Goal: Task Accomplishment & Management: Use online tool/utility

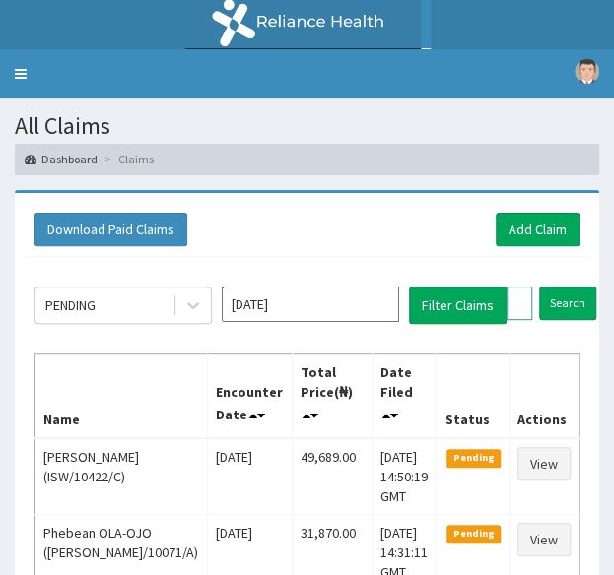
click at [514, 301] on input "text" at bounding box center [519, 303] width 26 height 33
paste input "CWM/10005/B"
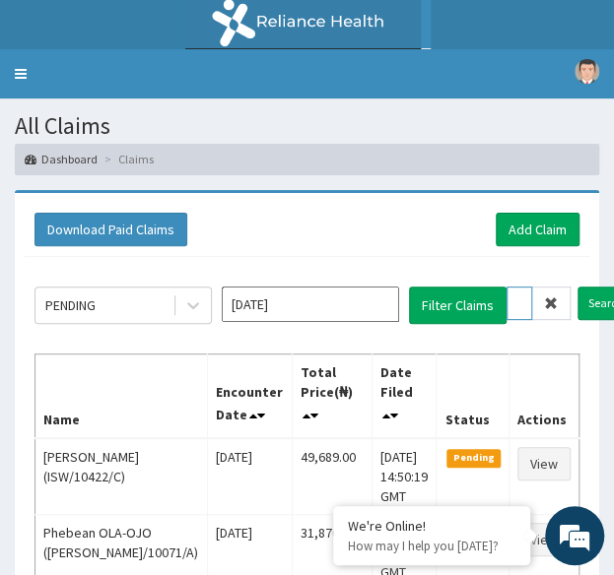
type input "CWM/10005/B"
click at [577, 287] on input "Search" at bounding box center [605, 303] width 57 height 33
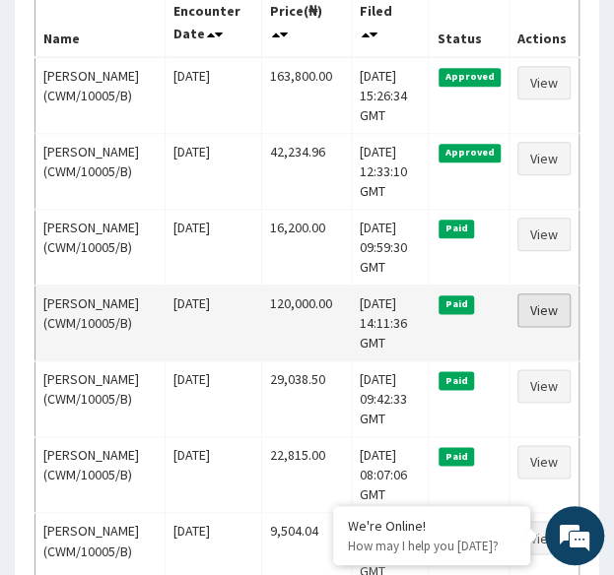
scroll to position [0, 0]
click at [549, 305] on link "View" at bounding box center [543, 310] width 53 height 33
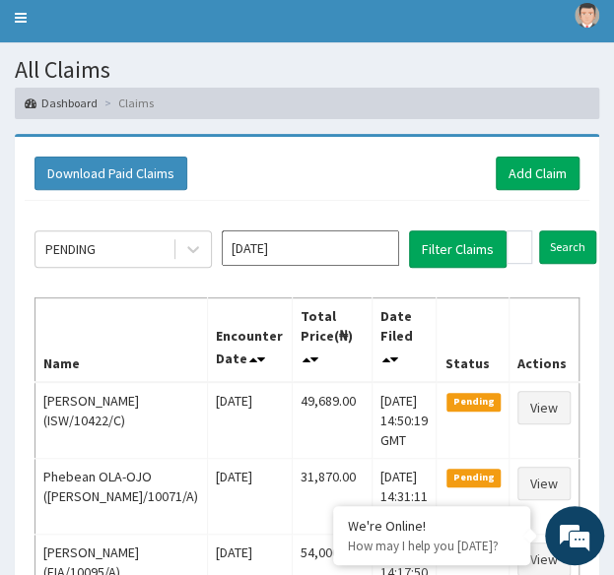
scroll to position [50, 0]
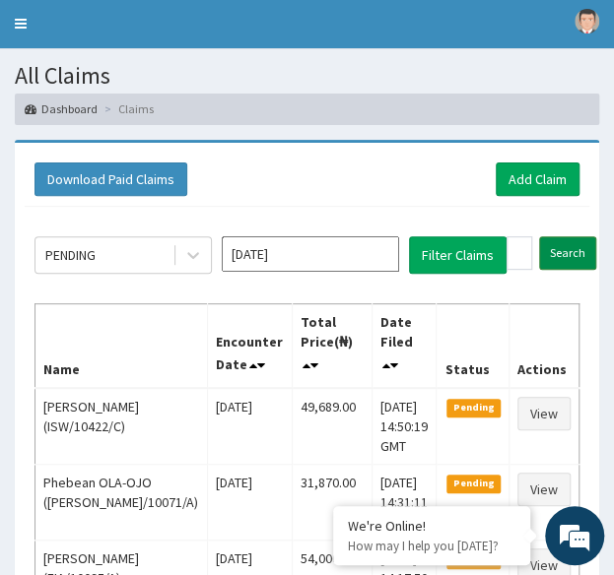
click at [583, 247] on input "Search" at bounding box center [567, 252] width 57 height 33
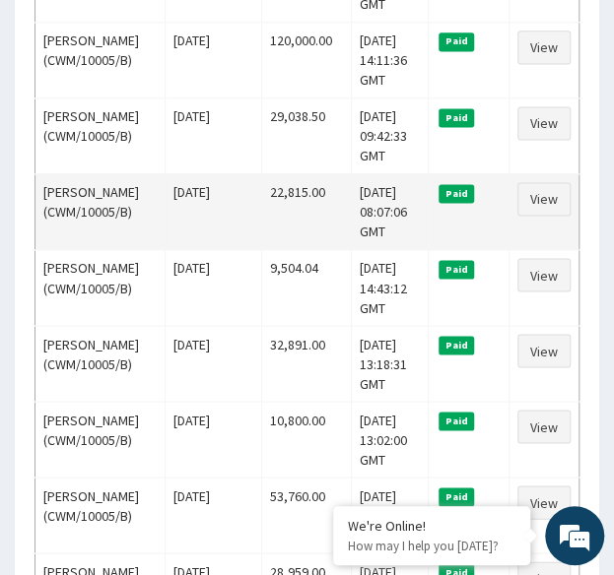
scroll to position [606, 0]
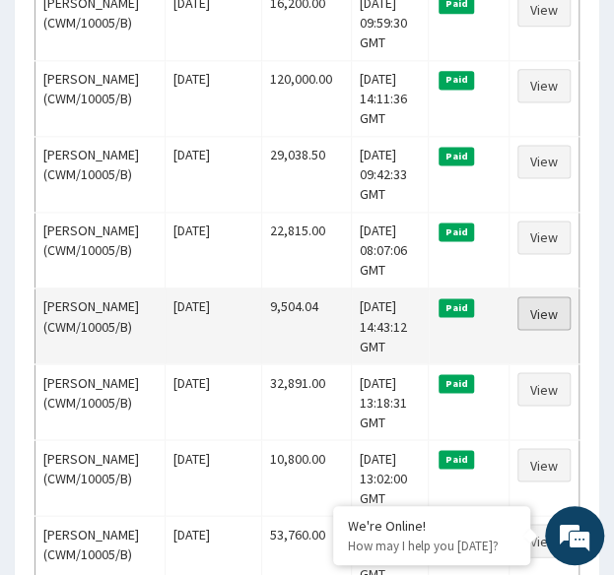
click at [549, 304] on link "View" at bounding box center [543, 312] width 53 height 33
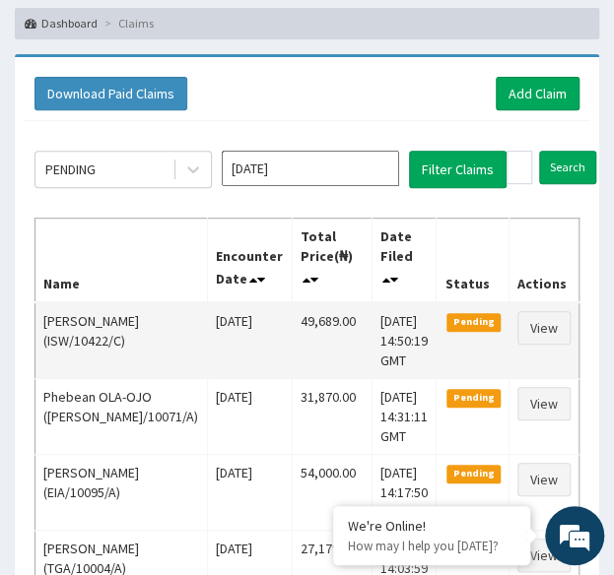
scroll to position [135, 0]
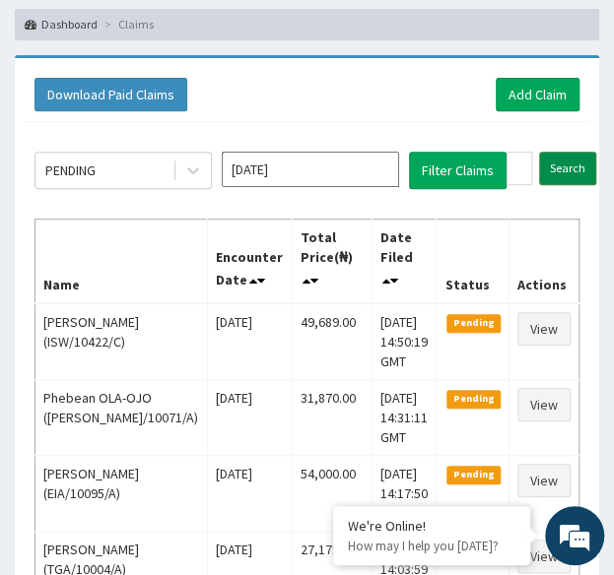
click at [572, 168] on input "Search" at bounding box center [567, 168] width 57 height 33
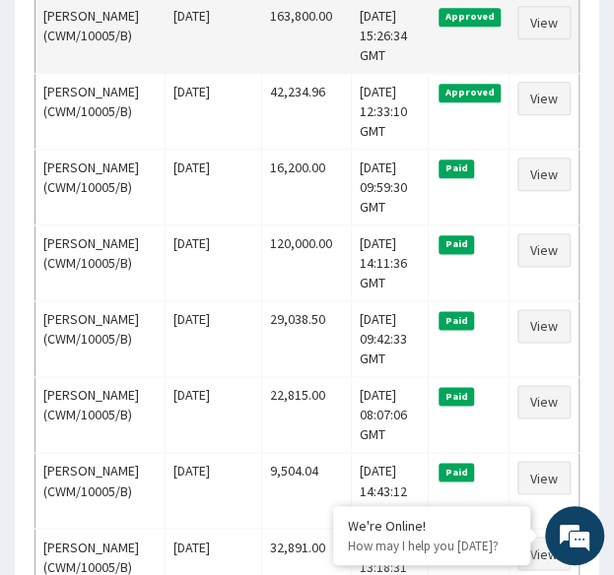
scroll to position [444, 0]
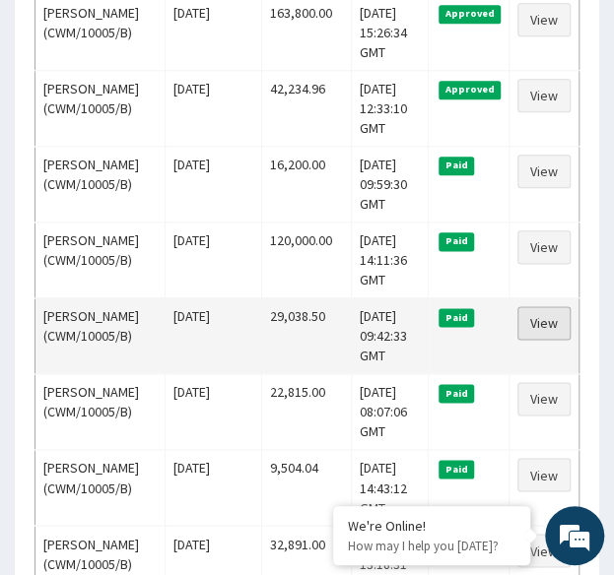
click at [529, 317] on link "View" at bounding box center [543, 322] width 53 height 33
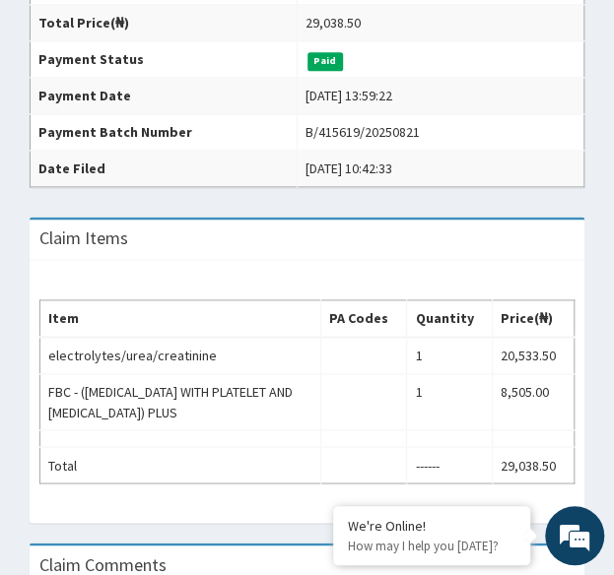
scroll to position [620, 0]
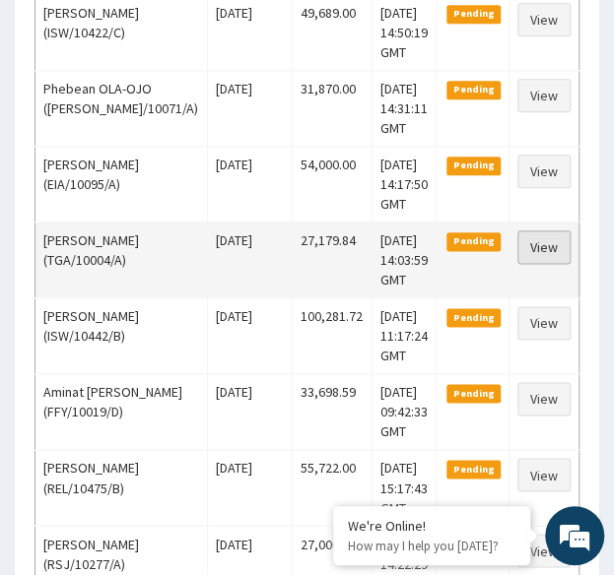
drag, startPoint x: 0, startPoint y: 0, endPoint x: 567, endPoint y: 302, distance: 642.9
click at [567, 264] on link "View" at bounding box center [543, 246] width 53 height 33
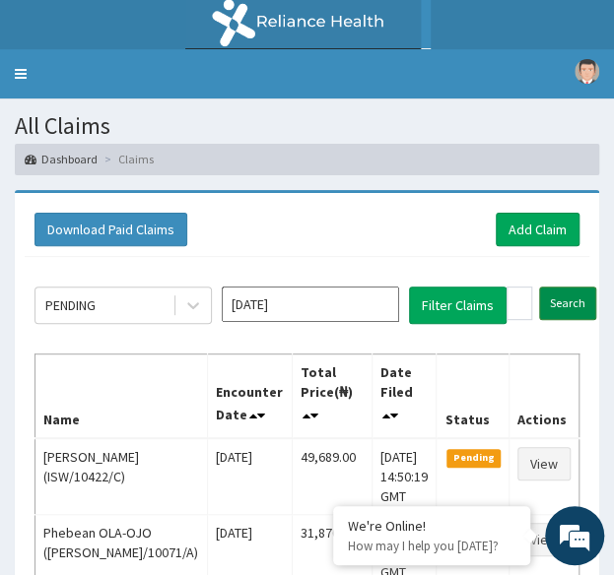
click at [559, 296] on input "Search" at bounding box center [567, 303] width 57 height 33
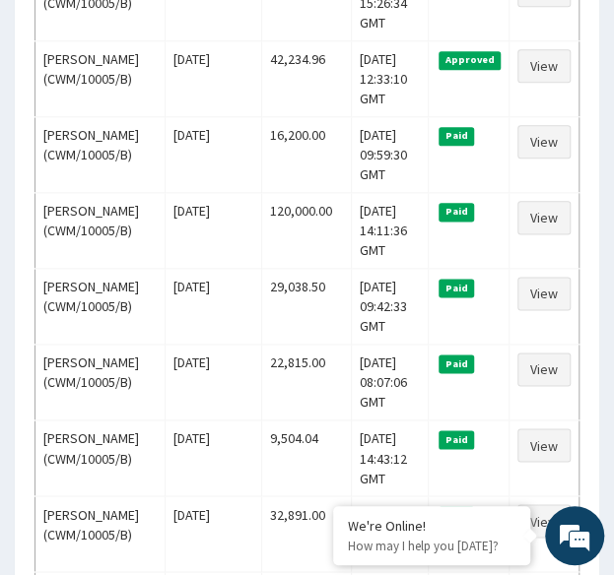
scroll to position [478, 0]
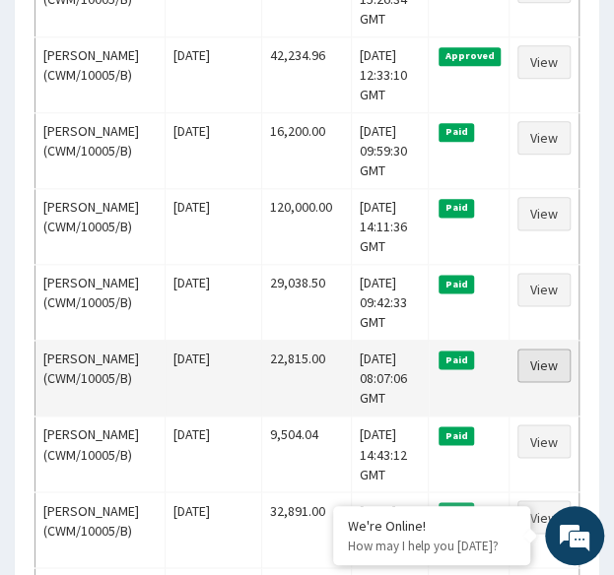
click at [542, 360] on link "View" at bounding box center [543, 365] width 53 height 33
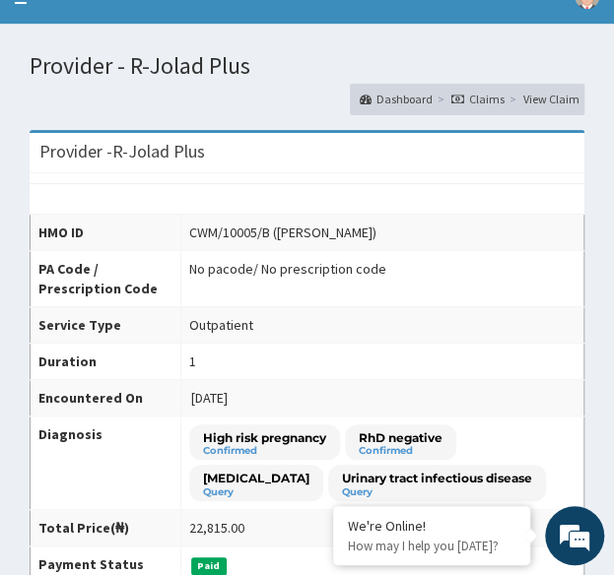
scroll to position [71, 0]
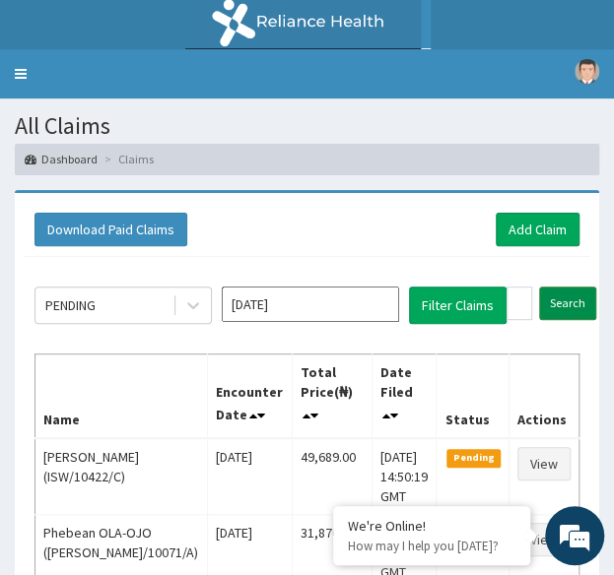
click at [577, 288] on input "Search" at bounding box center [567, 303] width 57 height 33
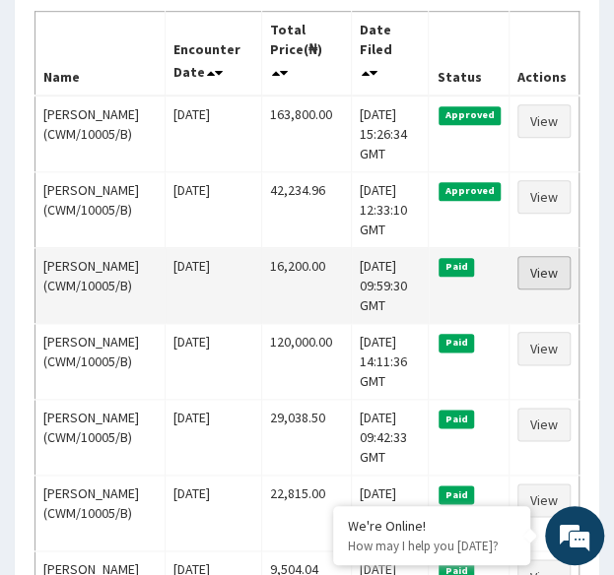
click at [545, 266] on link "View" at bounding box center [543, 272] width 53 height 33
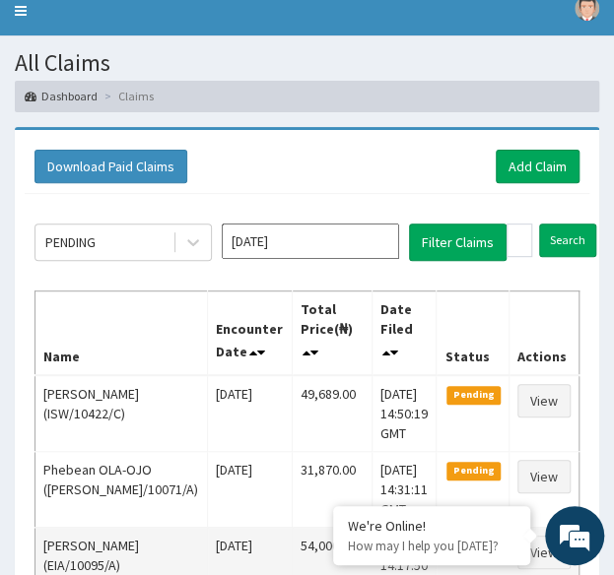
scroll to position [62, 0]
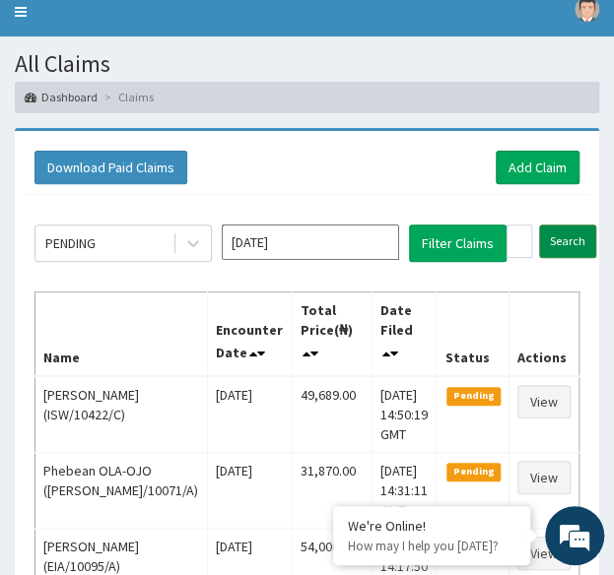
click at [551, 243] on input "Search" at bounding box center [567, 241] width 57 height 33
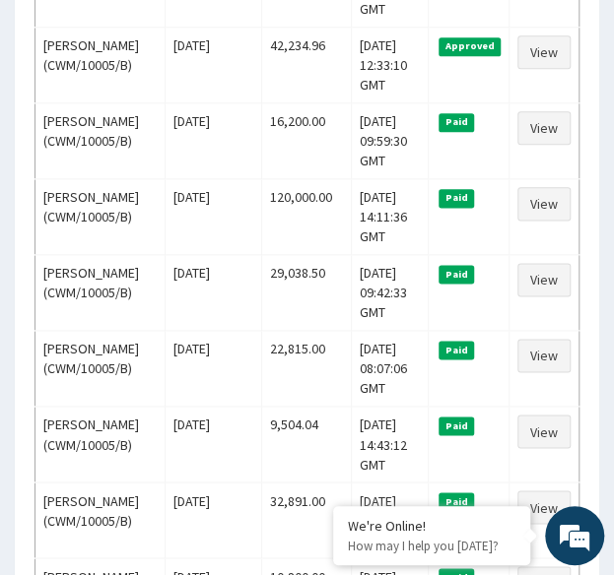
scroll to position [493, 0]
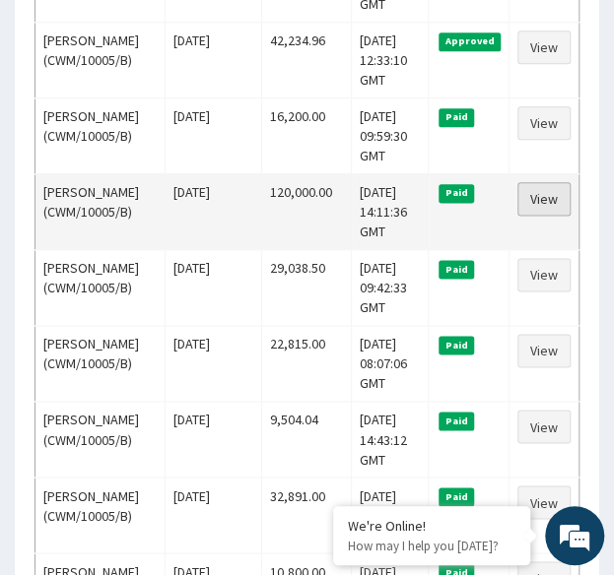
click at [550, 192] on link "View" at bounding box center [543, 198] width 53 height 33
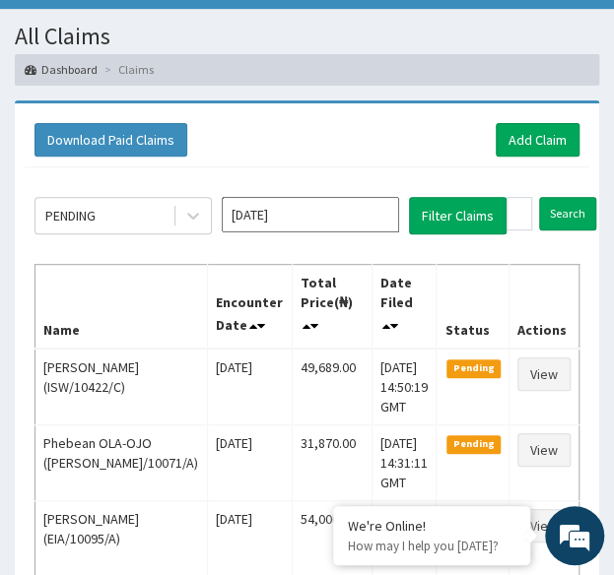
scroll to position [89, 0]
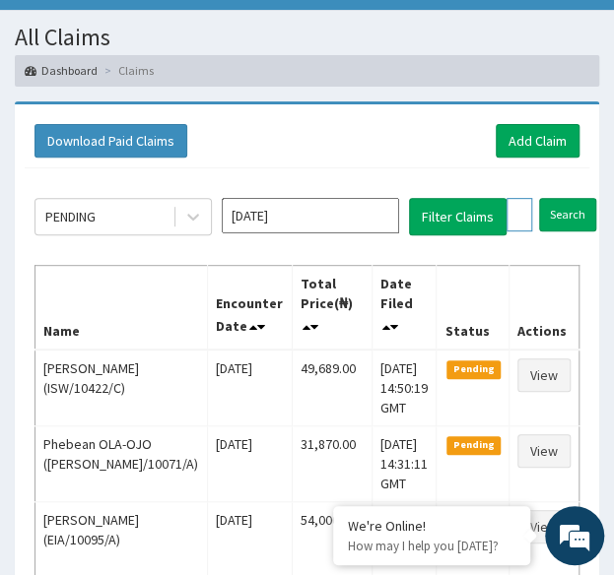
click at [520, 214] on input "CWM/10005/B" at bounding box center [519, 214] width 26 height 33
paste input "ADUBU ABIODUN"
click at [596, 207] on input "Search" at bounding box center [605, 214] width 57 height 33
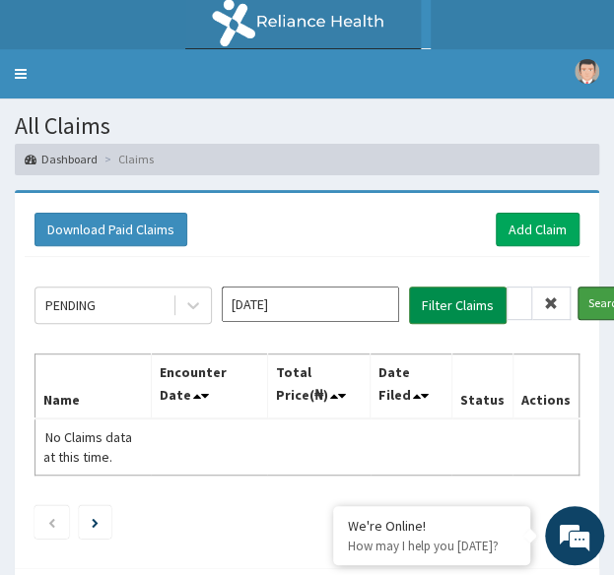
scroll to position [96, 0]
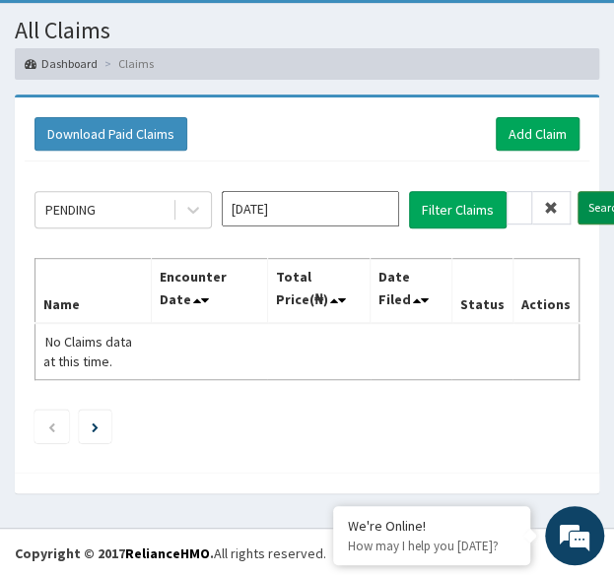
click at [593, 214] on input "Search" at bounding box center [605, 207] width 57 height 33
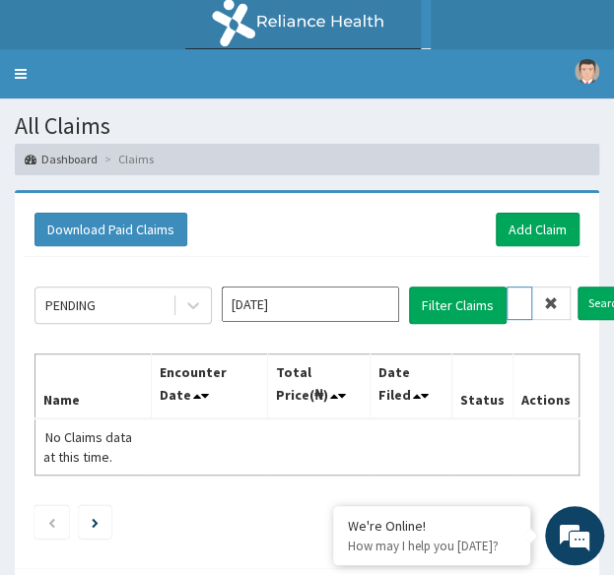
click at [519, 303] on input "ADUBU ABIODUN" at bounding box center [519, 303] width 26 height 33
paste input "KCP/10013/A"
type input "KCP/10013/A"
click at [577, 287] on input "Search" at bounding box center [605, 303] width 57 height 33
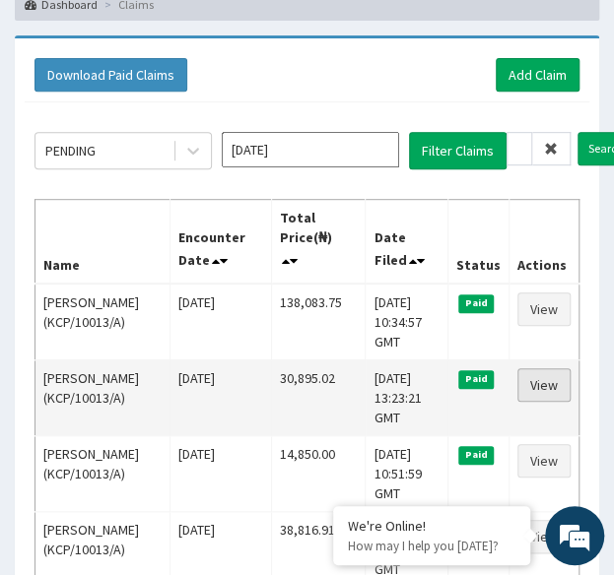
scroll to position [0, 0]
click at [548, 390] on link "View" at bounding box center [543, 384] width 53 height 33
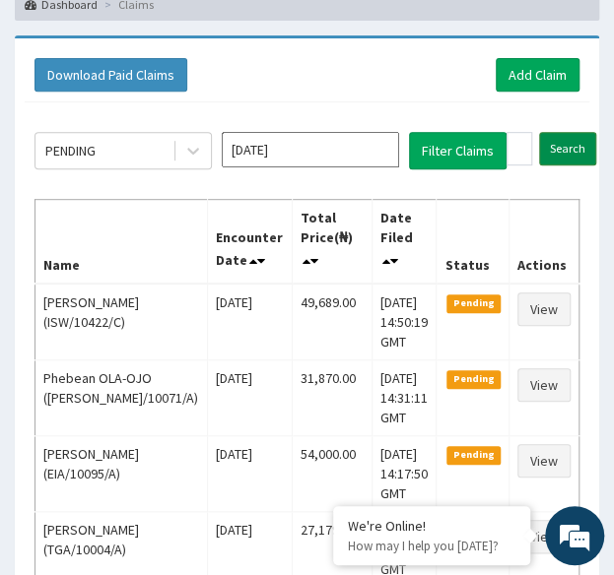
click at [555, 158] on input "Search" at bounding box center [567, 148] width 57 height 33
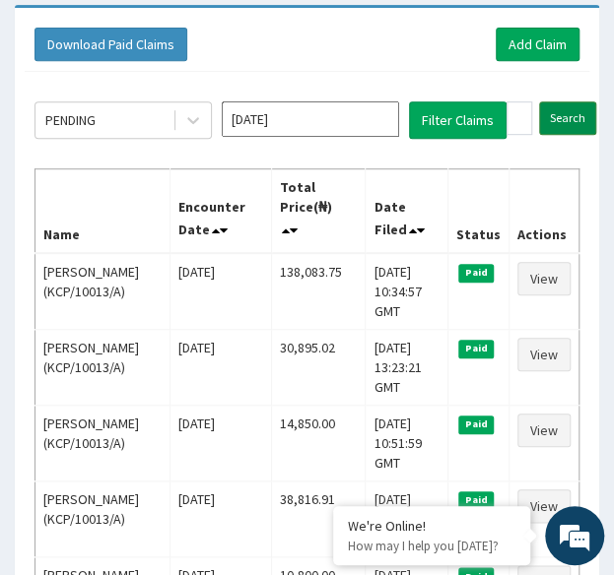
scroll to position [186, 0]
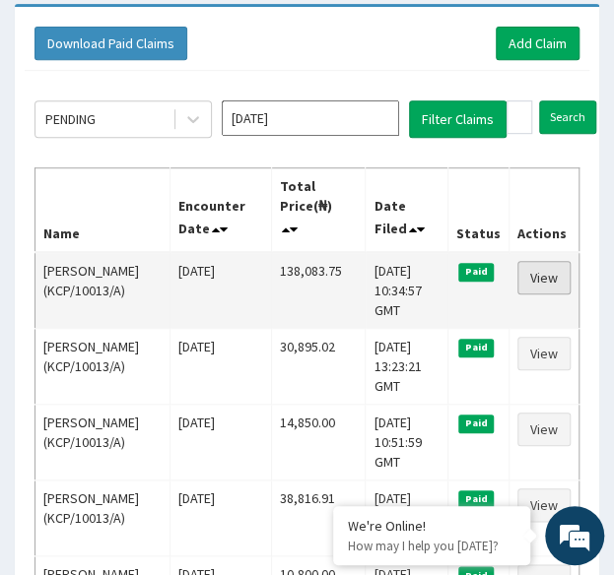
click at [540, 281] on link "View" at bounding box center [543, 277] width 53 height 33
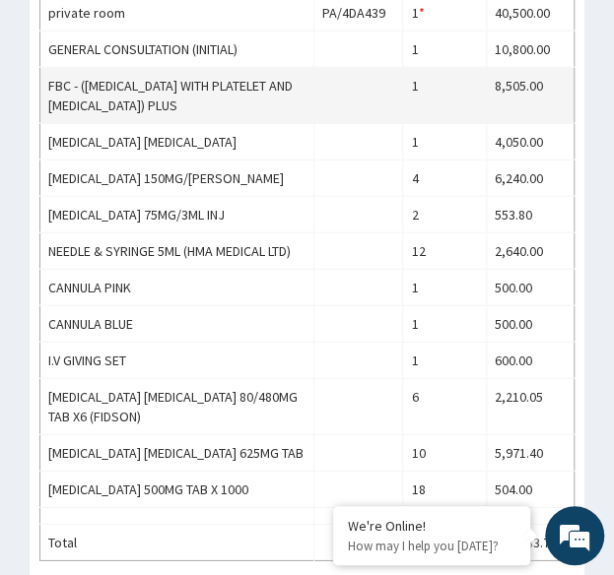
scroll to position [1147, 0]
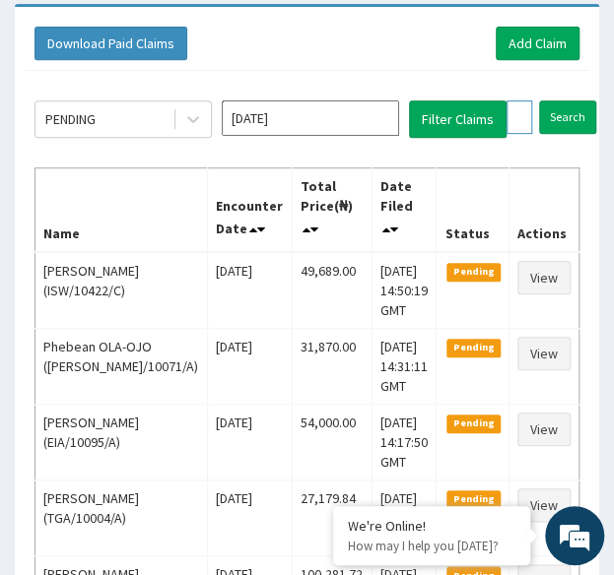
click at [519, 115] on input "KCP/10013/A" at bounding box center [519, 116] width 26 height 33
paste input "AFOLABI PEACE"
click at [577, 100] on input "Search" at bounding box center [605, 116] width 57 height 33
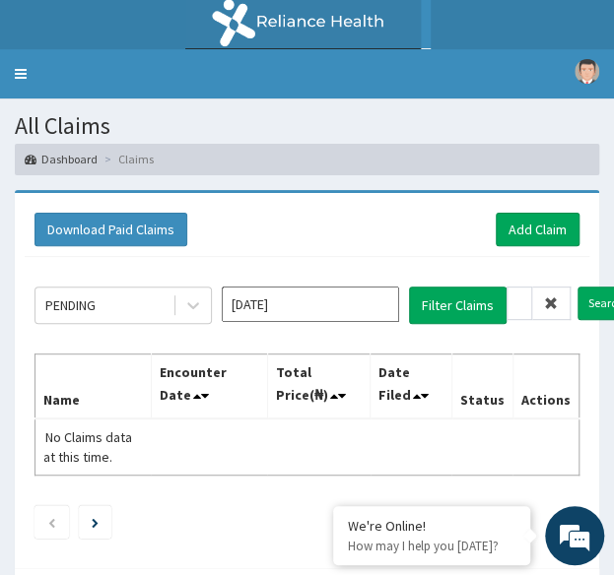
scroll to position [0, 0]
click at [514, 304] on input "AFOLABI PEACE" at bounding box center [519, 303] width 26 height 33
paste input "ENP/10383/A"
click at [577, 287] on input "Search" at bounding box center [605, 303] width 57 height 33
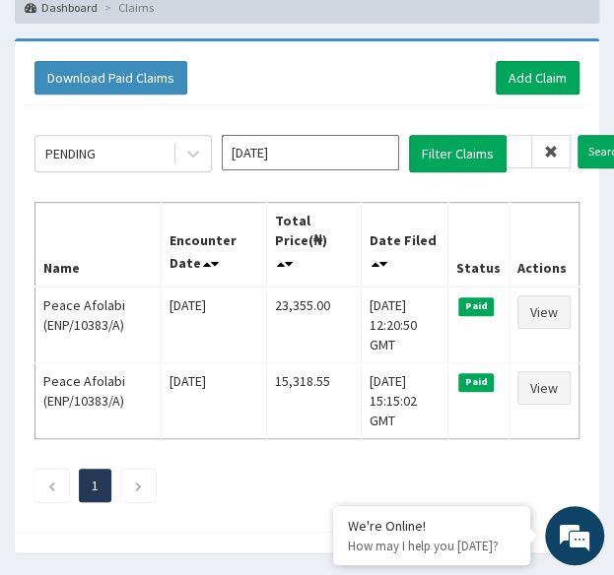
scroll to position [0, 0]
click at [522, 164] on input "ENP/10383/A" at bounding box center [519, 151] width 26 height 33
paste input "RMO/10026/B"
type input "RMO/10026/B"
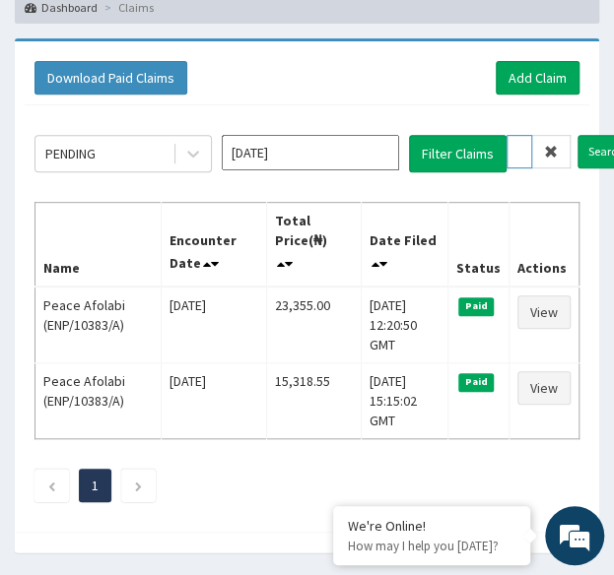
click at [577, 135] on input "Search" at bounding box center [605, 151] width 57 height 33
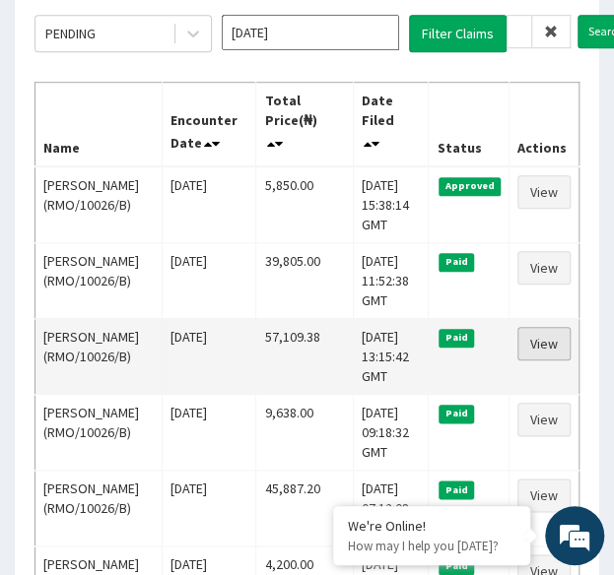
scroll to position [0, 0]
click at [559, 358] on link "View" at bounding box center [543, 343] width 53 height 33
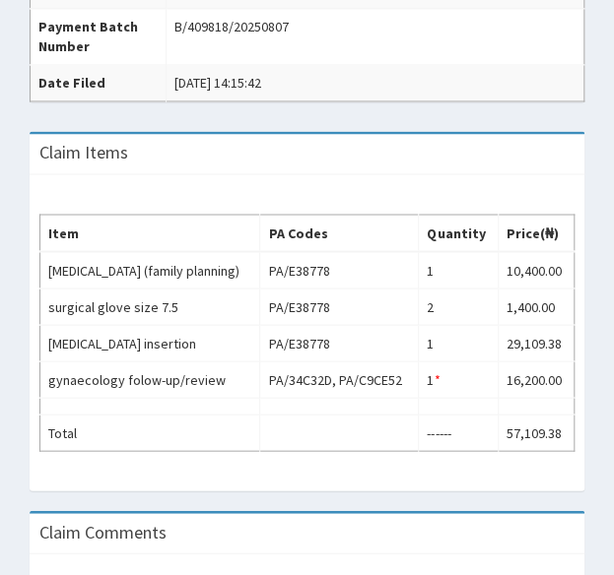
scroll to position [748, 0]
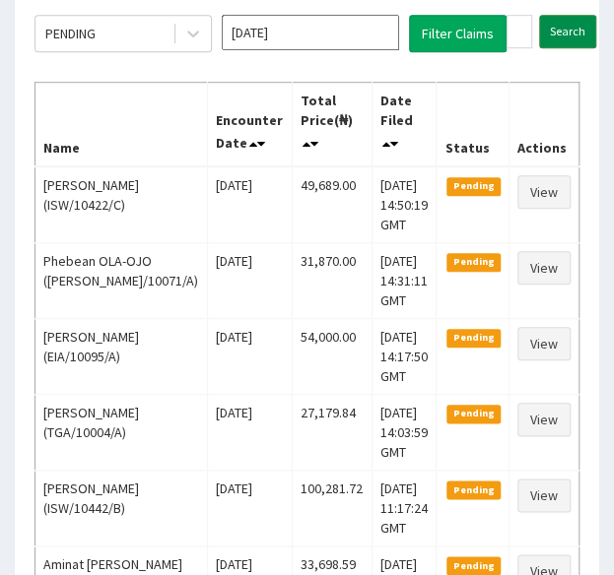
click at [561, 33] on input "Search" at bounding box center [567, 31] width 57 height 33
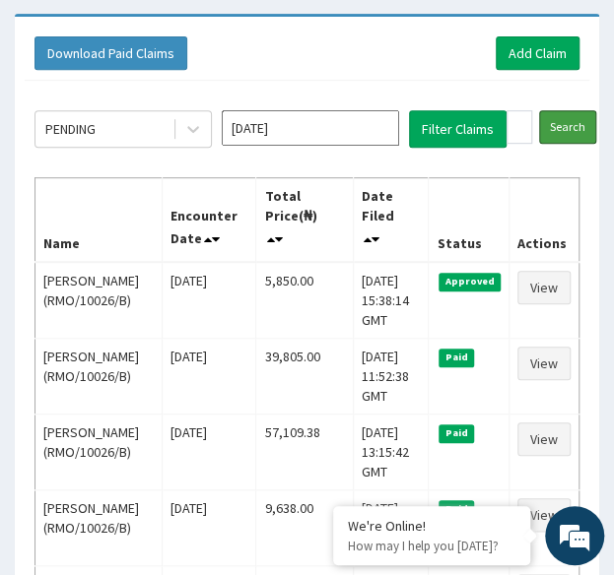
scroll to position [183, 0]
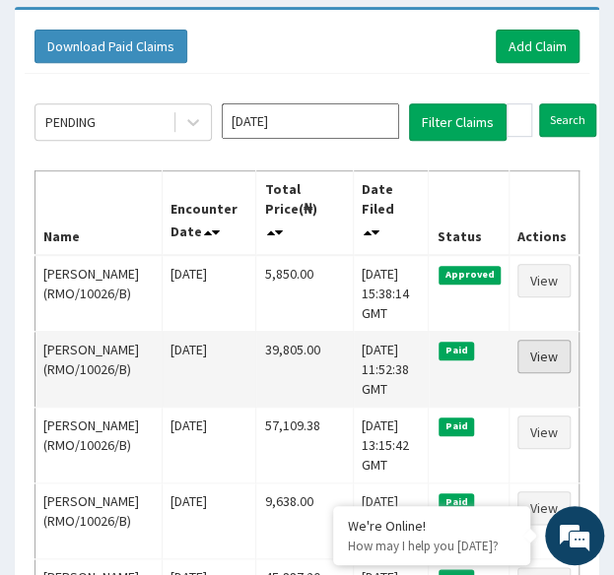
click at [554, 354] on link "View" at bounding box center [543, 356] width 53 height 33
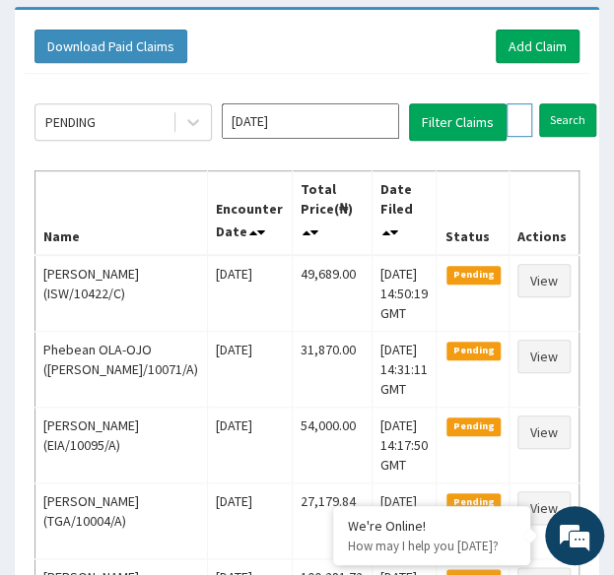
click at [514, 117] on input "RMO/10026/B" at bounding box center [519, 119] width 26 height 33
paste input "ET/45339/A"
type input "RET/45339/A"
click at [577, 103] on input "Search" at bounding box center [605, 119] width 57 height 33
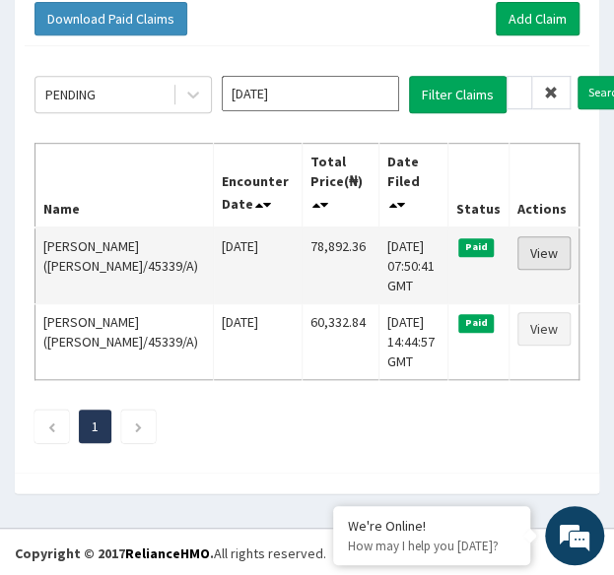
scroll to position [0, 0]
click at [543, 256] on link "View" at bounding box center [543, 252] width 53 height 33
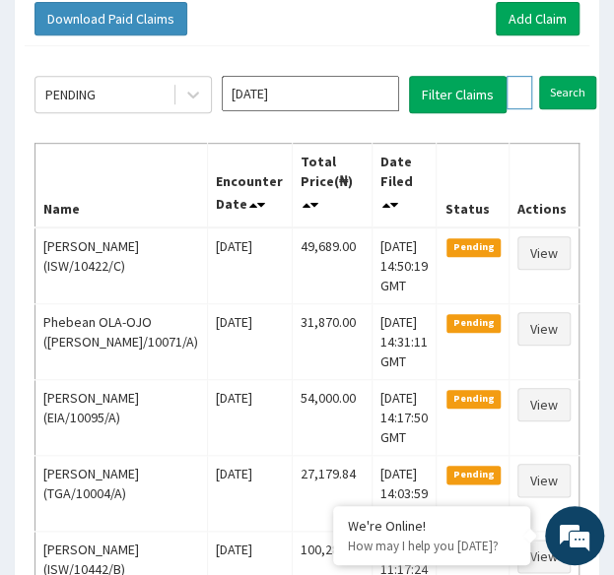
click at [519, 82] on input "RET/45339/A" at bounding box center [519, 92] width 26 height 33
paste input "SLB/1041"
type input "SLB/10419/A"
click at [577, 76] on input "Search" at bounding box center [605, 92] width 57 height 33
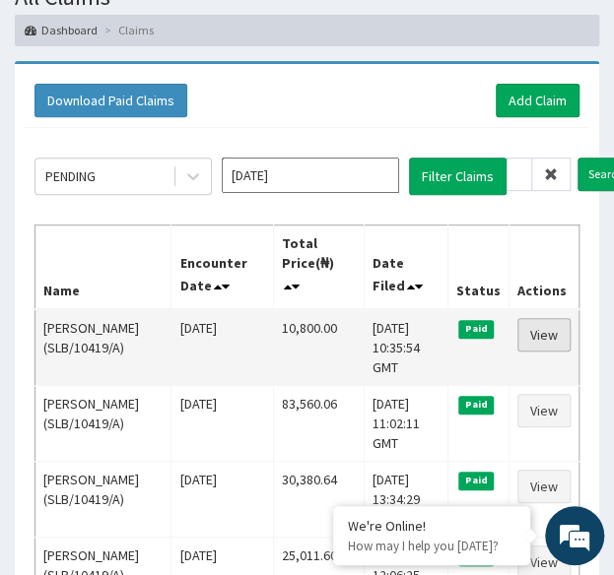
scroll to position [0, 0]
click at [543, 334] on link "View" at bounding box center [543, 334] width 53 height 33
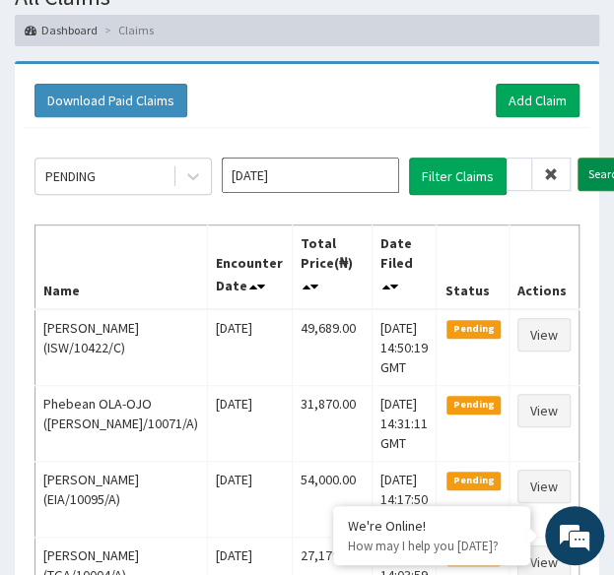
click at [597, 171] on input "Search" at bounding box center [605, 174] width 57 height 33
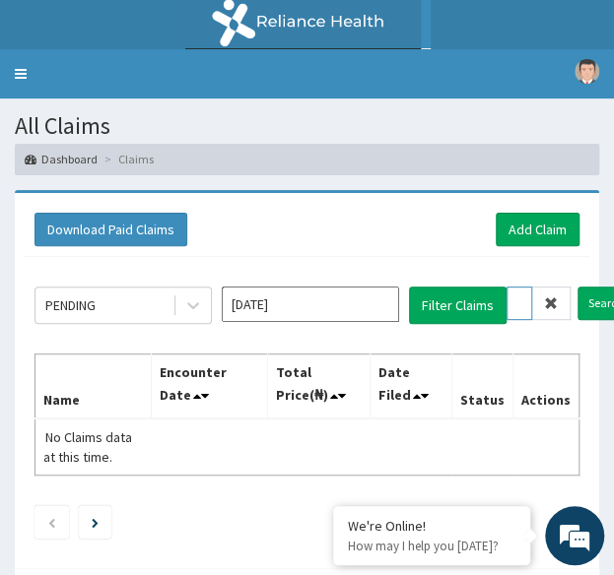
click at [511, 302] on input "[PERSON_NAME]" at bounding box center [519, 303] width 26 height 33
paste input "WML/10146/A"
type input "WML/10146/A"
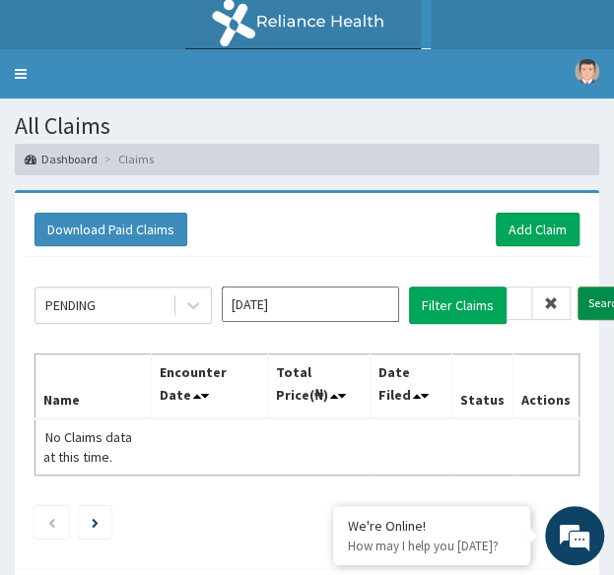
click at [602, 300] on input "Search" at bounding box center [605, 303] width 57 height 33
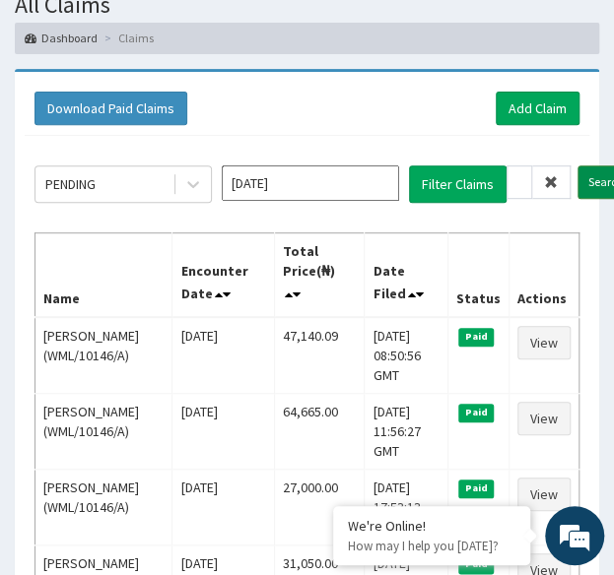
scroll to position [122, 0]
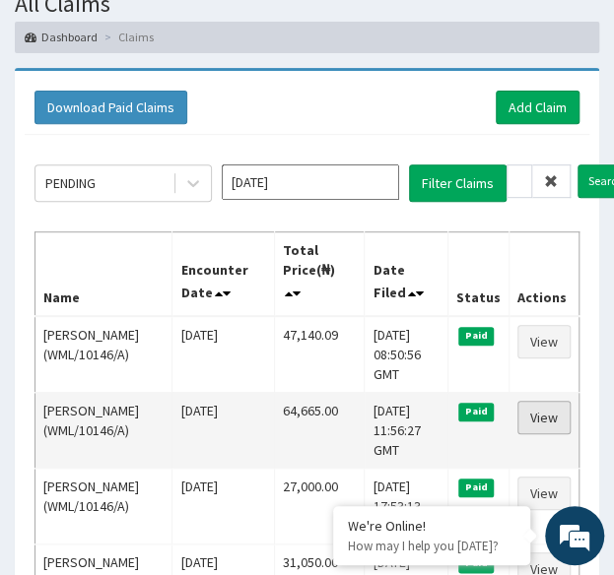
click at [543, 415] on link "View" at bounding box center [543, 417] width 53 height 33
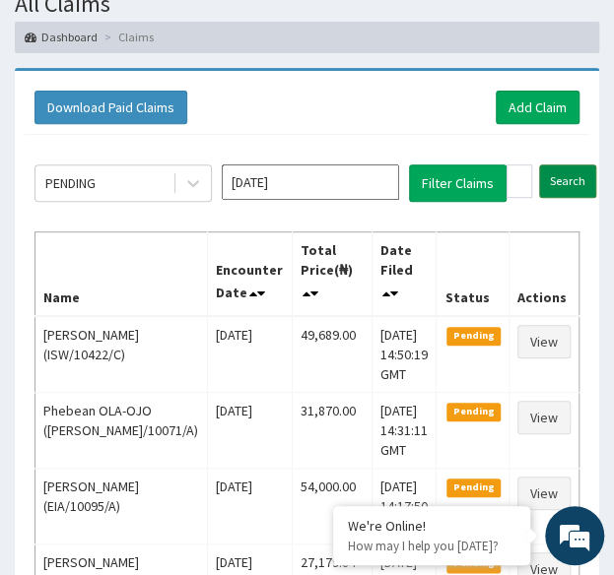
click at [564, 191] on input "Search" at bounding box center [567, 180] width 57 height 33
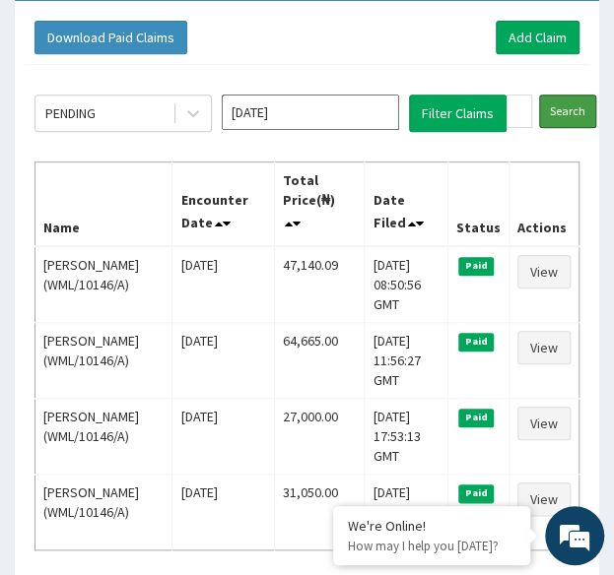
scroll to position [194, 0]
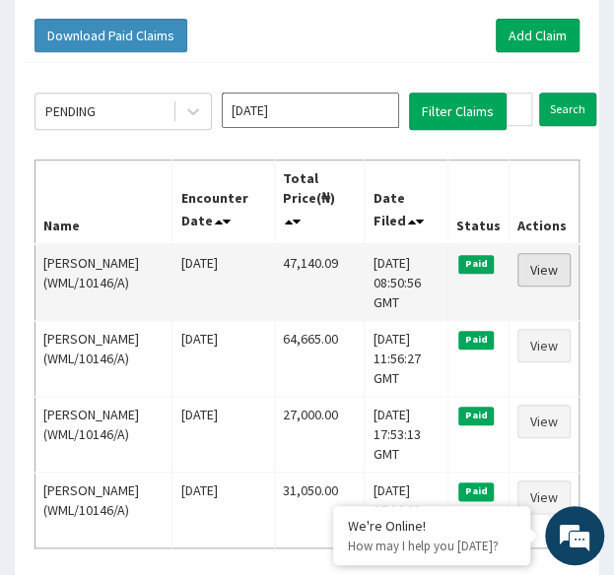
click at [543, 272] on link "View" at bounding box center [543, 269] width 53 height 33
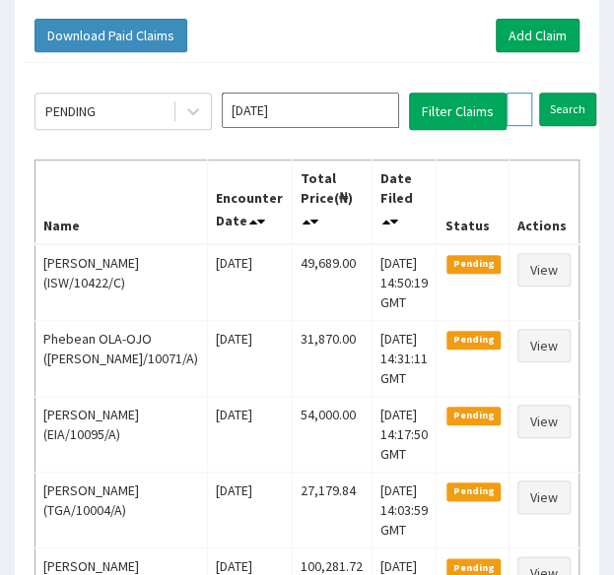
click at [514, 103] on input "WML/10146/A" at bounding box center [519, 109] width 26 height 33
paste input "DAW/10015"
type input "DAW/10015/A"
click at [577, 93] on input "Search" at bounding box center [605, 109] width 57 height 33
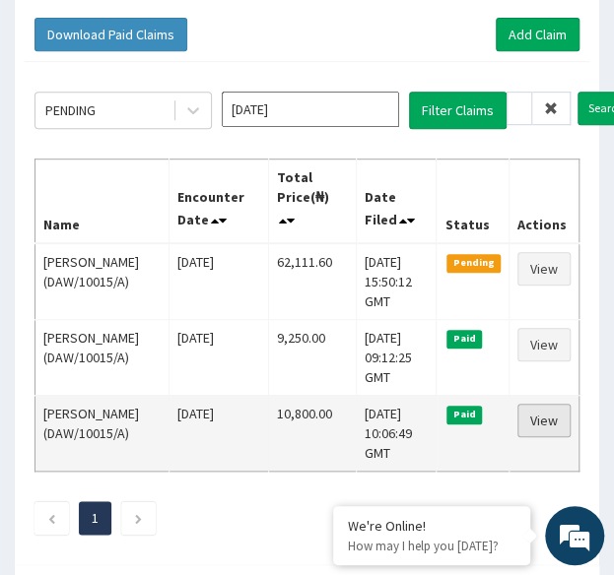
scroll to position [0, 0]
click at [550, 421] on link "View" at bounding box center [543, 420] width 53 height 33
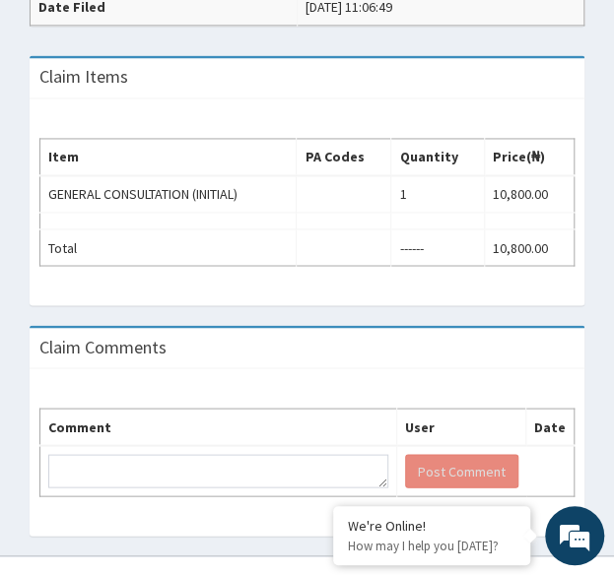
scroll to position [683, 0]
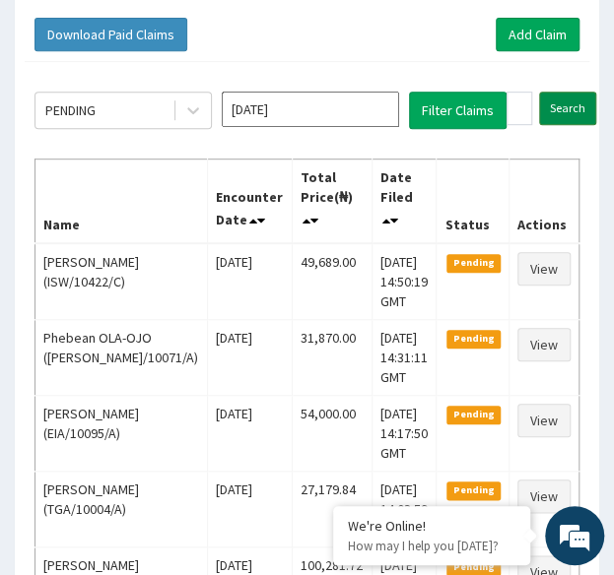
click at [555, 114] on input "Search" at bounding box center [567, 108] width 57 height 33
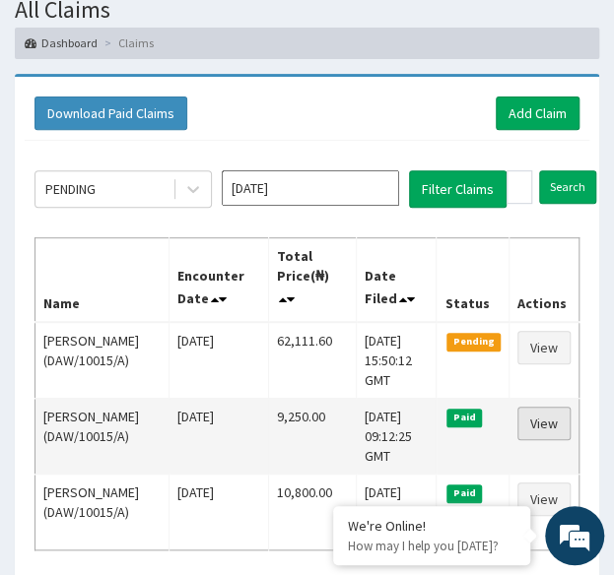
click at [534, 427] on link "View" at bounding box center [543, 423] width 53 height 33
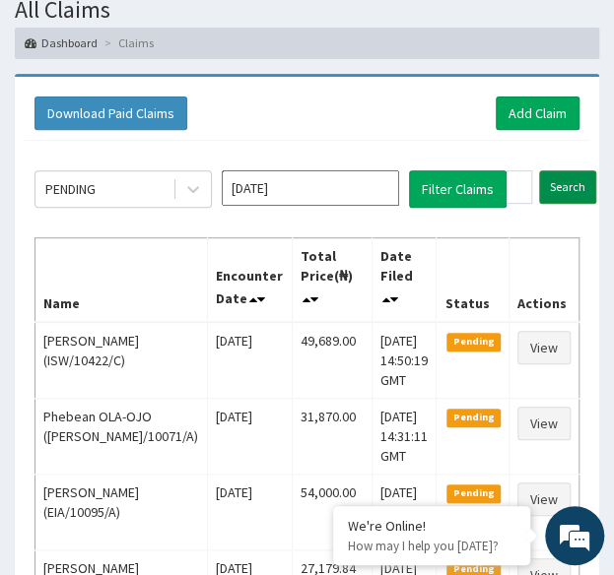
click at [567, 177] on input "Search" at bounding box center [567, 186] width 57 height 33
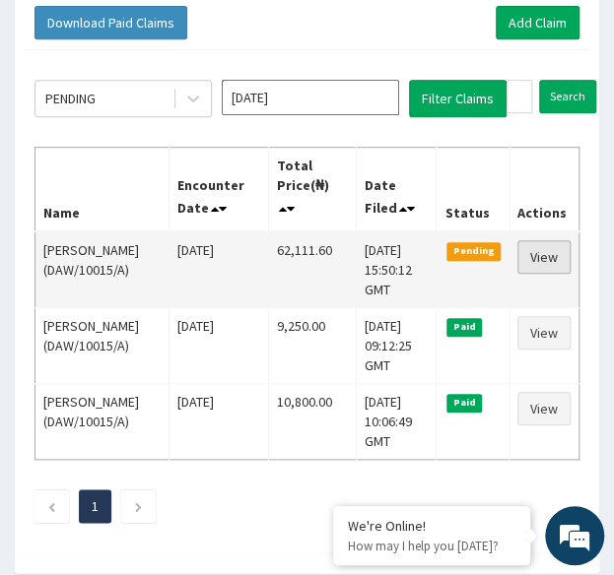
click at [542, 252] on link "View" at bounding box center [543, 256] width 53 height 33
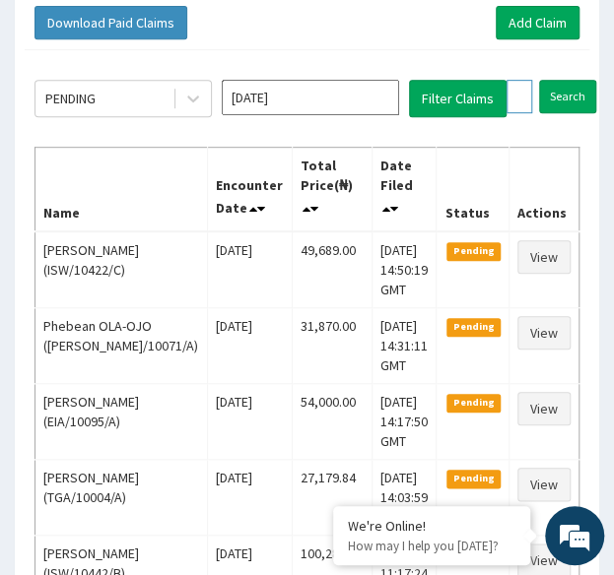
click at [508, 94] on input "DAW/10015/A" at bounding box center [519, 96] width 26 height 33
paste input "ABK/10040"
type input "ABK/10040/A"
click at [577, 80] on input "Search" at bounding box center [605, 96] width 57 height 33
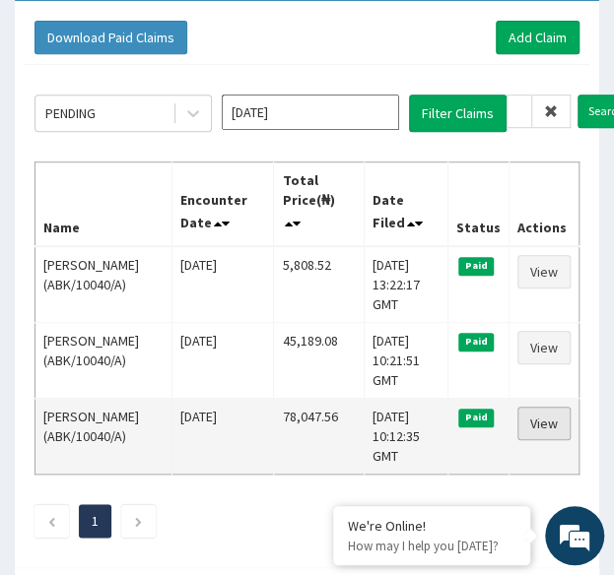
scroll to position [0, 0]
click at [544, 415] on link "View" at bounding box center [543, 423] width 53 height 33
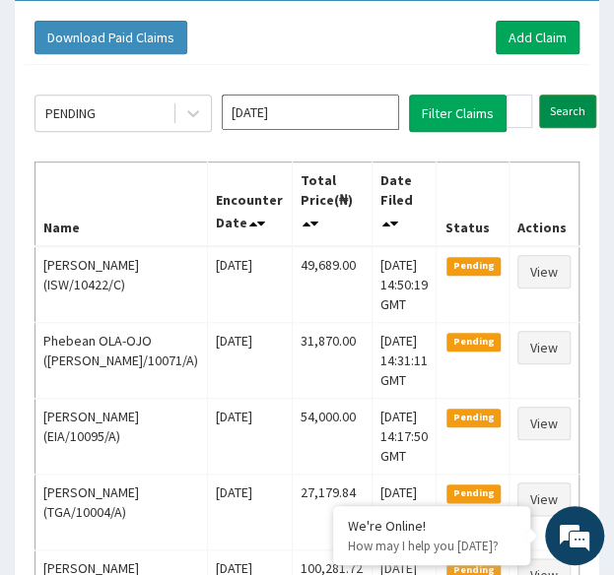
click at [572, 121] on input "Search" at bounding box center [567, 111] width 57 height 33
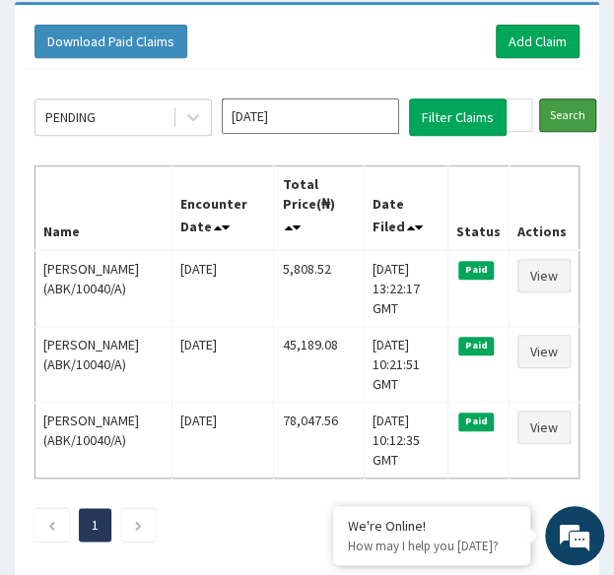
scroll to position [200, 0]
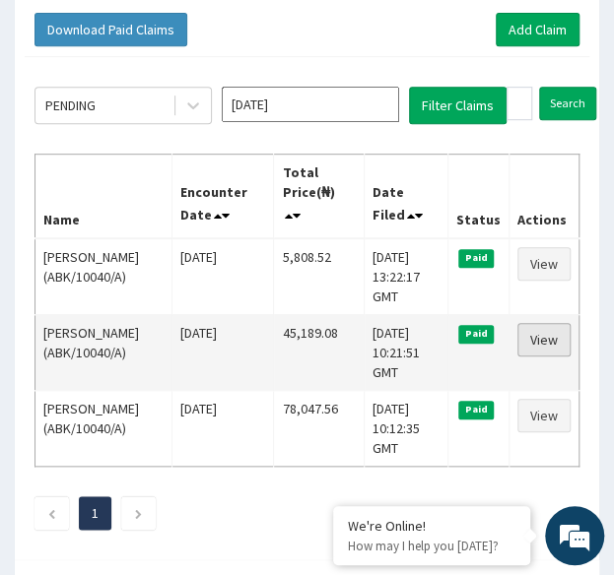
click at [561, 334] on link "View" at bounding box center [543, 339] width 53 height 33
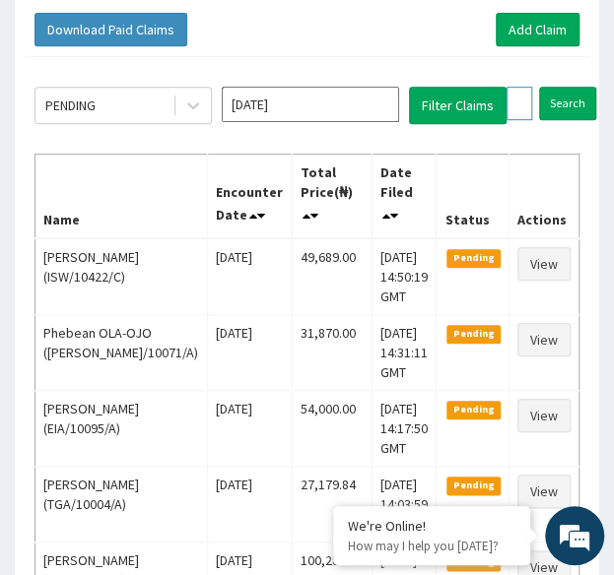
click at [519, 107] on input "ABK/10040/A" at bounding box center [519, 103] width 26 height 33
paste input "IX/10005/A"
type input "AIX/10005/A"
click at [577, 87] on input "Search" at bounding box center [605, 103] width 57 height 33
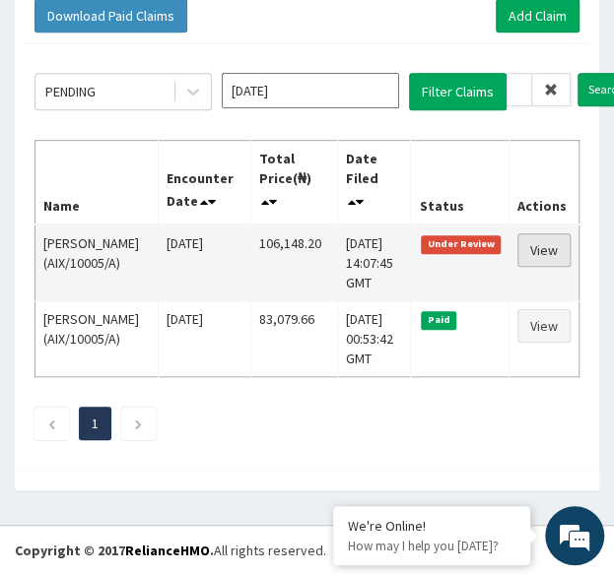
scroll to position [0, 0]
click at [536, 233] on link "View" at bounding box center [543, 249] width 53 height 33
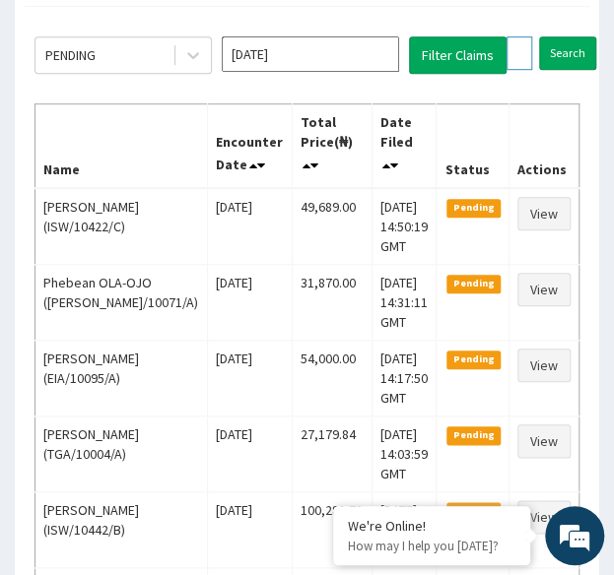
click at [523, 51] on input "AIX/10005/A" at bounding box center [519, 52] width 26 height 33
paste input "SBL/10433/C"
type input "SBL/10433/C"
click at [577, 36] on input "Search" at bounding box center [605, 52] width 57 height 33
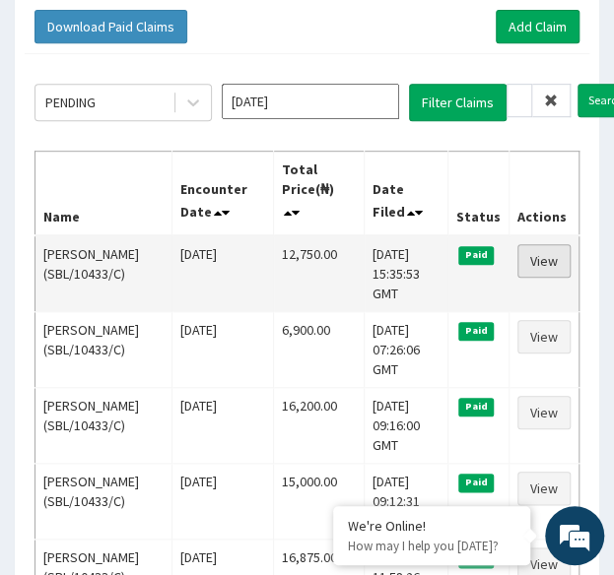
scroll to position [0, 0]
click at [550, 256] on link "View" at bounding box center [543, 260] width 53 height 33
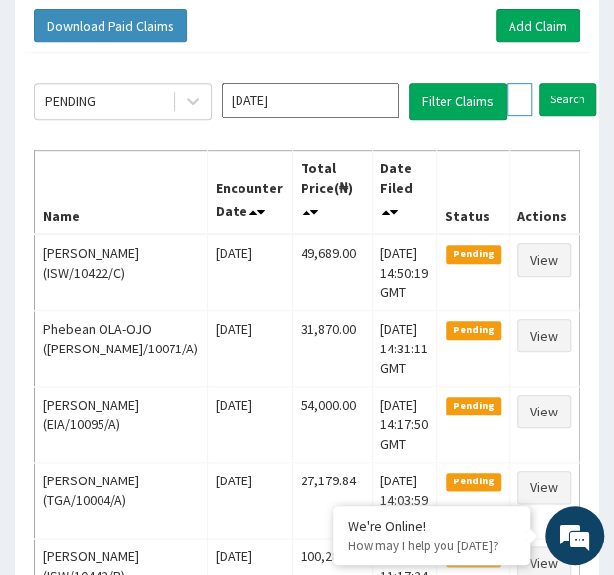
click at [513, 94] on input "SBL/10433/C" at bounding box center [519, 99] width 26 height 33
paste input "LTI/10337/A"
type input "LTI/10337/A"
click at [577, 83] on input "Search" at bounding box center [605, 99] width 57 height 33
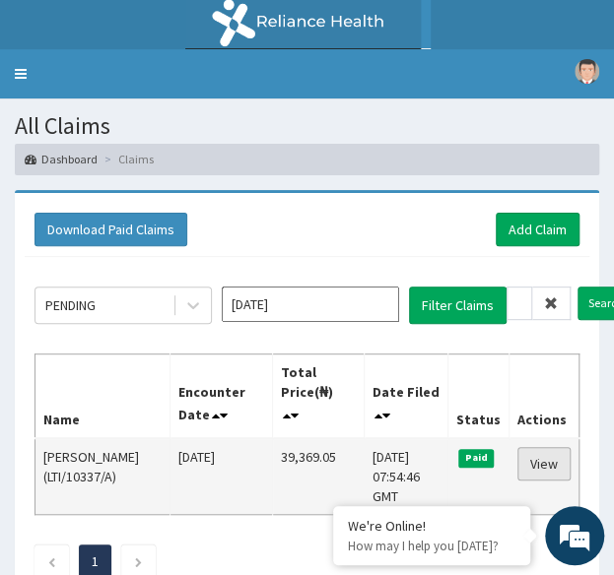
scroll to position [0, 0]
click at [548, 455] on link "View" at bounding box center [543, 463] width 53 height 33
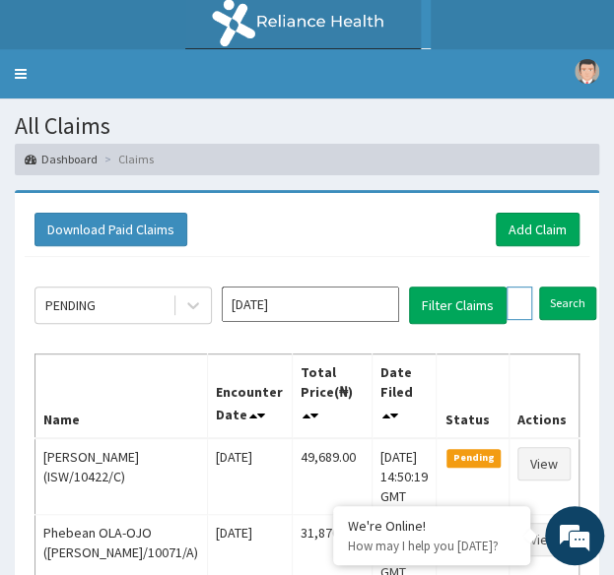
click at [509, 302] on input "LTI/10337/A" at bounding box center [519, 303] width 26 height 33
paste input "HAV/10016/C"
type input "HAV/10016/C"
click at [577, 287] on input "Search" at bounding box center [605, 303] width 57 height 33
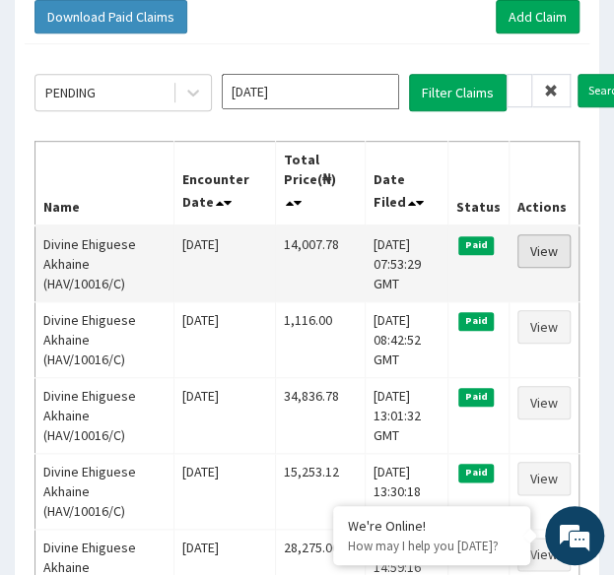
scroll to position [0, 0]
click at [540, 245] on link "View" at bounding box center [543, 250] width 53 height 33
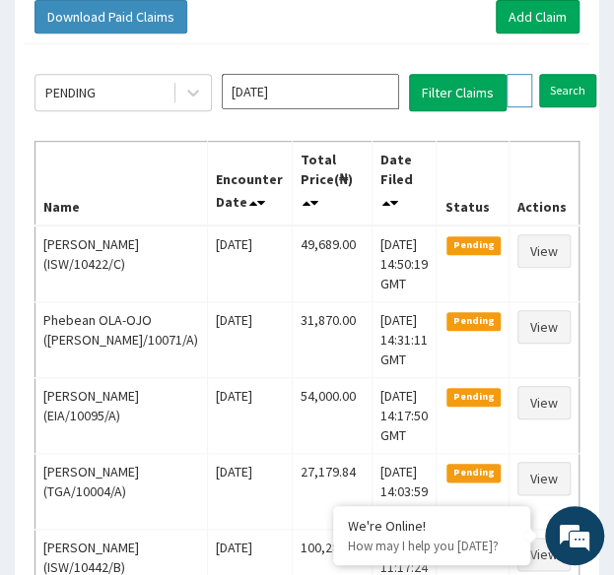
click at [515, 80] on input "HAV/10016/C" at bounding box center [519, 90] width 26 height 33
paste input "CMR/10029/B"
type input "CMR/10029/B"
click at [577, 74] on input "Search" at bounding box center [605, 90] width 57 height 33
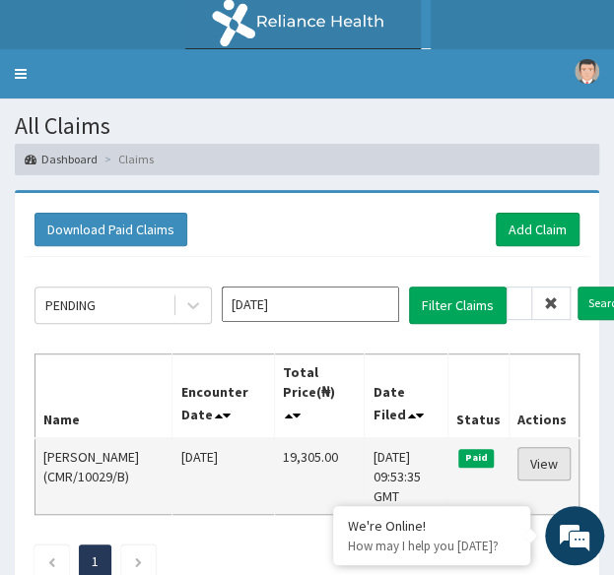
scroll to position [0, 0]
click at [548, 468] on link "View" at bounding box center [543, 463] width 53 height 33
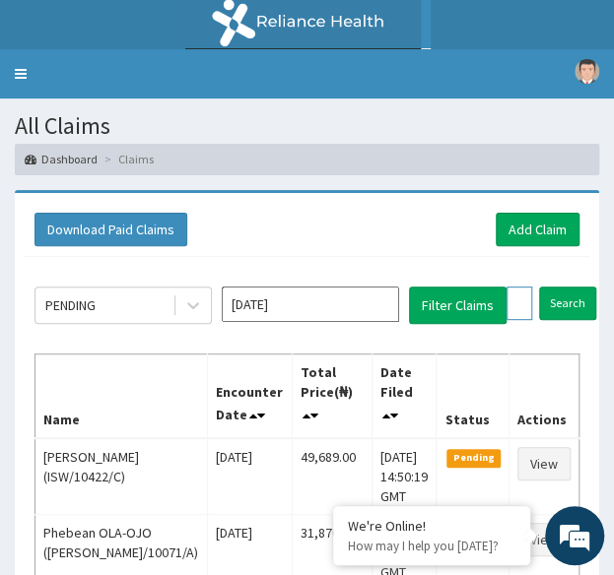
click at [522, 312] on input "CMR/10029/B" at bounding box center [519, 303] width 26 height 33
paste input "ARM/10060/A"
type input "ARM/10060/A"
click at [577, 287] on input "Search" at bounding box center [605, 303] width 57 height 33
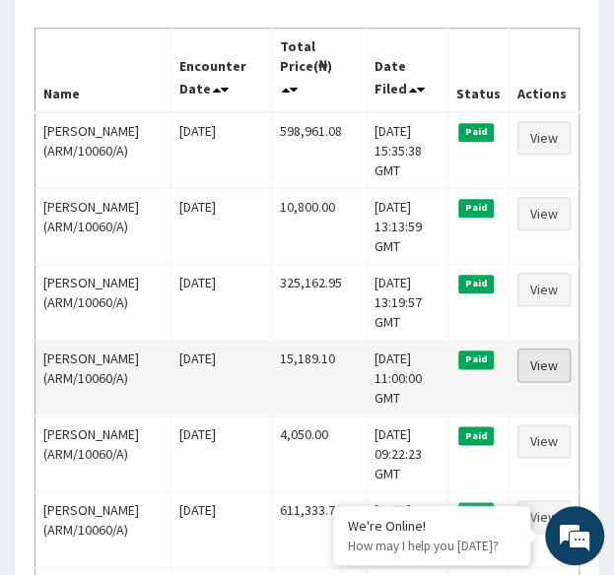
scroll to position [0, 0]
click at [548, 367] on link "View" at bounding box center [543, 365] width 53 height 33
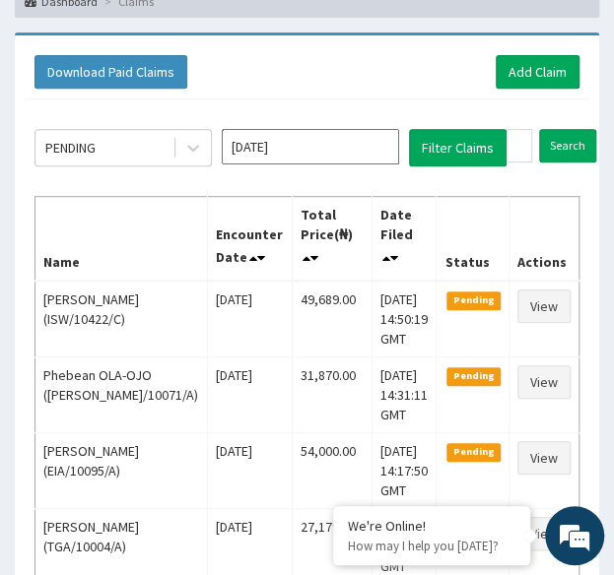
scroll to position [149, 0]
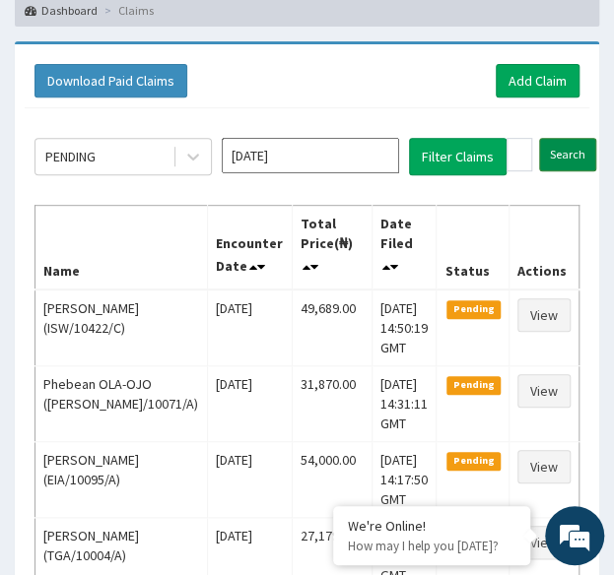
click at [565, 164] on input "Search" at bounding box center [567, 154] width 57 height 33
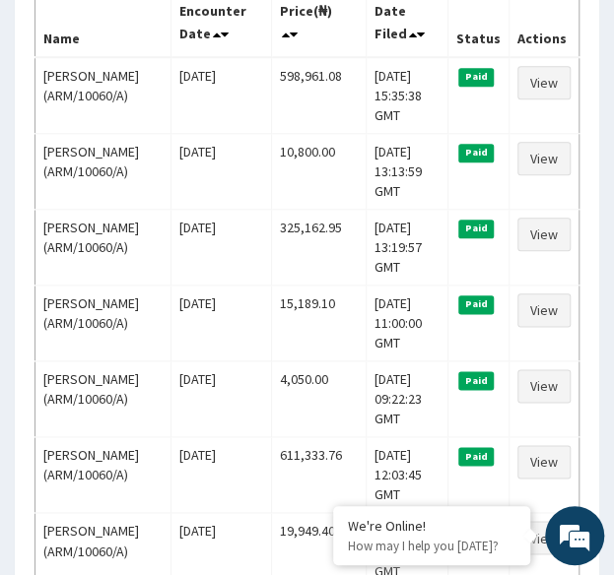
scroll to position [382, 0]
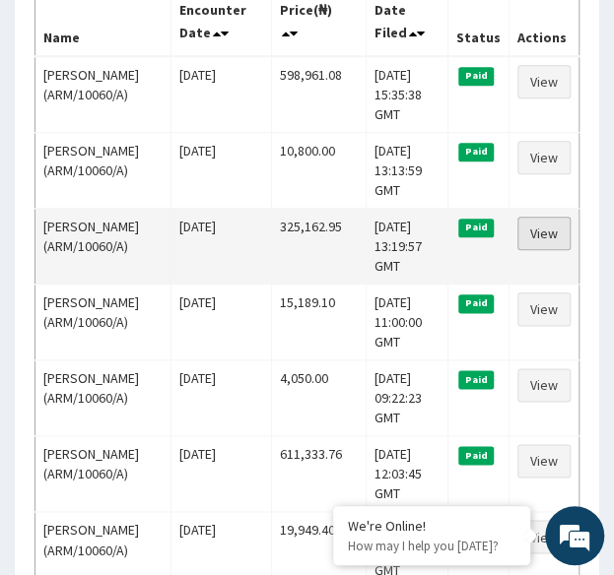
click at [542, 230] on link "View" at bounding box center [543, 233] width 53 height 33
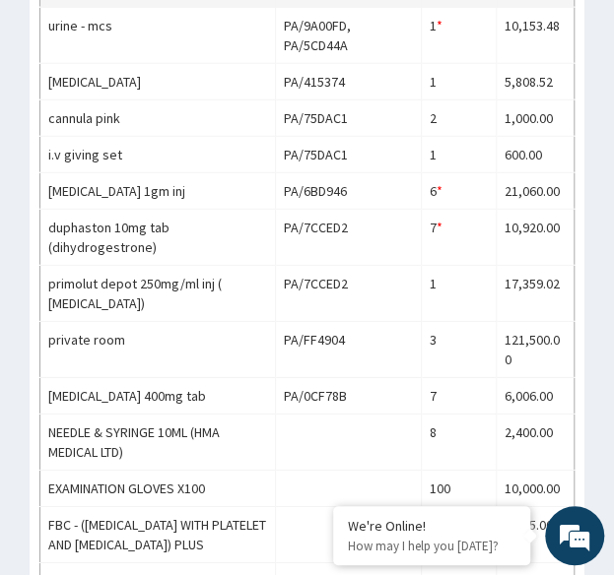
scroll to position [1305, 0]
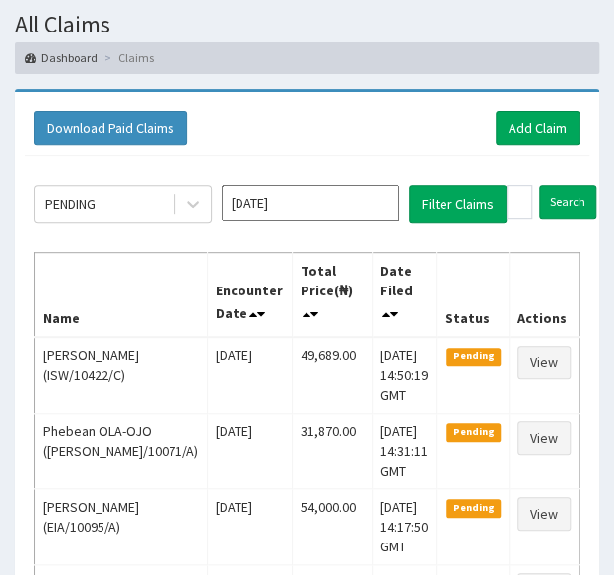
scroll to position [100, 0]
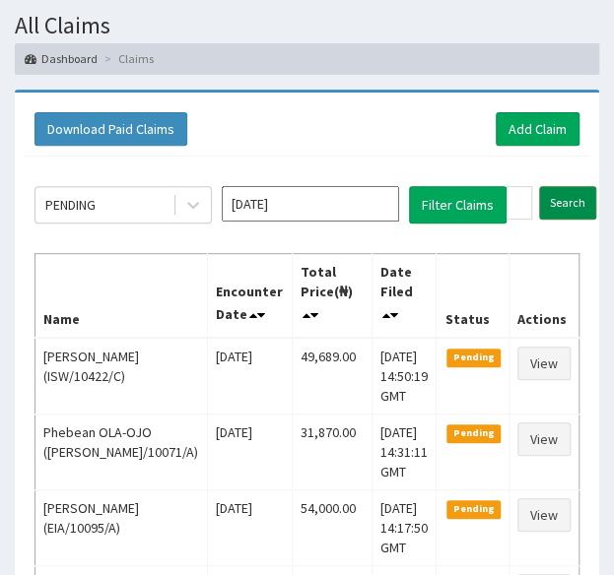
click at [578, 198] on input "Search" at bounding box center [567, 202] width 57 height 33
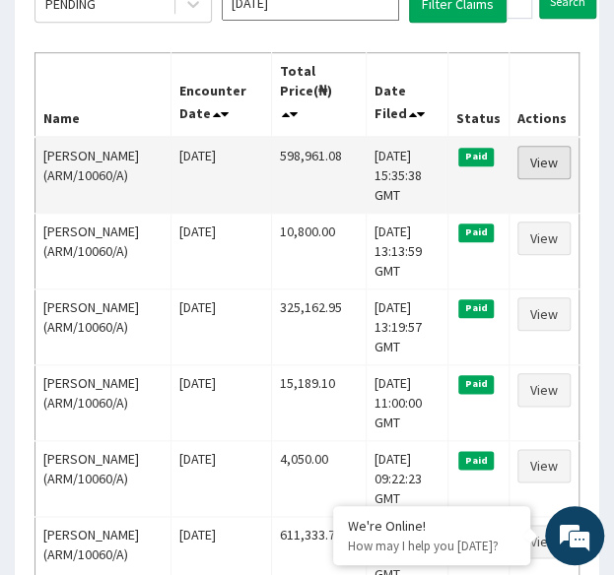
scroll to position [0, 0]
click at [540, 156] on link "View" at bounding box center [543, 162] width 53 height 33
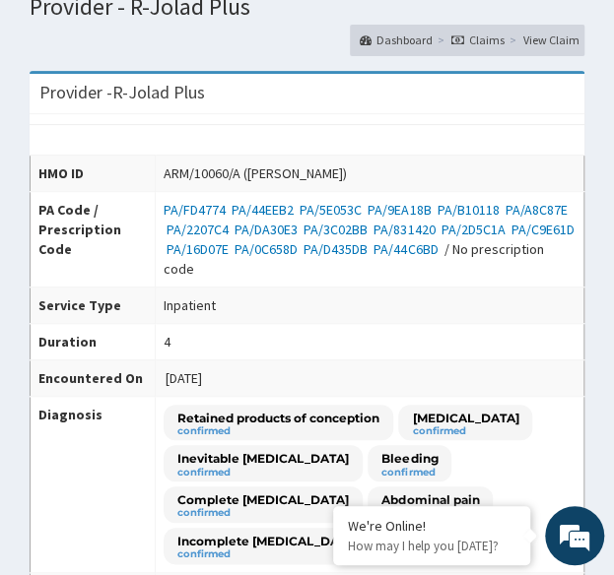
click at [165, 369] on span "[DATE]" at bounding box center [183, 378] width 36 height 18
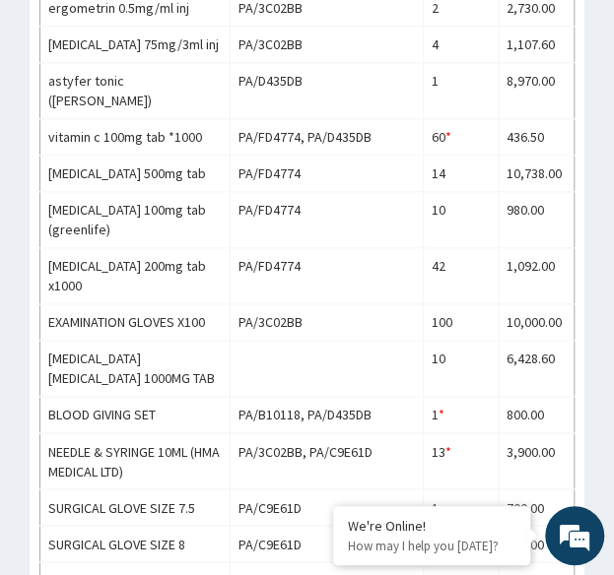
scroll to position [2306, 0]
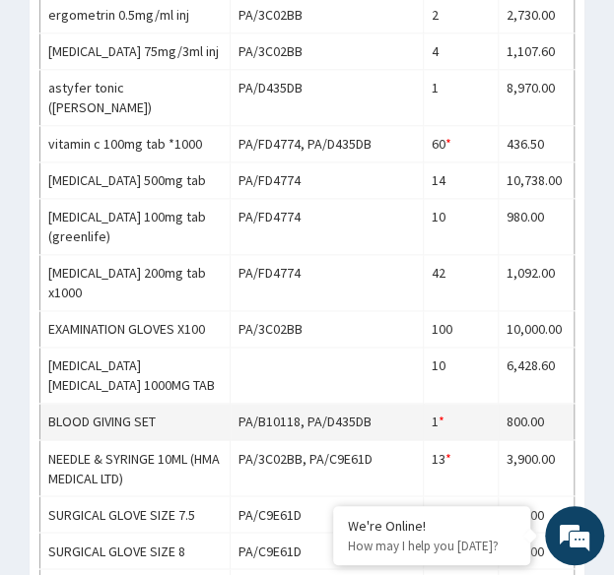
click at [242, 404] on td "PA/B10118, PA/D435DB" at bounding box center [326, 422] width 193 height 36
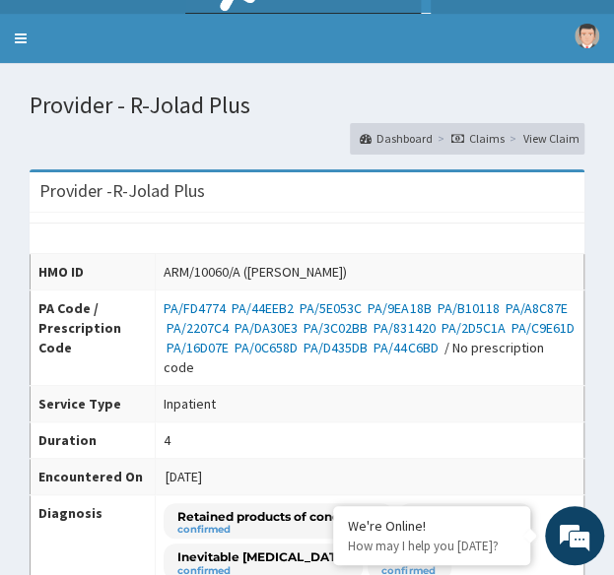
scroll to position [36, 0]
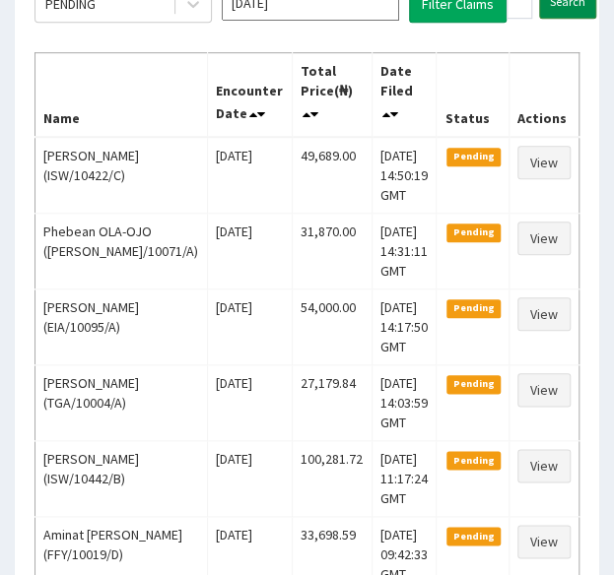
scroll to position [165, 0]
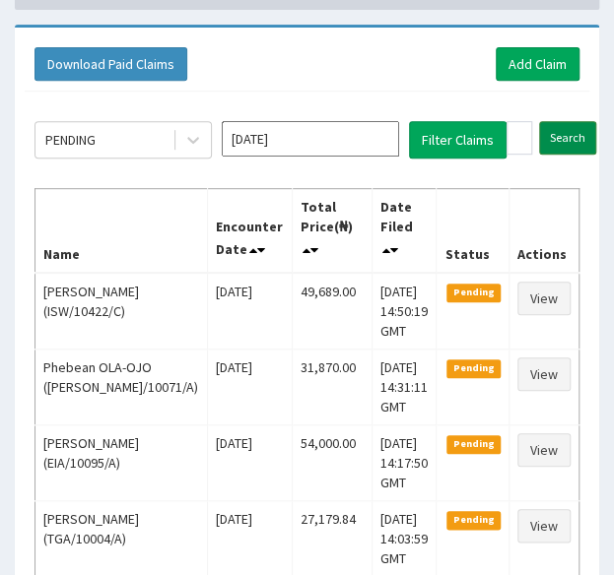
click at [560, 143] on input "Search" at bounding box center [567, 137] width 57 height 33
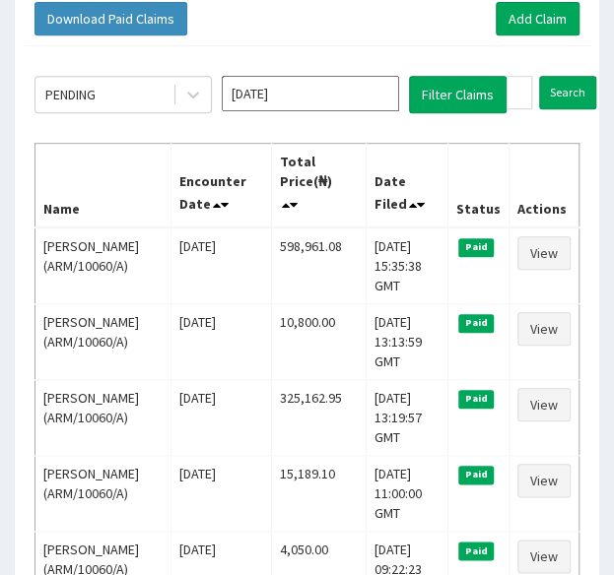
scroll to position [213, 0]
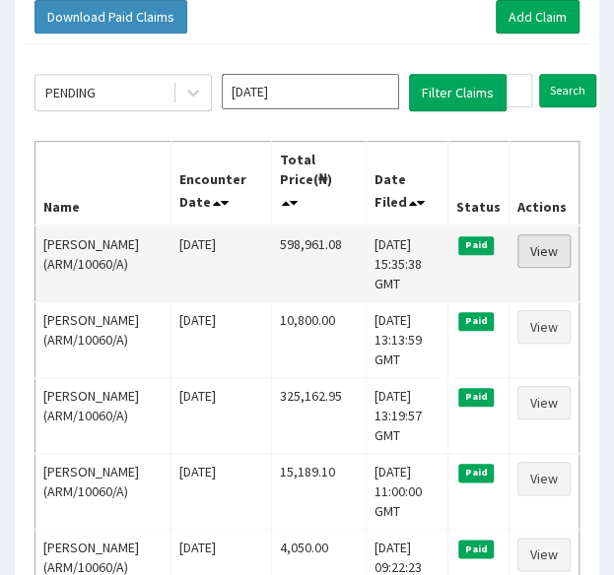
click at [539, 245] on link "View" at bounding box center [543, 250] width 53 height 33
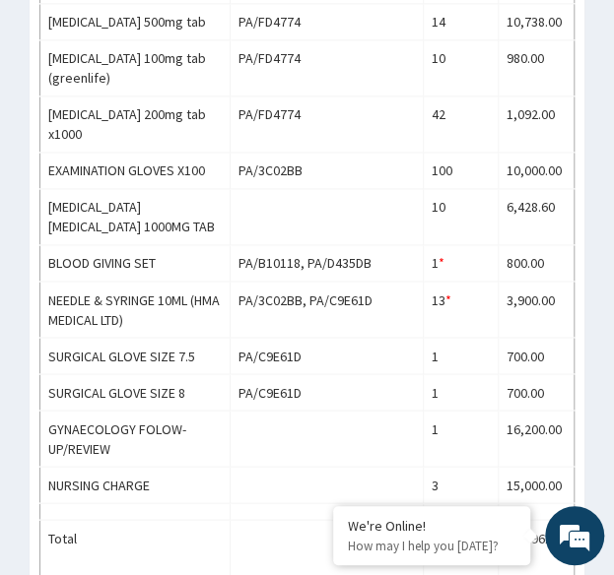
scroll to position [2469, 0]
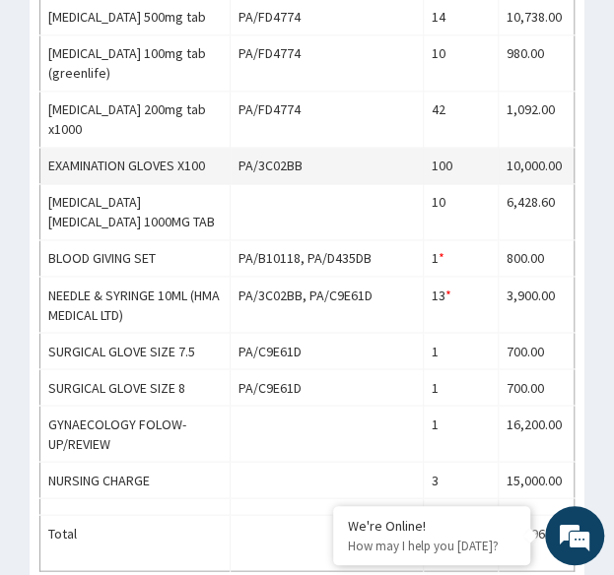
click at [110, 148] on td "EXAMINATION GLOVES X100" at bounding box center [135, 166] width 190 height 36
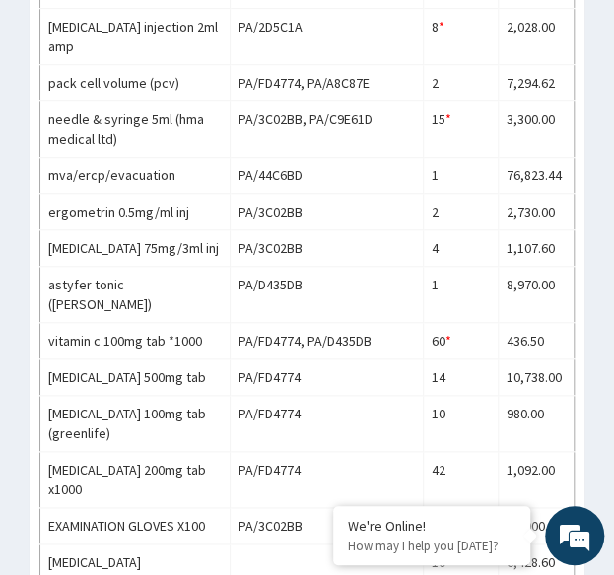
scroll to position [2105, 0]
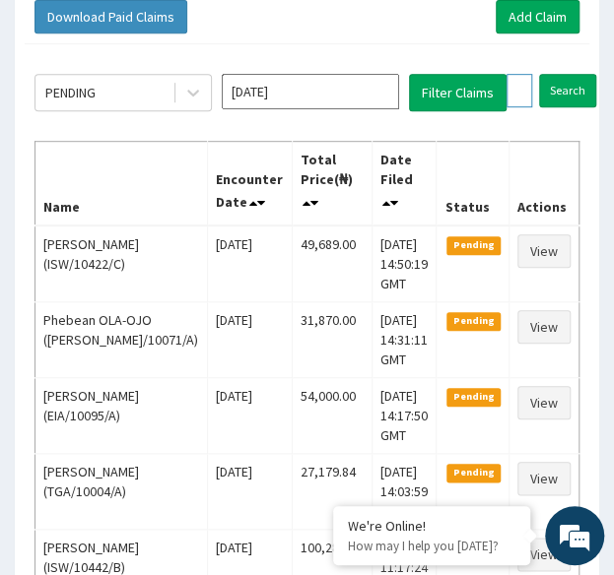
click at [528, 86] on input "ARM/10060/A" at bounding box center [519, 90] width 26 height 33
paste input "BIG/10019/B"
type input "BIG/10019/B"
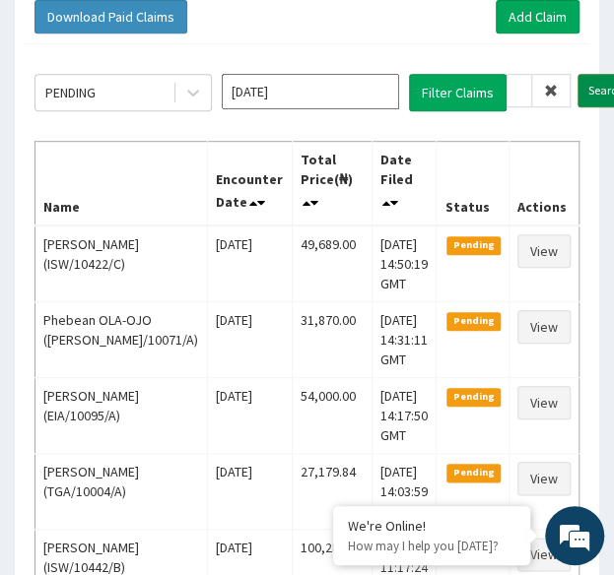
click at [585, 95] on input "Search" at bounding box center [605, 90] width 57 height 33
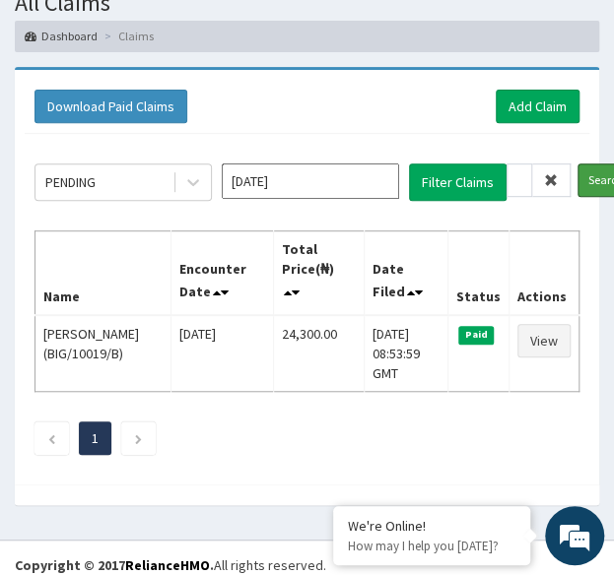
scroll to position [130, 0]
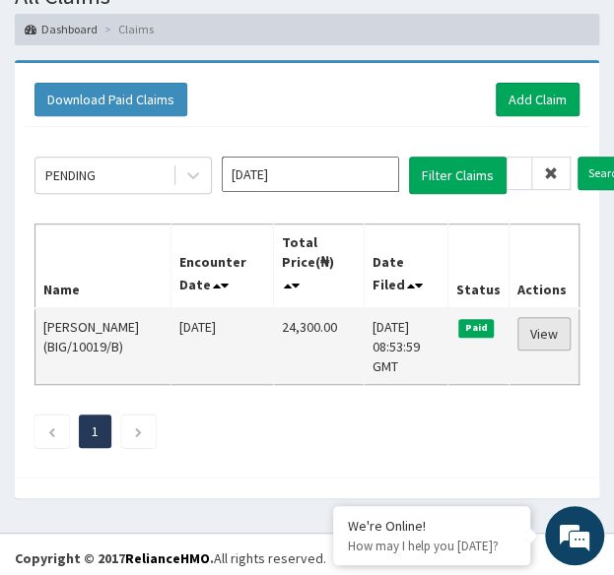
click at [552, 334] on link "View" at bounding box center [543, 333] width 53 height 33
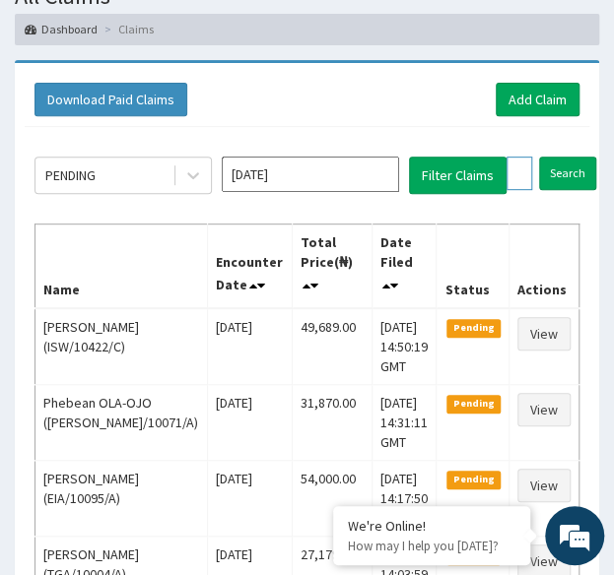
click at [519, 173] on input "BIG/10019/B" at bounding box center [519, 173] width 26 height 33
paste input "GBM/10078/A"
type input "GBM/10078/A"
click at [577, 157] on input "Search" at bounding box center [605, 173] width 57 height 33
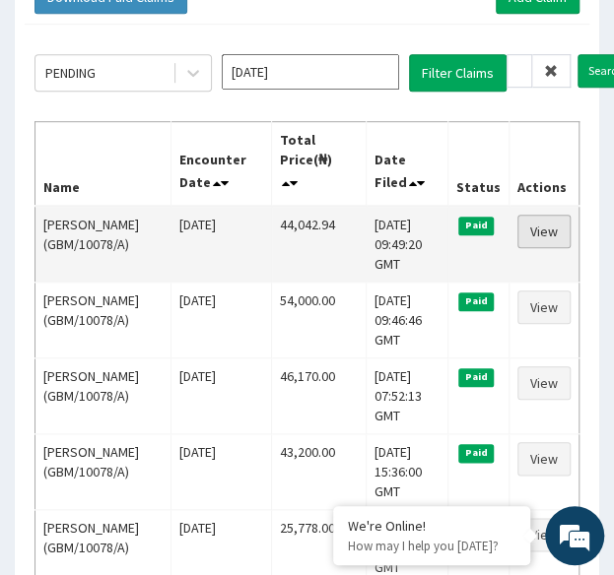
scroll to position [0, 0]
click at [551, 226] on link "View" at bounding box center [543, 231] width 53 height 33
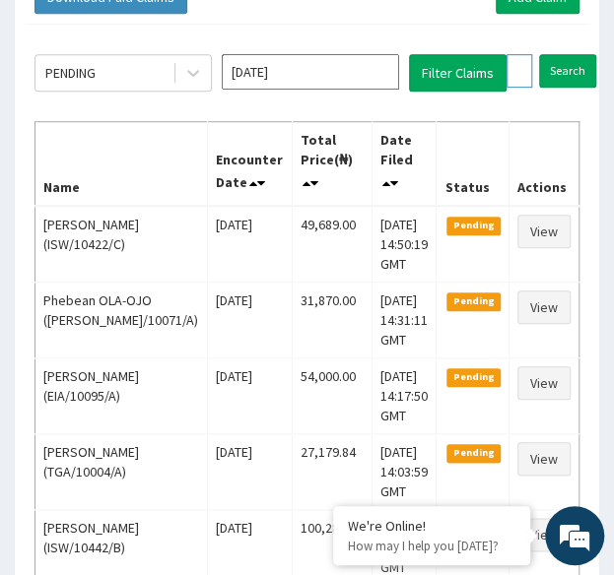
click at [520, 57] on input "GBM/10078/A" at bounding box center [519, 70] width 26 height 33
paste input "RYO/10007"
type input "RYO/10007/A"
click at [577, 54] on input "Search" at bounding box center [605, 70] width 57 height 33
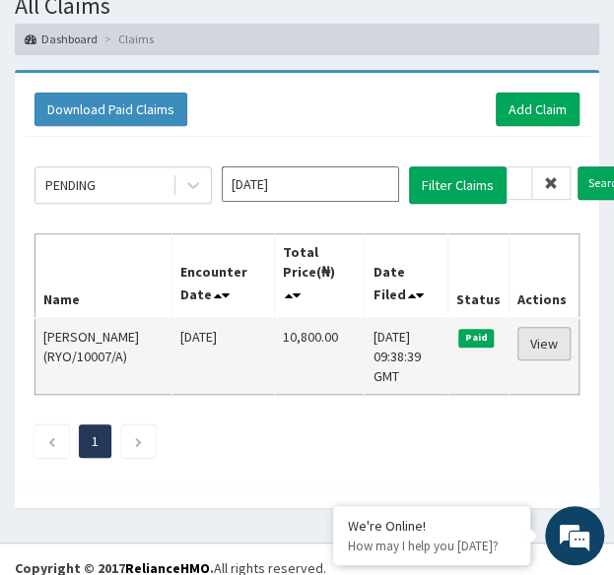
scroll to position [0, 0]
click at [536, 336] on link "View" at bounding box center [543, 343] width 53 height 33
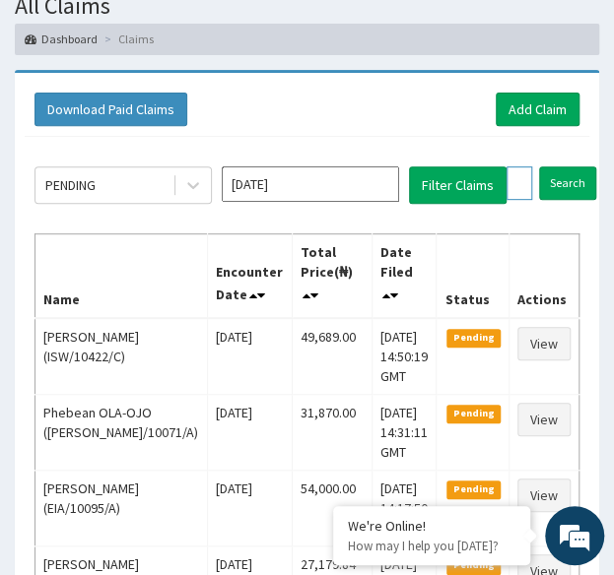
click at [514, 176] on input "RYO/10007/A" at bounding box center [519, 182] width 26 height 33
paste input "ABK/10035"
type input "ABK/10035/A"
click at [577, 166] on input "Search" at bounding box center [605, 182] width 57 height 33
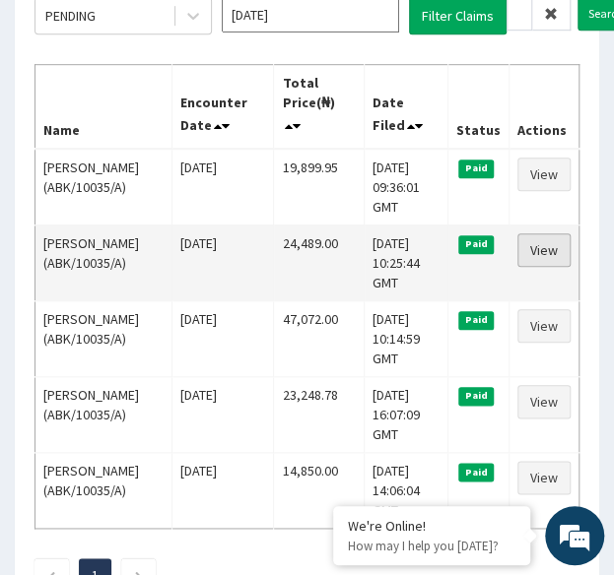
scroll to position [0, 0]
click at [553, 247] on link "View" at bounding box center [543, 249] width 53 height 33
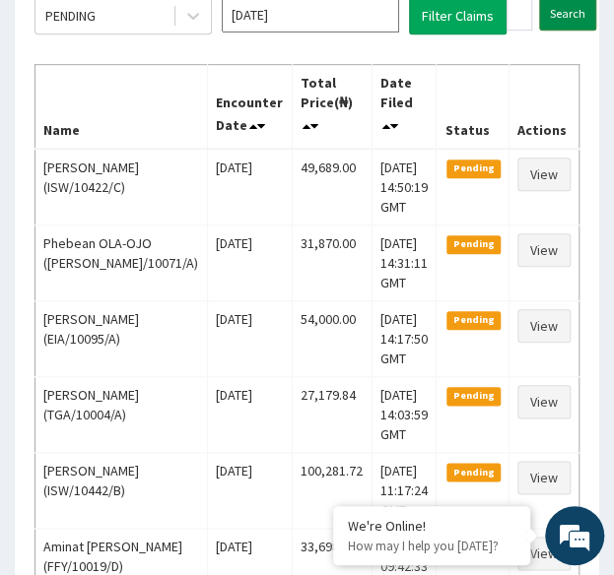
click at [570, 11] on input "Search" at bounding box center [567, 13] width 57 height 33
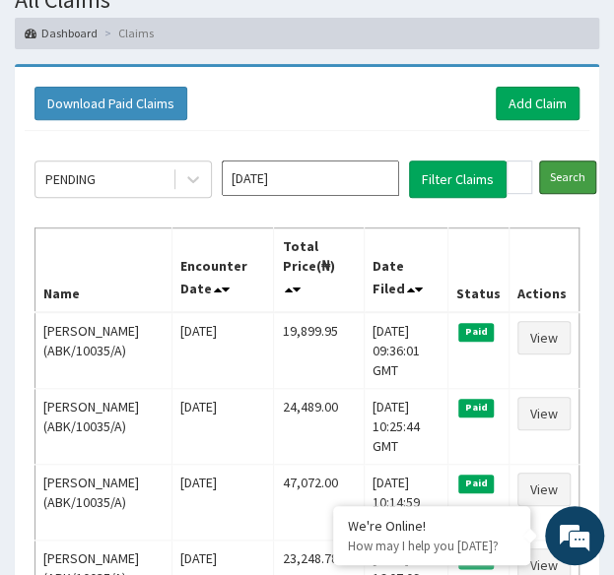
scroll to position [129, 0]
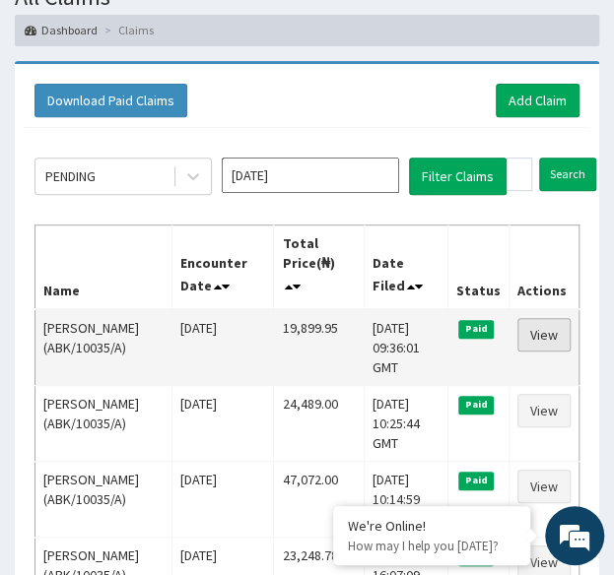
click at [552, 324] on link "View" at bounding box center [543, 334] width 53 height 33
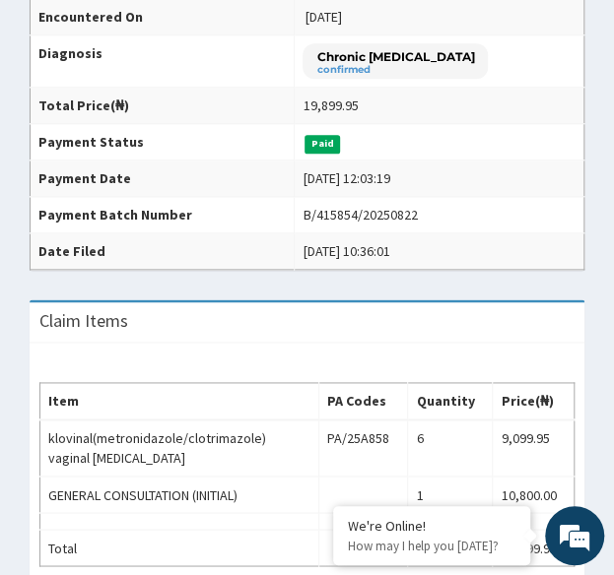
scroll to position [625, 0]
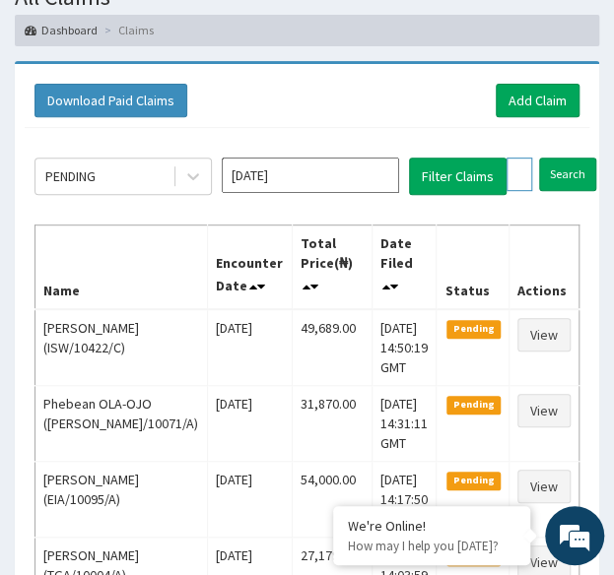
click at [522, 165] on input "ABK/10035/A" at bounding box center [519, 174] width 26 height 33
paste input "CSN/10001"
type input "CSN/10001/A"
click at [577, 158] on input "Search" at bounding box center [605, 174] width 57 height 33
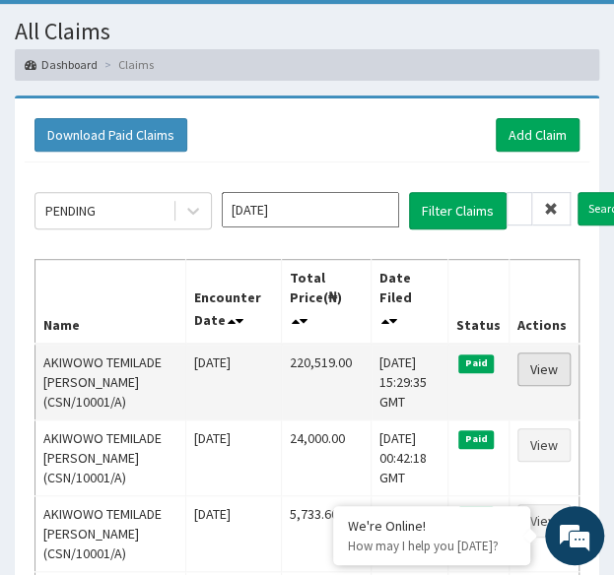
scroll to position [0, 0]
click at [558, 365] on link "View" at bounding box center [543, 369] width 53 height 33
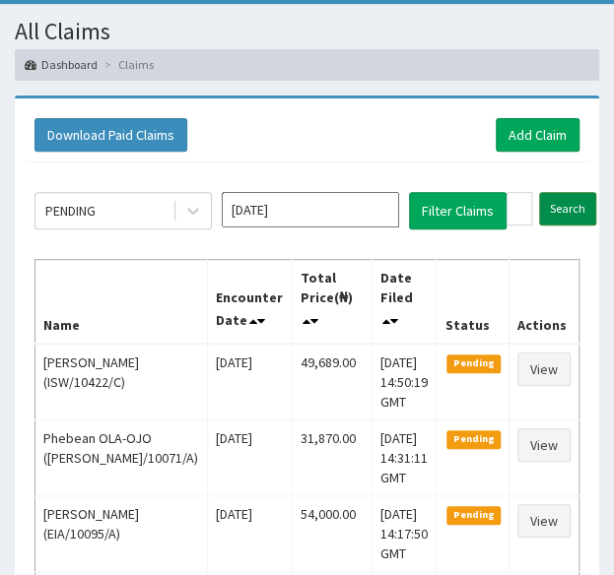
click at [577, 204] on input "Search" at bounding box center [567, 208] width 57 height 33
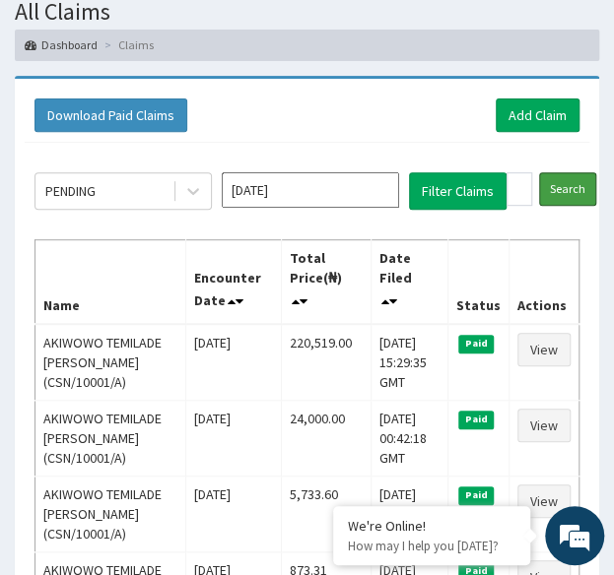
scroll to position [115, 0]
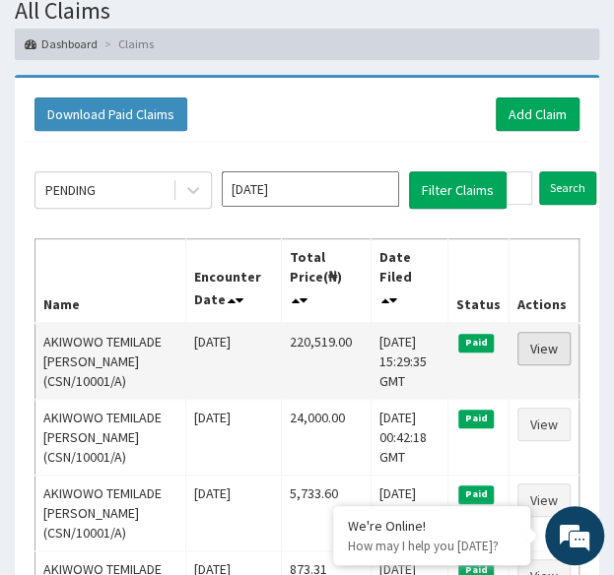
click at [540, 348] on link "View" at bounding box center [543, 348] width 53 height 33
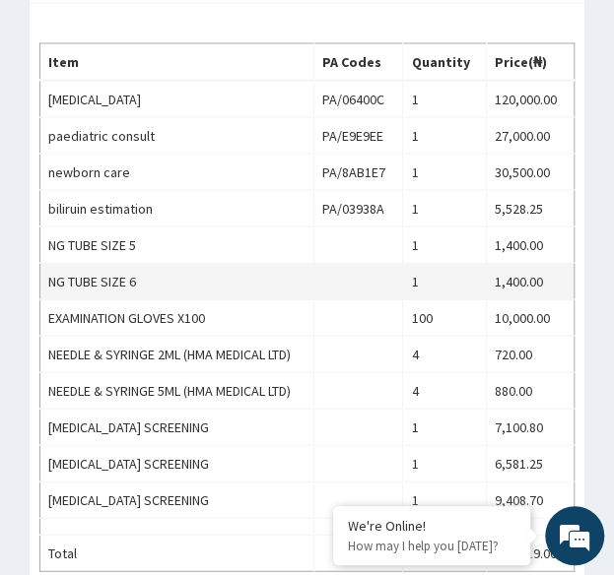
scroll to position [853, 0]
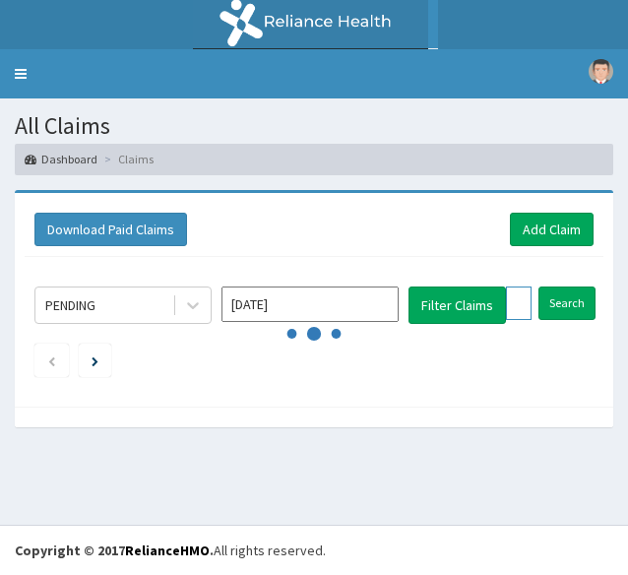
click at [514, 304] on div "PENDING [DATE] Filter Claims CSN/10001/A Search" at bounding box center [314, 327] width 579 height 140
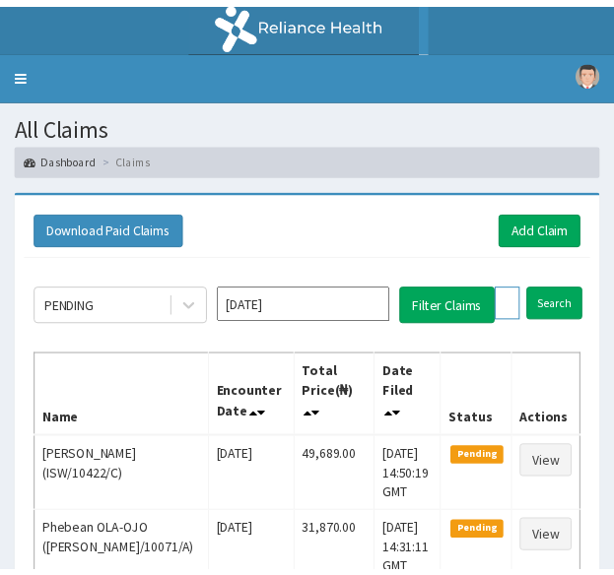
scroll to position [115, 0]
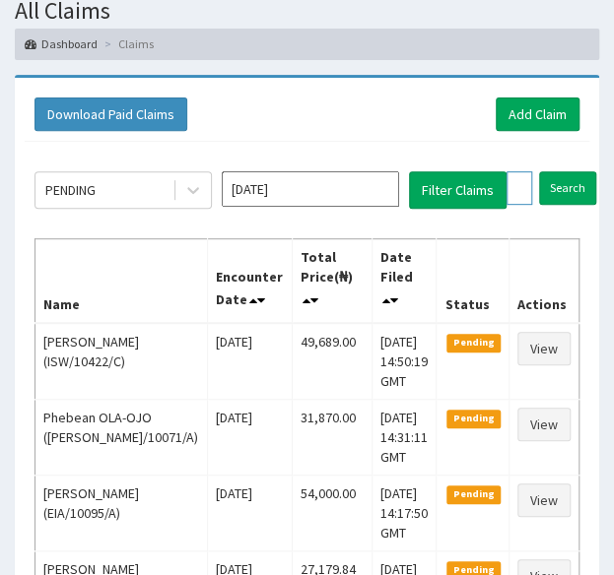
paste input "PWC/10307"
type input "PWC/10307/A"
click at [577, 171] on input "Search" at bounding box center [605, 187] width 57 height 33
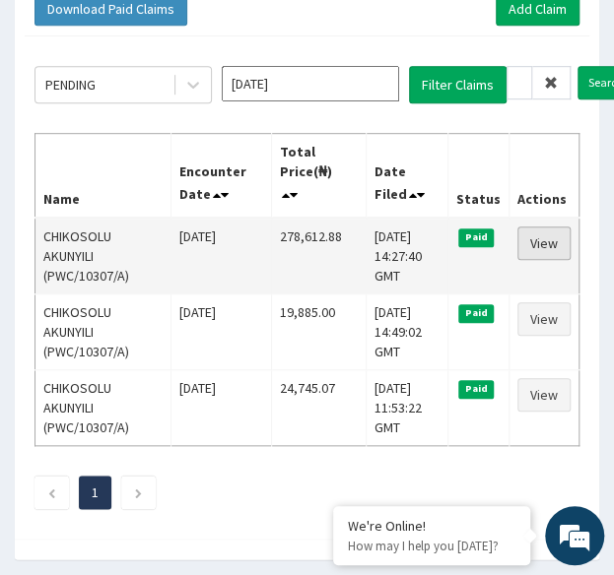
scroll to position [0, 0]
click at [552, 232] on link "View" at bounding box center [543, 243] width 53 height 33
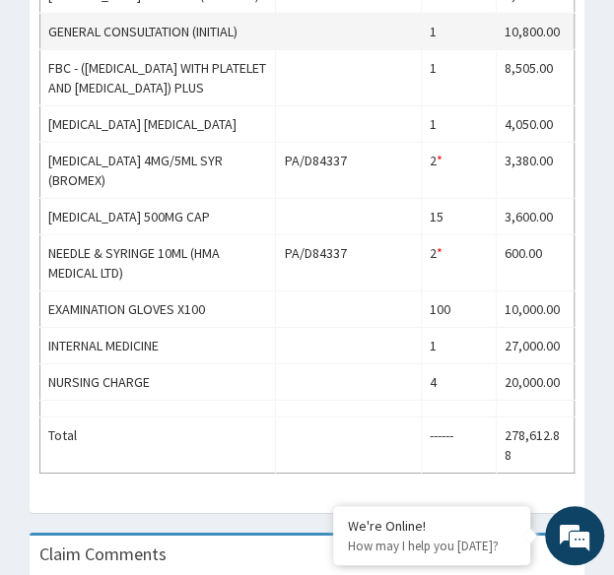
scroll to position [1349, 0]
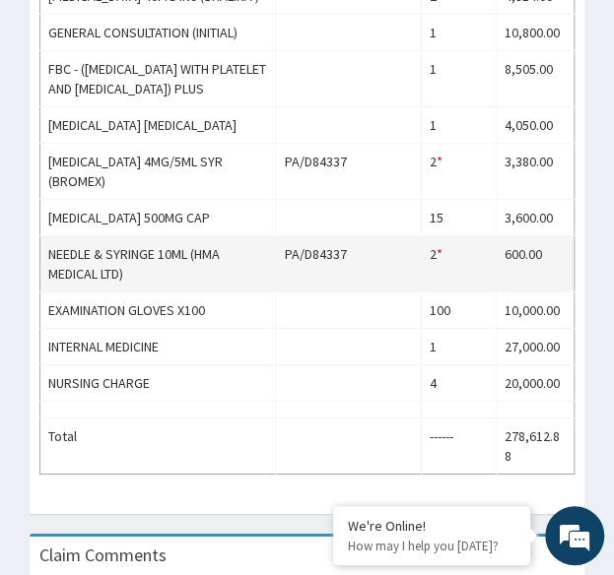
click at [115, 252] on td "NEEDLE & SYRINGE 10ML (HMA MEDICAL LTD)" at bounding box center [157, 264] width 235 height 56
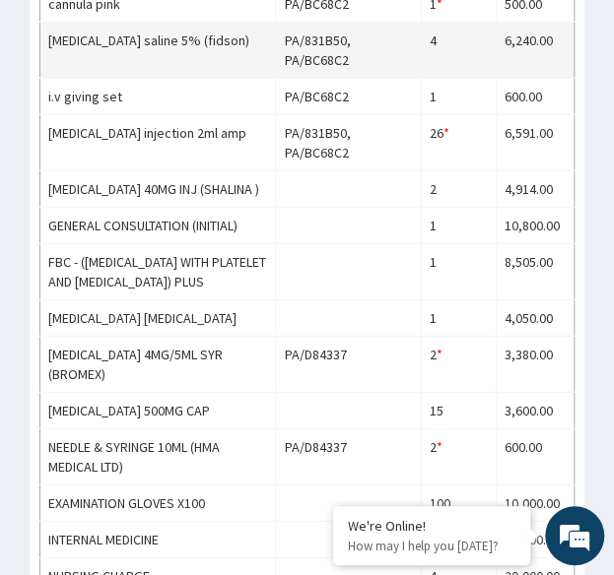
scroll to position [699, 0]
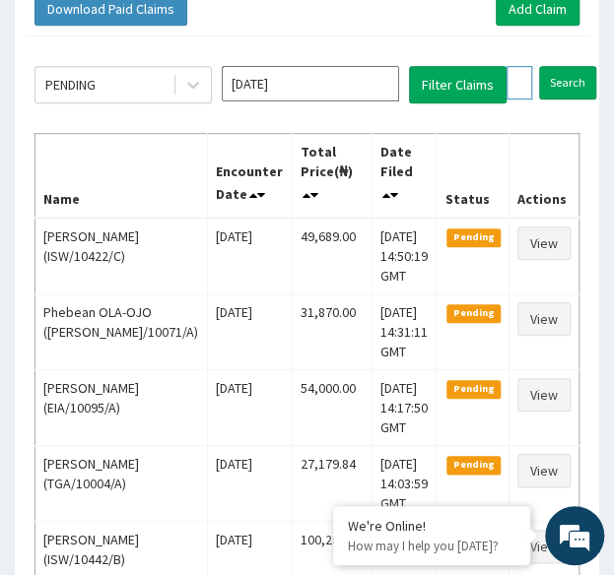
click at [526, 80] on input "PWC/10307/A" at bounding box center [519, 82] width 26 height 33
paste input "LFL/10067/B"
type input "LFL/10067/B"
click at [577, 66] on input "Search" at bounding box center [605, 82] width 57 height 33
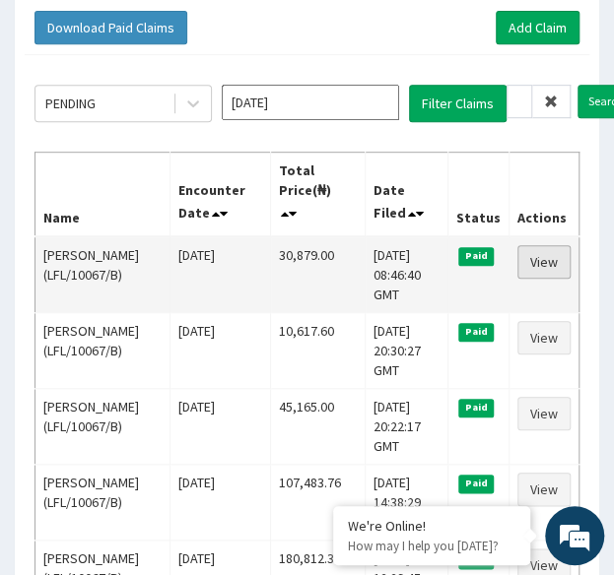
click at [551, 255] on link "View" at bounding box center [543, 261] width 53 height 33
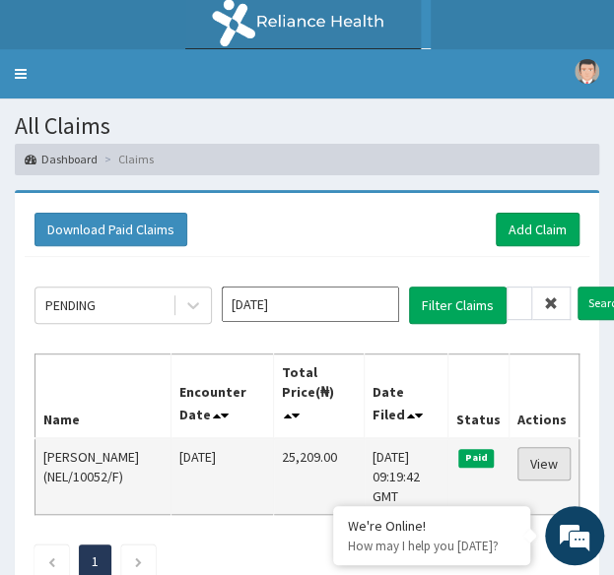
click at [537, 468] on link "View" at bounding box center [543, 463] width 53 height 33
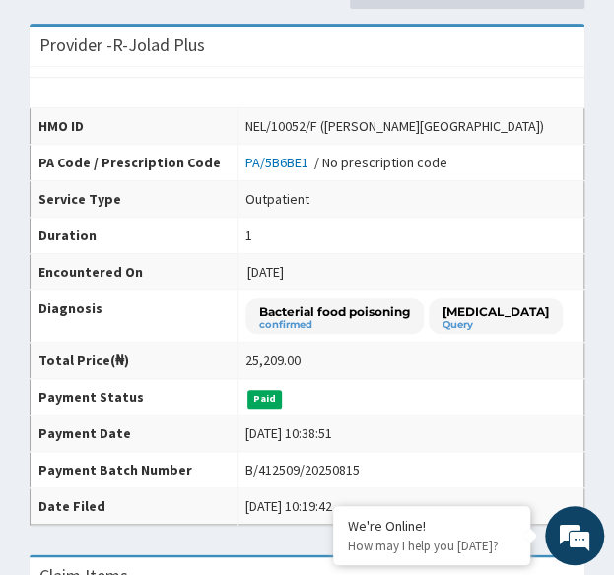
scroll to position [180, 0]
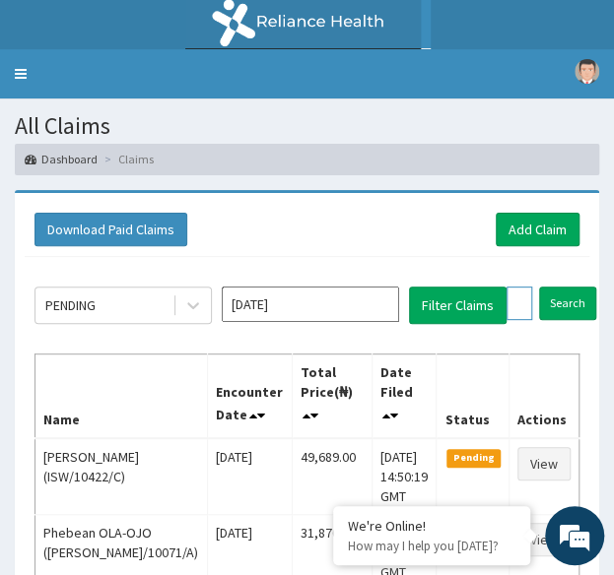
click at [517, 306] on input "NEL/10052/F" at bounding box center [519, 303] width 26 height 33
paste input "E"
type input "NEL/10052/E"
click at [577, 287] on input "Search" at bounding box center [605, 303] width 57 height 33
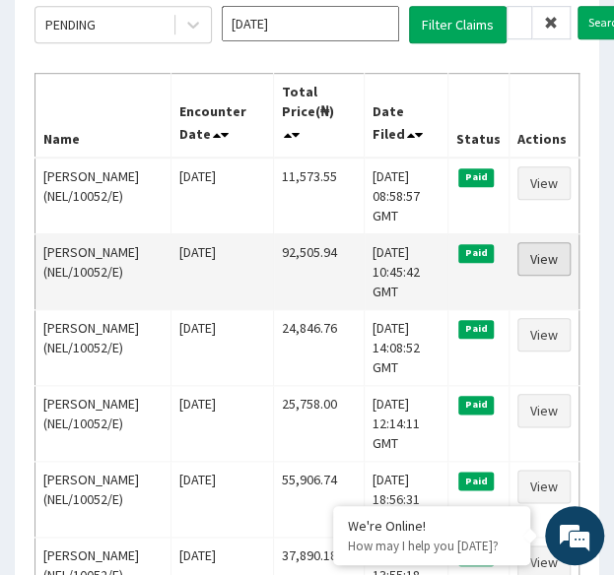
scroll to position [0, 0]
click at [551, 245] on link "View" at bounding box center [543, 258] width 53 height 33
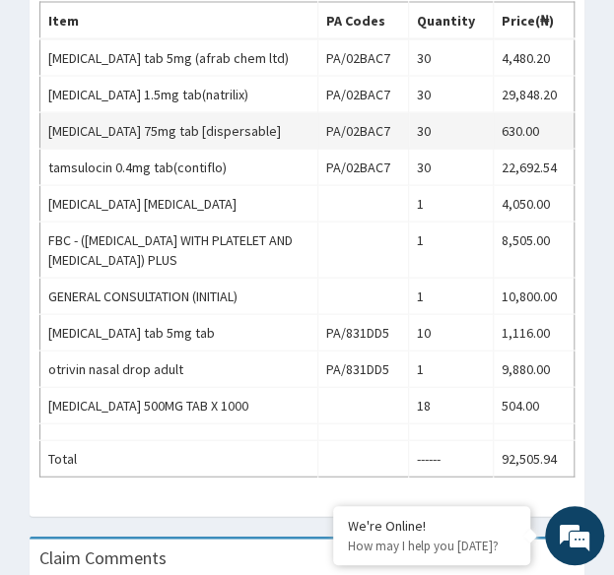
scroll to position [899, 0]
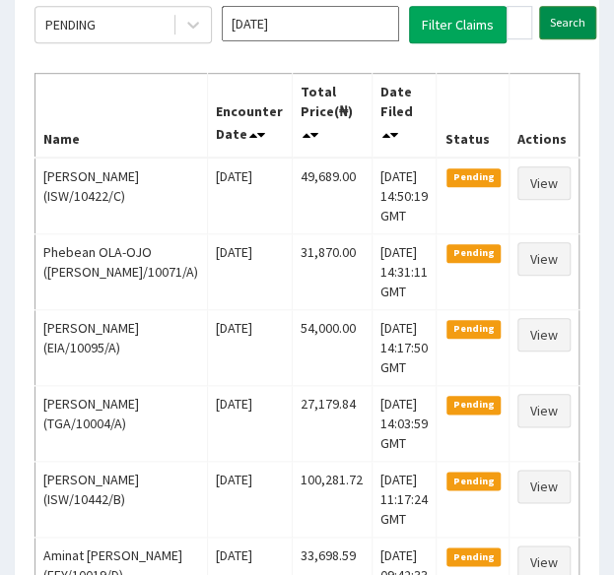
click at [558, 19] on input "Search" at bounding box center [567, 22] width 57 height 33
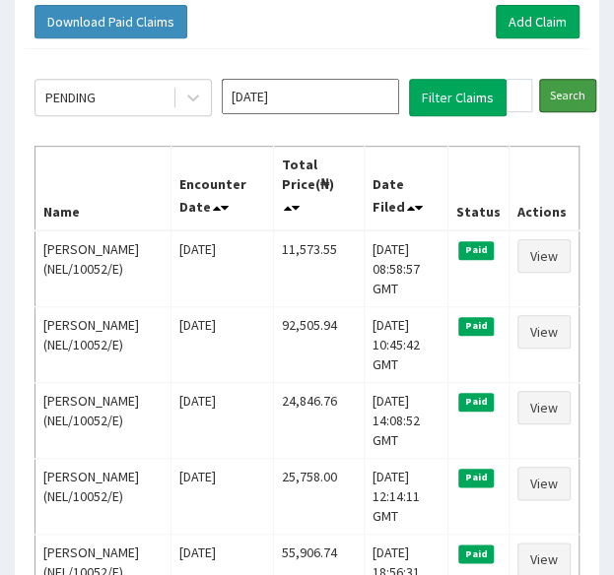
scroll to position [209, 0]
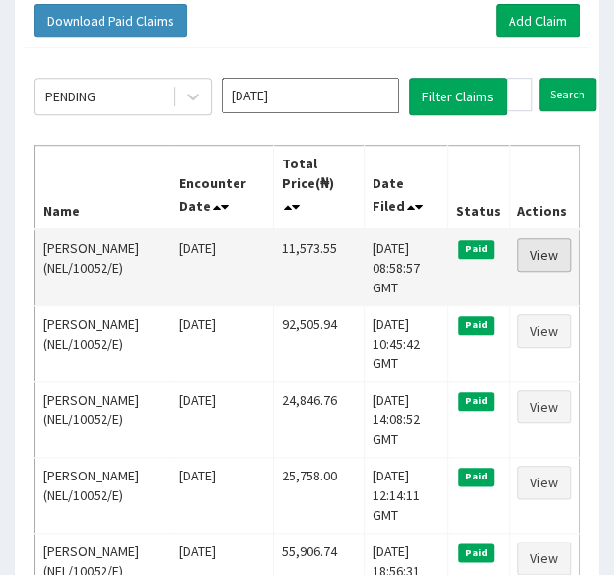
click at [540, 258] on link "View" at bounding box center [543, 254] width 53 height 33
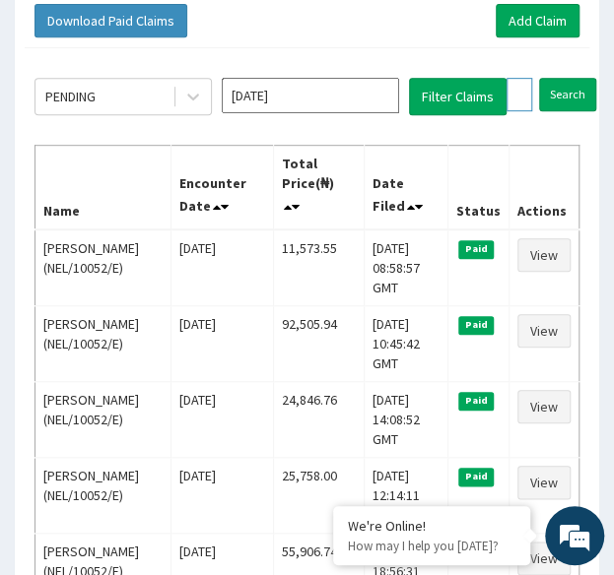
click at [512, 91] on input "NEL/10052/E" at bounding box center [519, 94] width 26 height 33
paste input "B"
type input "NEL/10052/B"
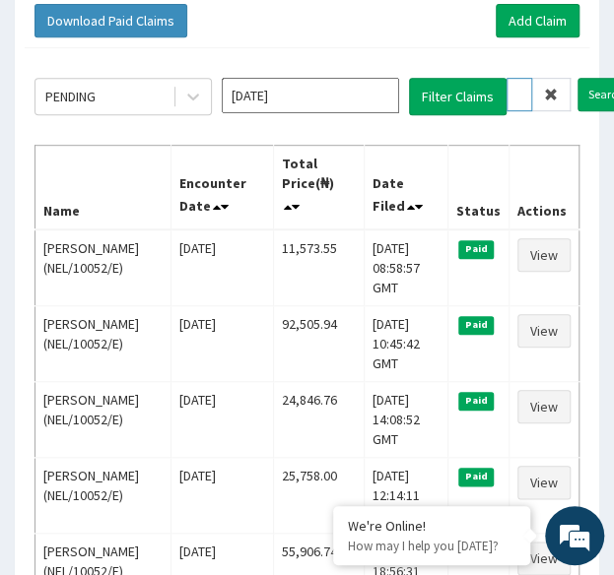
click at [577, 78] on input "Search" at bounding box center [605, 94] width 57 height 33
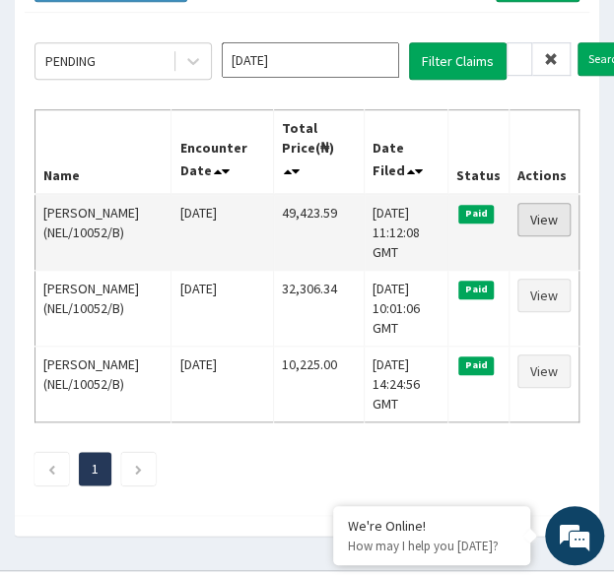
scroll to position [0, 0]
click at [550, 228] on link "View" at bounding box center [543, 219] width 53 height 33
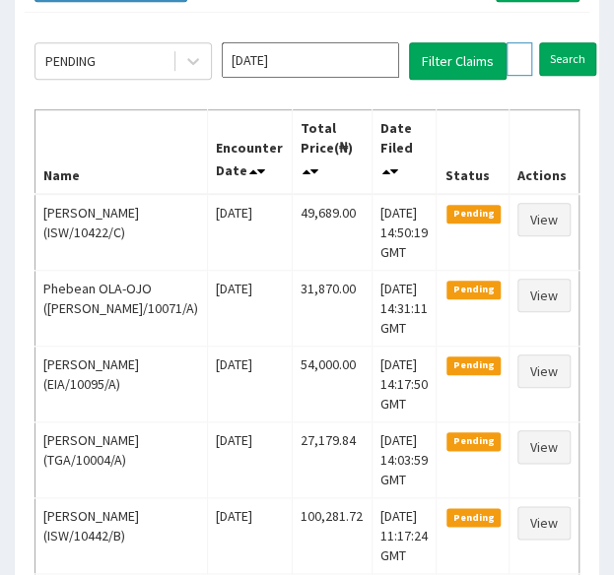
click at [524, 61] on input "NEL/10052/B" at bounding box center [519, 58] width 26 height 33
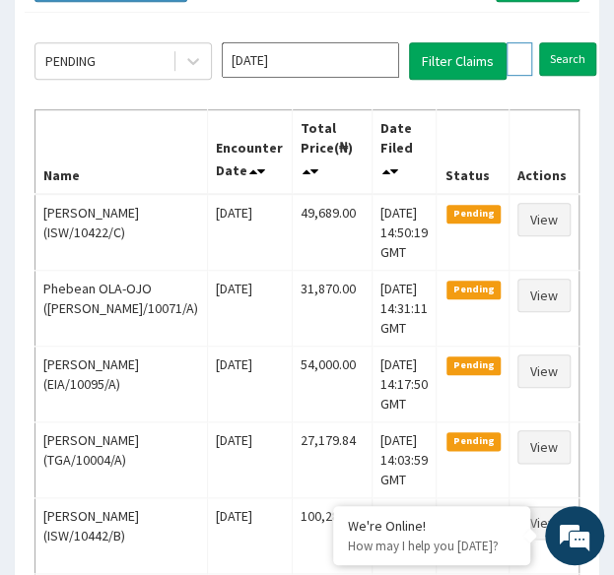
paste input "CMC/10302/A"
type input "CMC/10302/A"
click at [577, 42] on input "Search" at bounding box center [605, 58] width 57 height 33
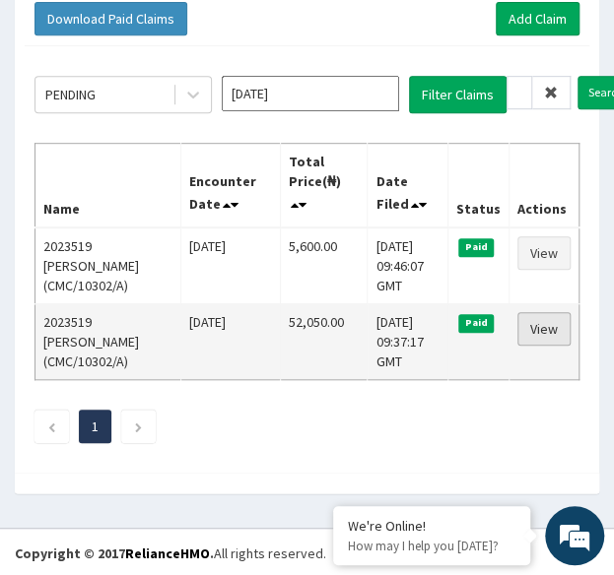
scroll to position [0, 0]
click at [554, 331] on link "View" at bounding box center [543, 328] width 53 height 33
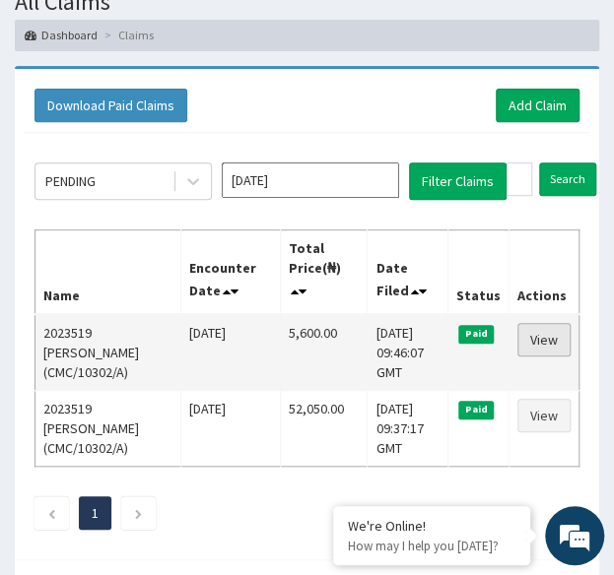
click at [536, 341] on link "View" at bounding box center [543, 339] width 53 height 33
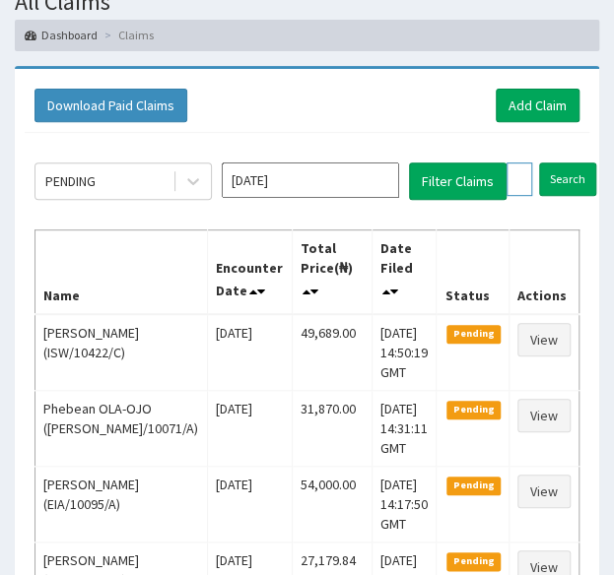
click at [514, 177] on input "CMC/10302/A" at bounding box center [519, 179] width 26 height 33
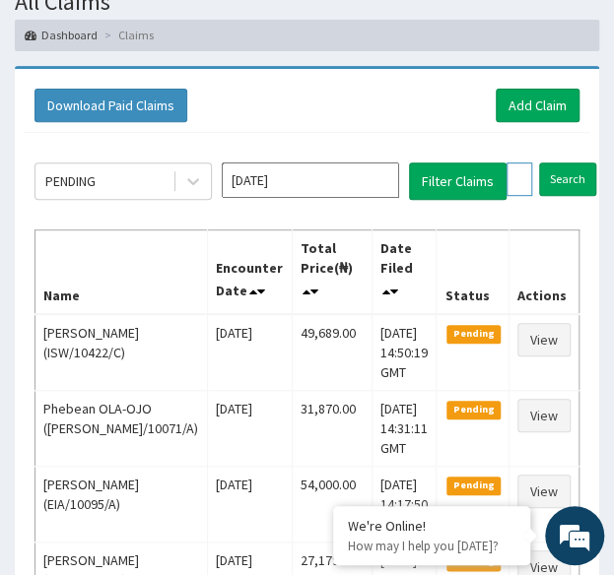
paste input "cmc/10145/c"
type input "cmc/10145/c"
click at [601, 178] on input "Search" at bounding box center [605, 179] width 57 height 33
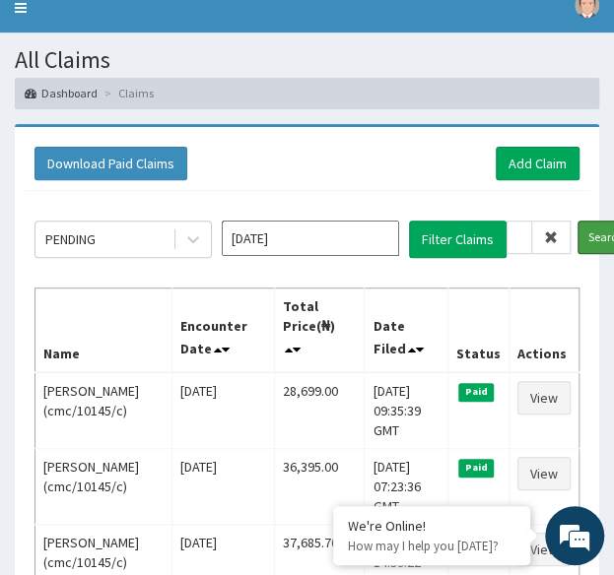
scroll to position [68, 0]
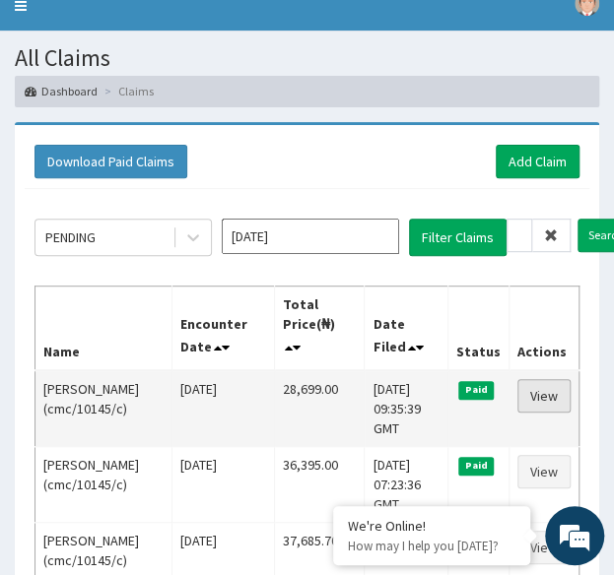
click at [542, 393] on link "View" at bounding box center [543, 395] width 53 height 33
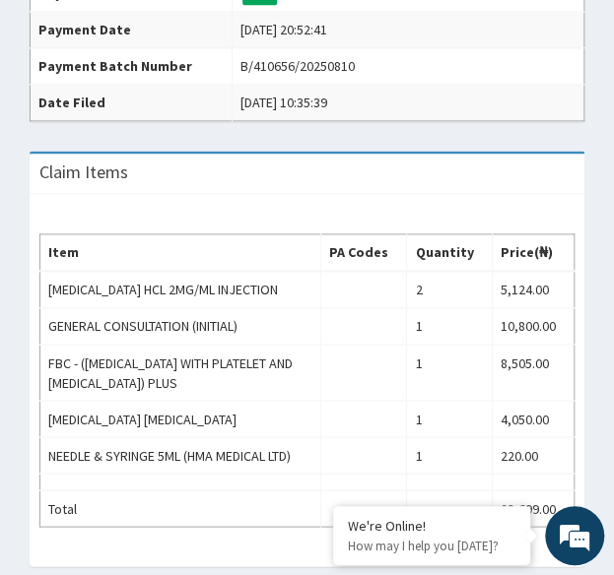
scroll to position [616, 0]
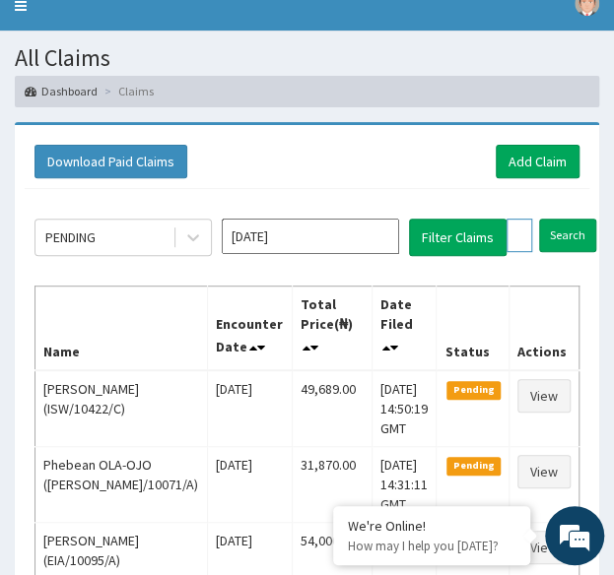
click at [521, 244] on input "cmc/10145/c" at bounding box center [519, 235] width 26 height 33
paste input "XPO/10018/C"
type input "XPO/10018/C"
click at [577, 219] on input "Search" at bounding box center [605, 235] width 57 height 33
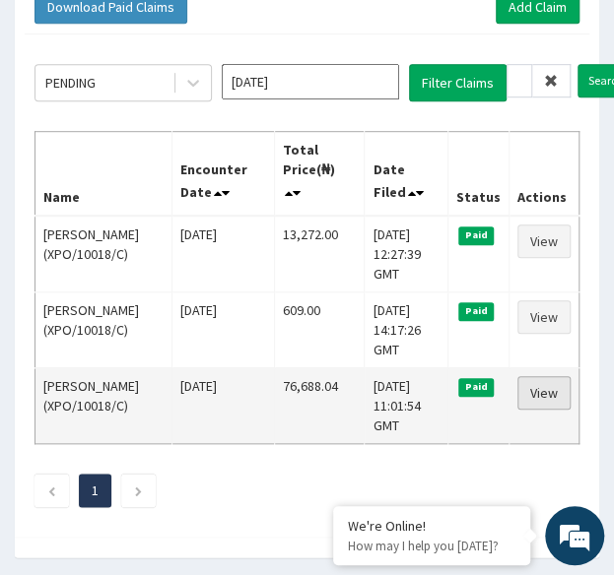
scroll to position [0, 0]
click at [557, 393] on link "View" at bounding box center [543, 392] width 53 height 33
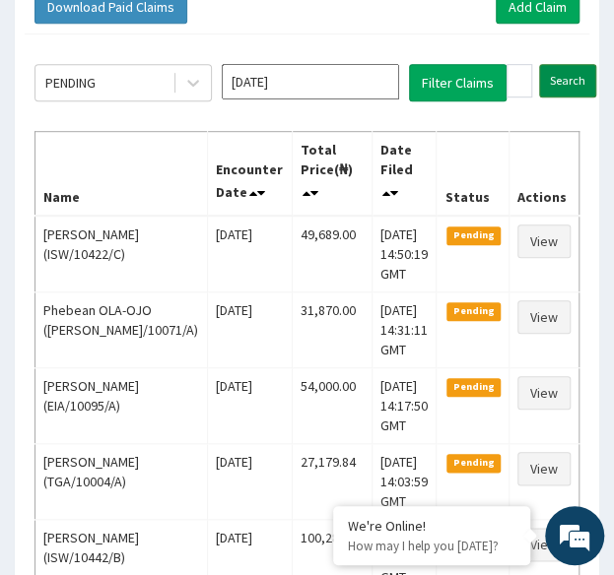
click at [567, 78] on input "Search" at bounding box center [567, 80] width 57 height 33
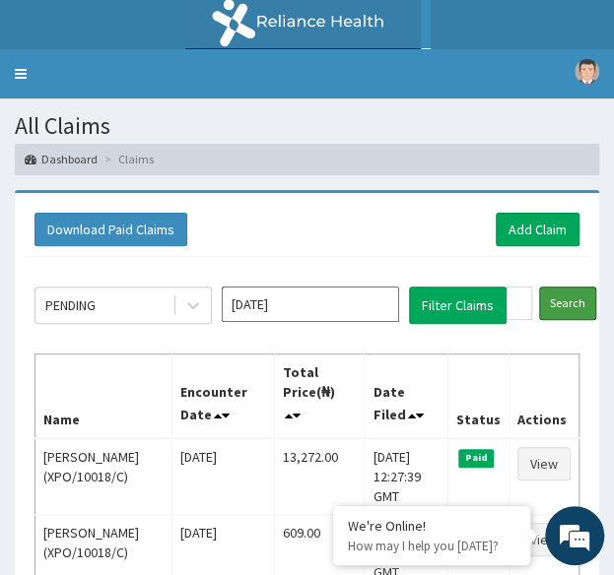
scroll to position [286, 0]
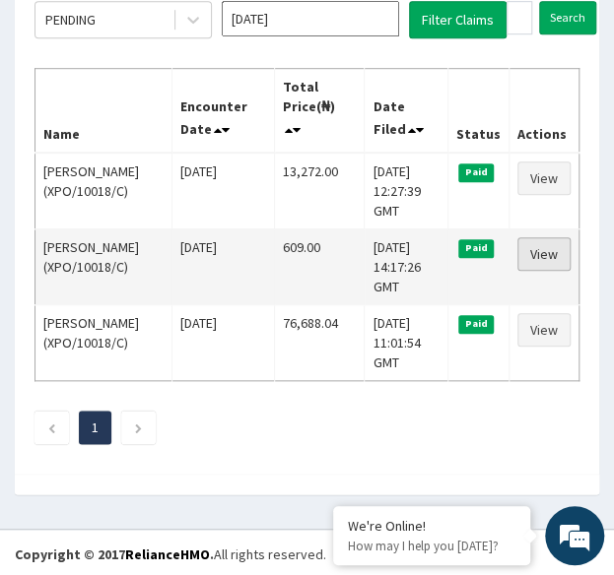
click at [547, 255] on link "View" at bounding box center [543, 253] width 53 height 33
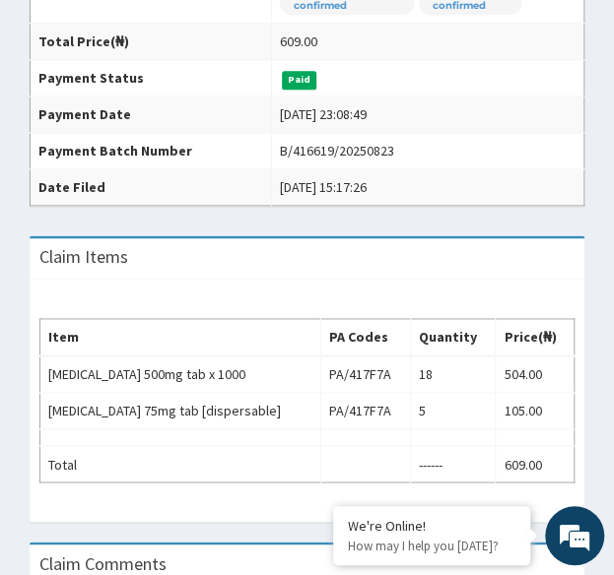
scroll to position [506, 0]
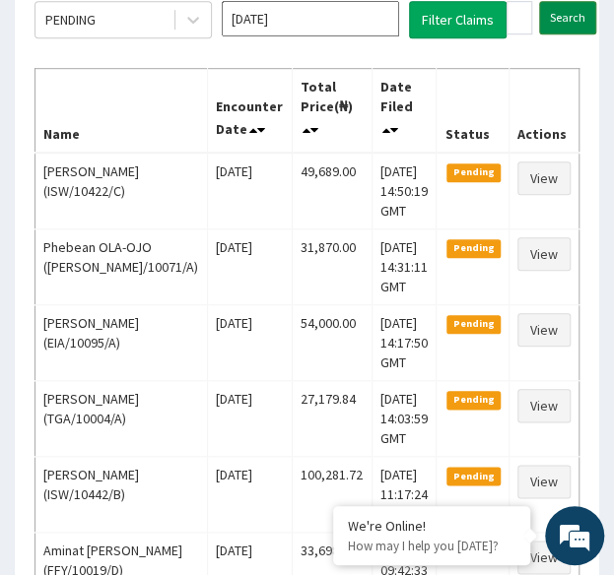
click at [569, 22] on input "Search" at bounding box center [567, 17] width 57 height 33
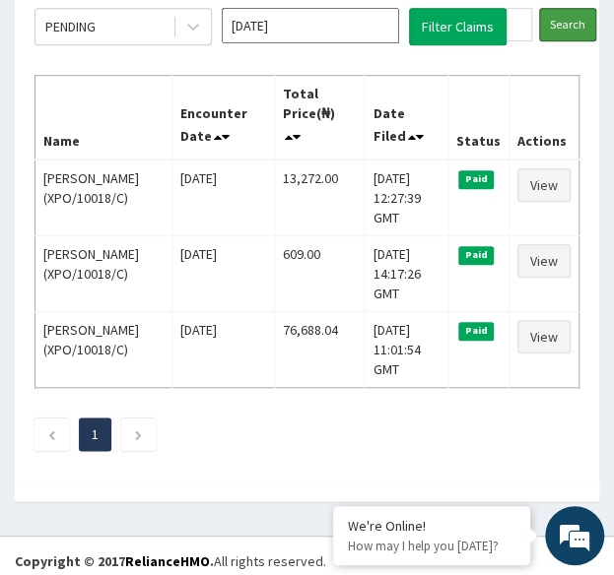
scroll to position [280, 0]
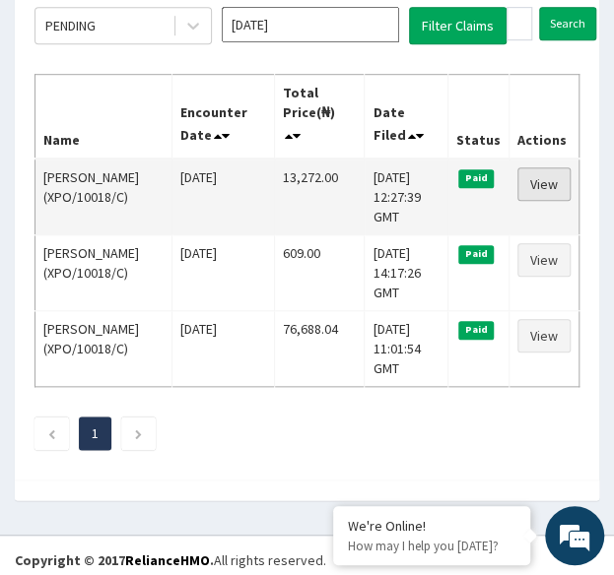
click at [541, 173] on link "View" at bounding box center [543, 183] width 53 height 33
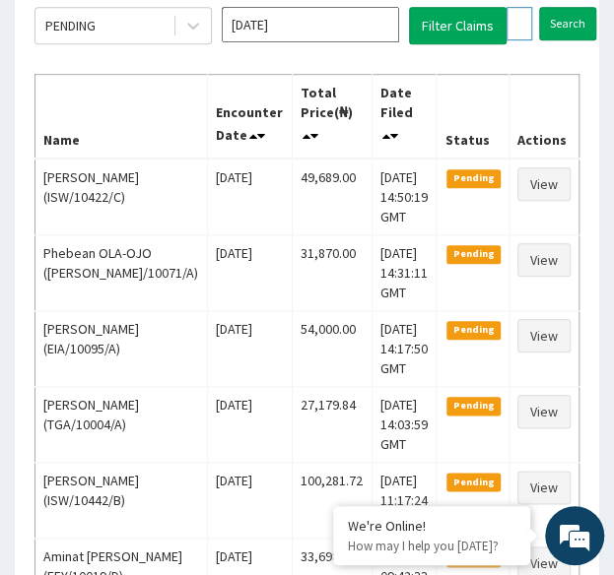
click at [517, 14] on input "XPO/10018/C" at bounding box center [519, 23] width 26 height 33
paste input "B"
type input "XPO/10018/B"
click at [577, 7] on input "Search" at bounding box center [605, 23] width 57 height 33
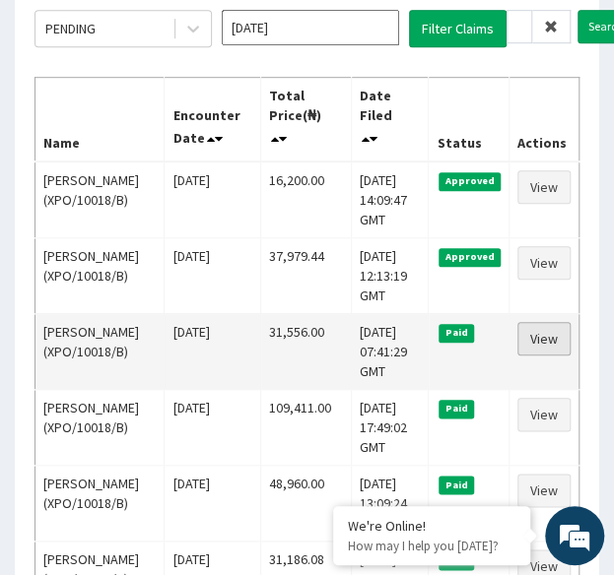
scroll to position [0, 0]
click at [540, 330] on link "View" at bounding box center [543, 338] width 53 height 33
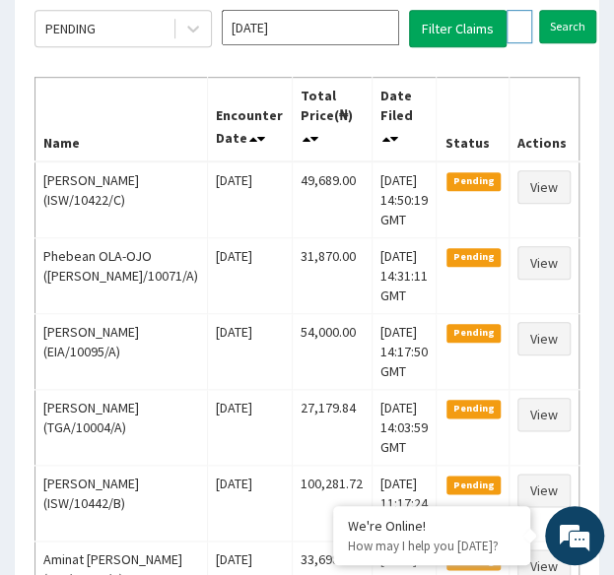
click at [518, 31] on input "XPO/10018/B" at bounding box center [519, 26] width 26 height 33
paste input "SNK/10004/A"
type input "SNK/10004/A"
click at [577, 10] on input "Search" at bounding box center [605, 26] width 57 height 33
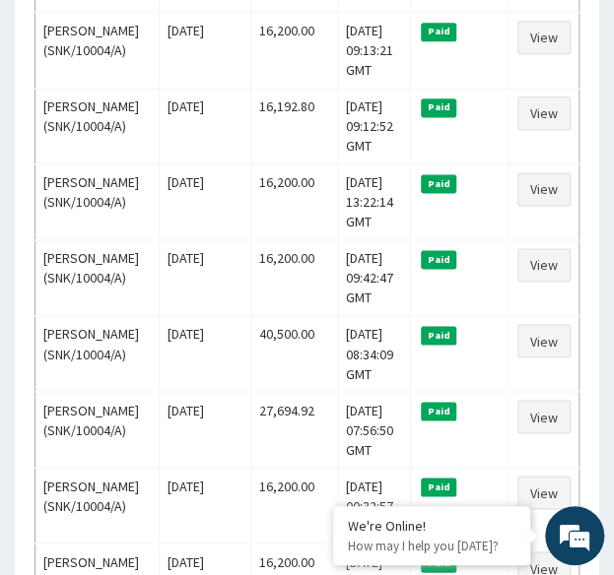
scroll to position [0, 0]
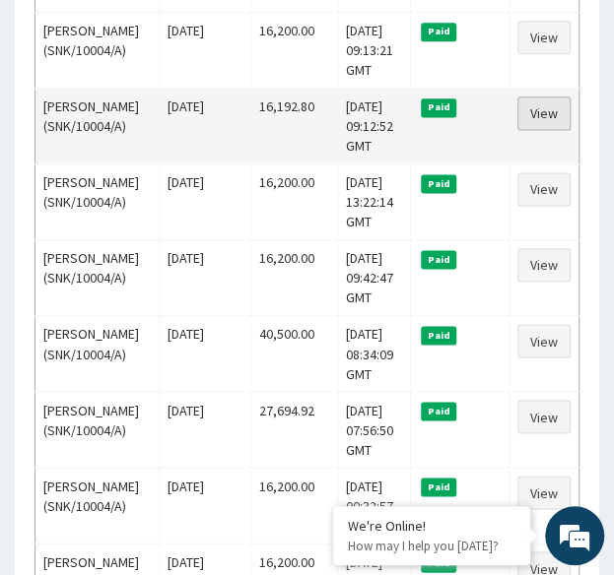
click at [552, 130] on link "View" at bounding box center [543, 113] width 53 height 33
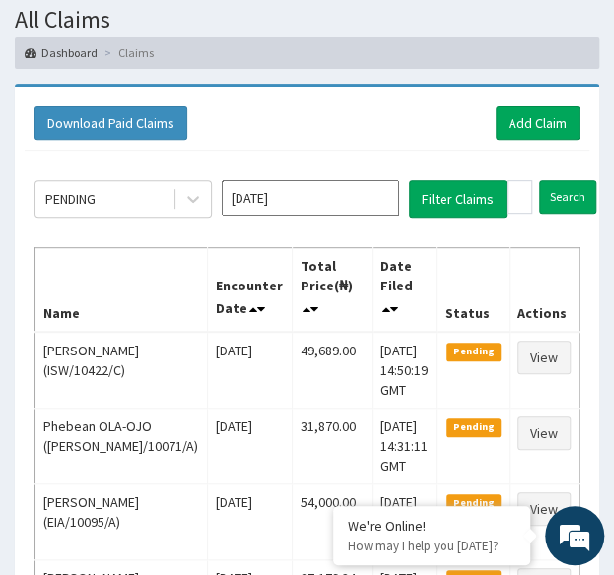
scroll to position [105, 0]
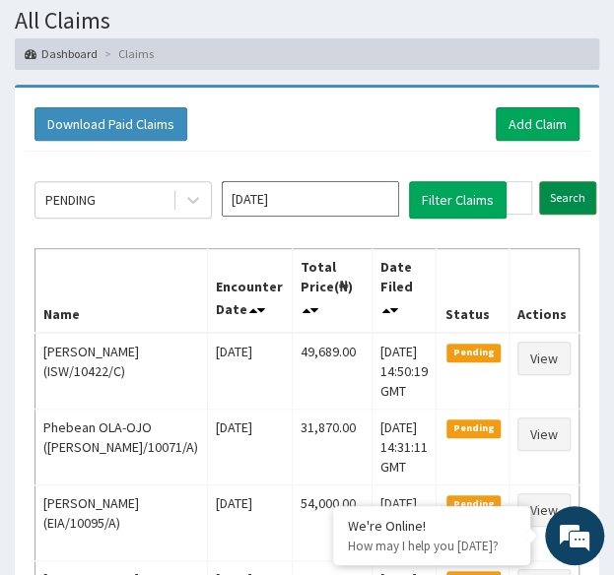
click at [576, 194] on input "Search" at bounding box center [567, 197] width 57 height 33
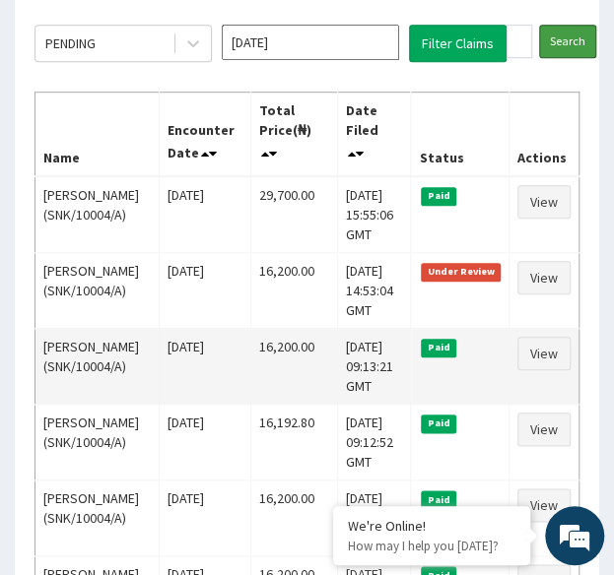
scroll to position [0, 0]
click at [551, 370] on link "View" at bounding box center [543, 353] width 53 height 33
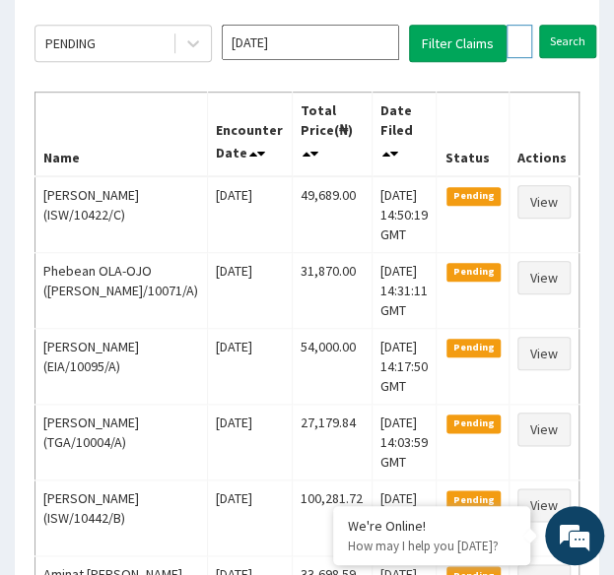
click at [508, 45] on input "SNK/10004/A" at bounding box center [519, 41] width 26 height 33
paste input "OOS/10001/B"
type input "OOS/10001/B"
click at [577, 25] on input "Search" at bounding box center [605, 41] width 57 height 33
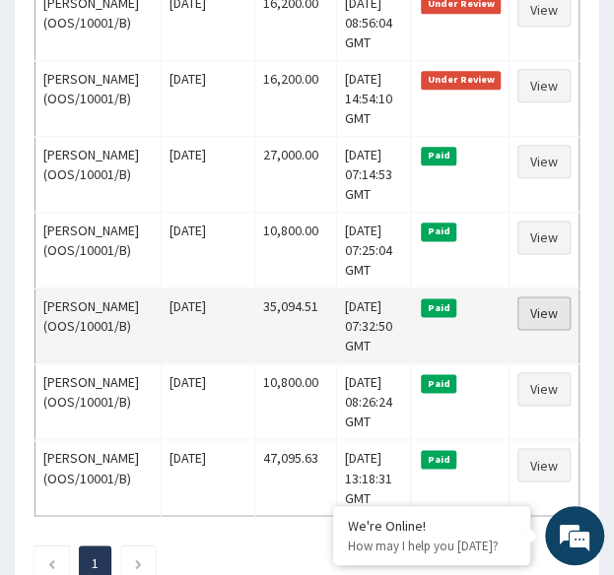
scroll to position [0, 0]
click at [558, 330] on link "View" at bounding box center [543, 312] width 53 height 33
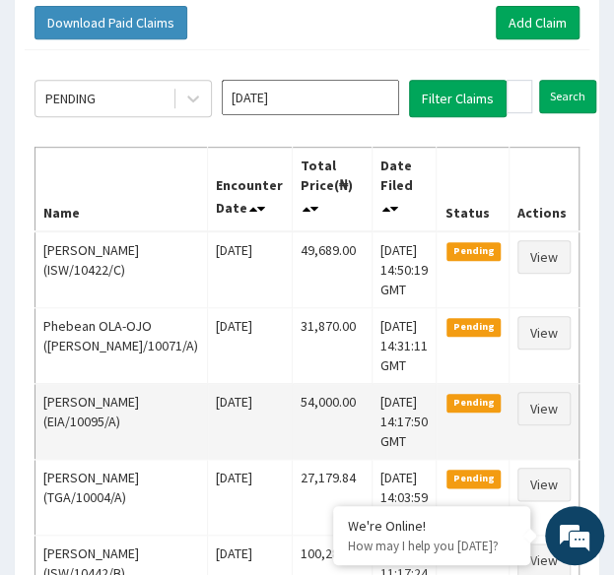
scroll to position [206, 0]
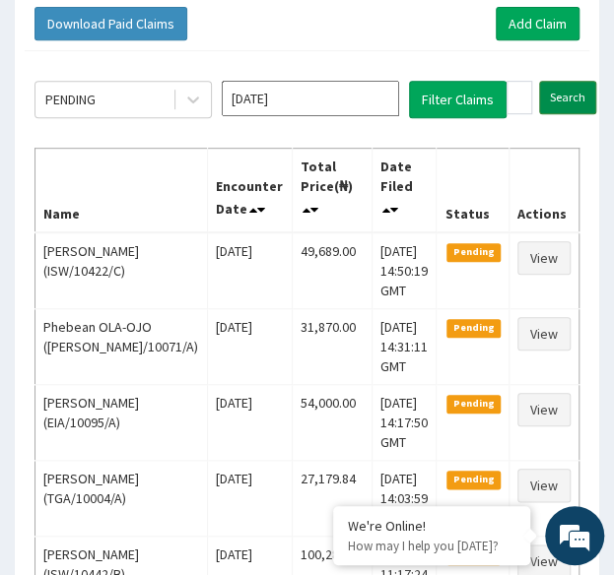
click at [560, 96] on input "Search" at bounding box center [567, 97] width 57 height 33
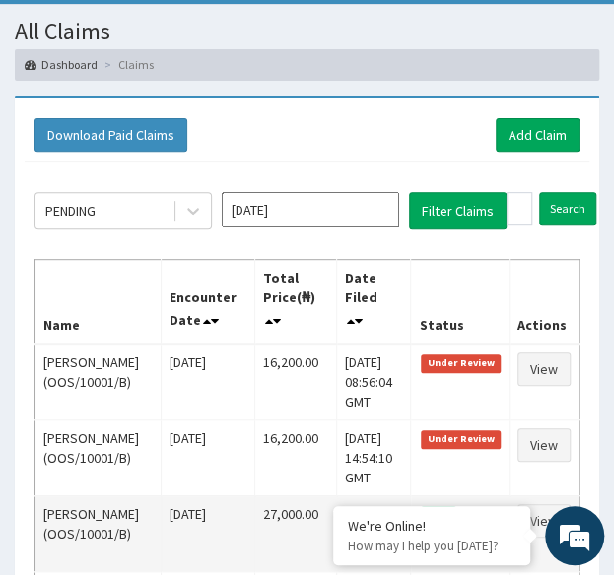
scroll to position [84, 0]
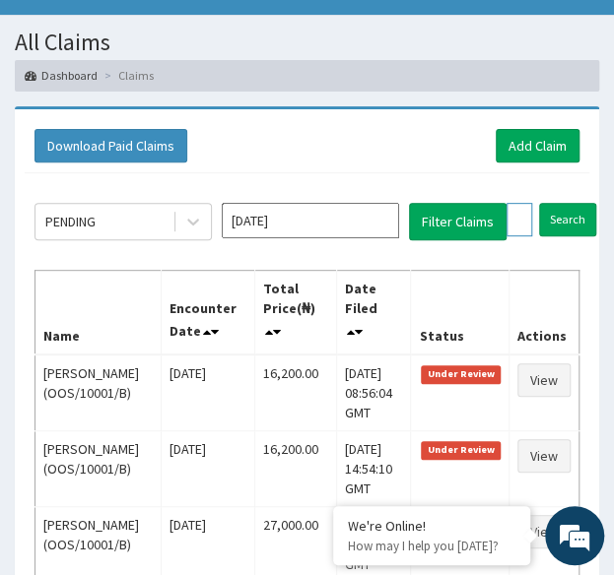
click at [516, 218] on input "OOS/10001/B" at bounding box center [519, 219] width 26 height 33
click at [516, 208] on input "OOS/10001/B" at bounding box center [519, 219] width 26 height 33
paste input "C"
type input "OOS/10001/C"
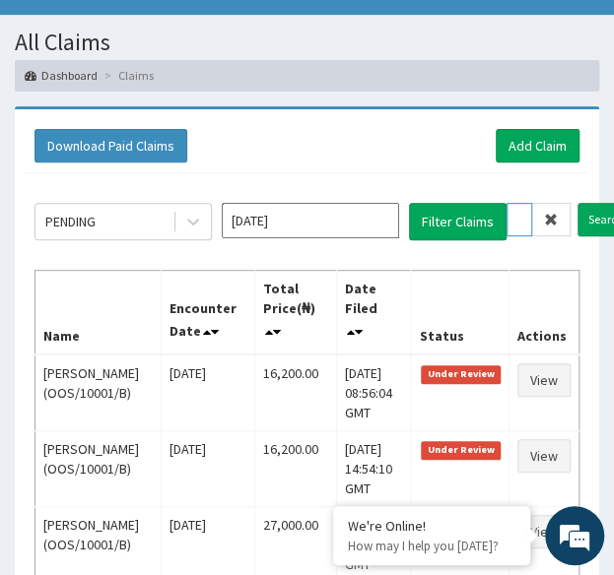
click at [577, 203] on input "Search" at bounding box center [605, 219] width 57 height 33
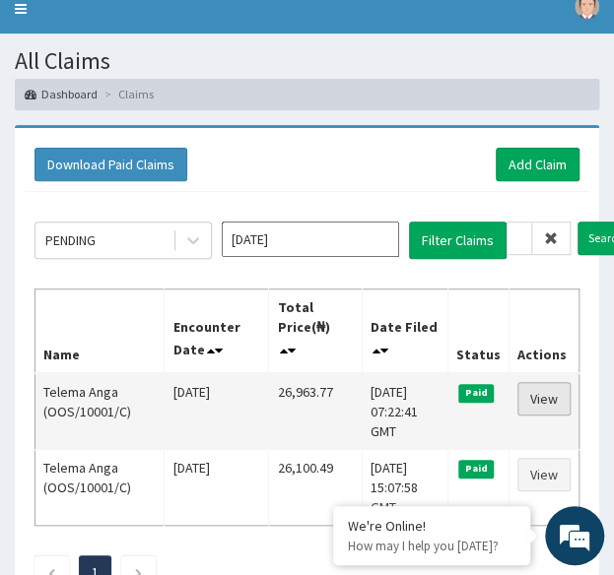
scroll to position [0, 0]
click at [552, 388] on link "View" at bounding box center [543, 398] width 53 height 33
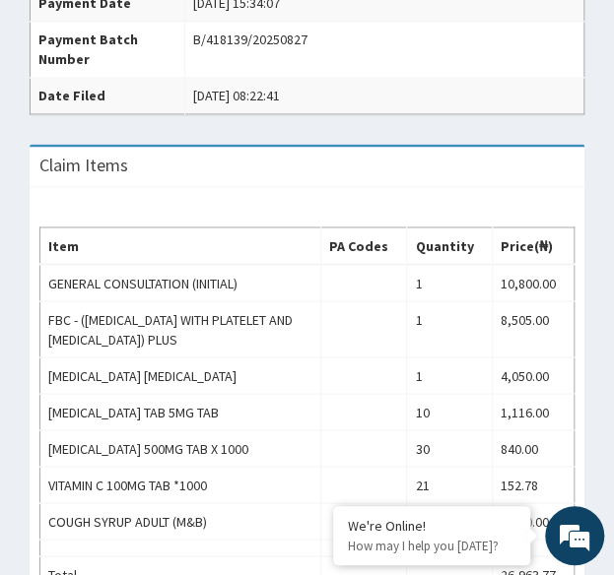
scroll to position [682, 0]
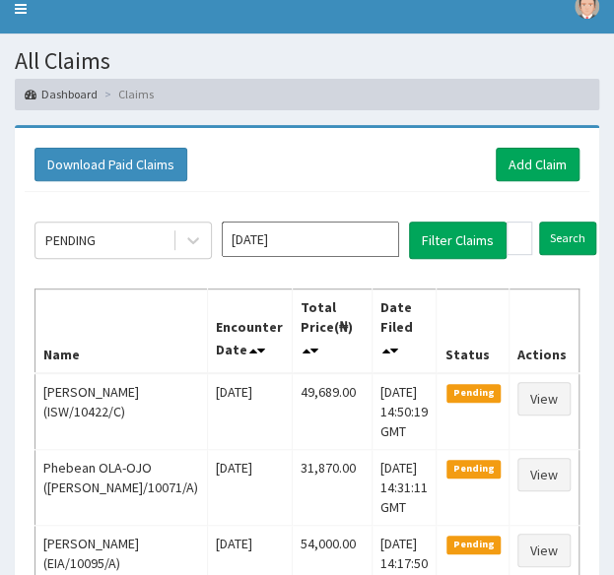
scroll to position [65, 0]
drag, startPoint x: 0, startPoint y: 0, endPoint x: 512, endPoint y: 216, distance: 555.8
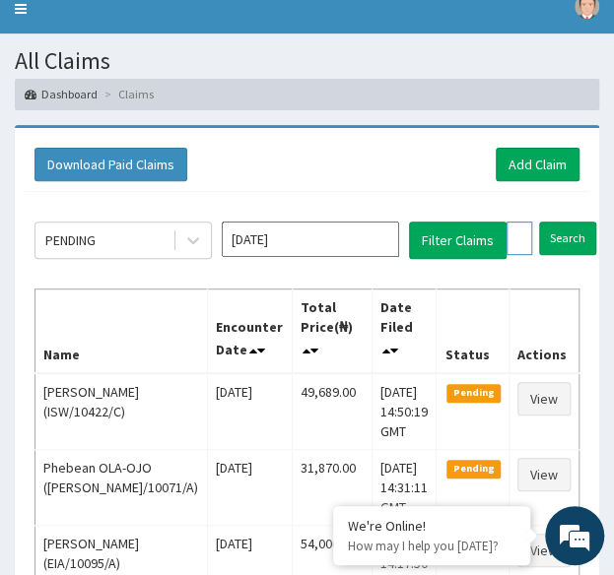
click at [513, 230] on input "OOS/10001/C" at bounding box center [519, 238] width 26 height 33
paste input "ISW/10458/B"
type input "ISW/10458/B"
click at [577, 222] on input "Search" at bounding box center [605, 238] width 57 height 33
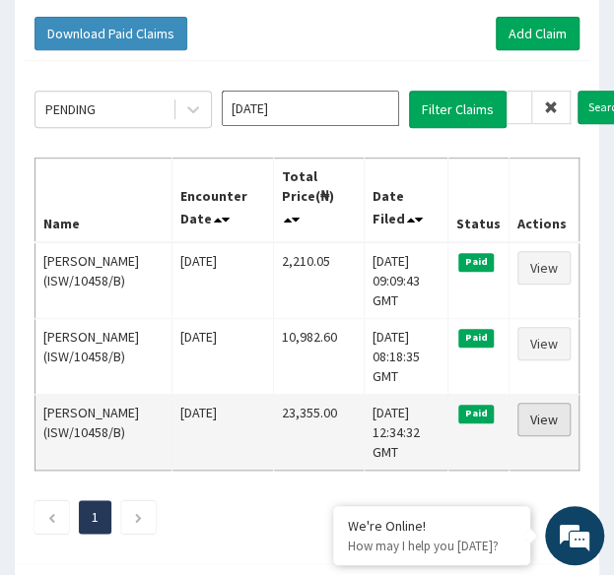
scroll to position [0, 0]
click at [543, 408] on link "View" at bounding box center [543, 419] width 53 height 33
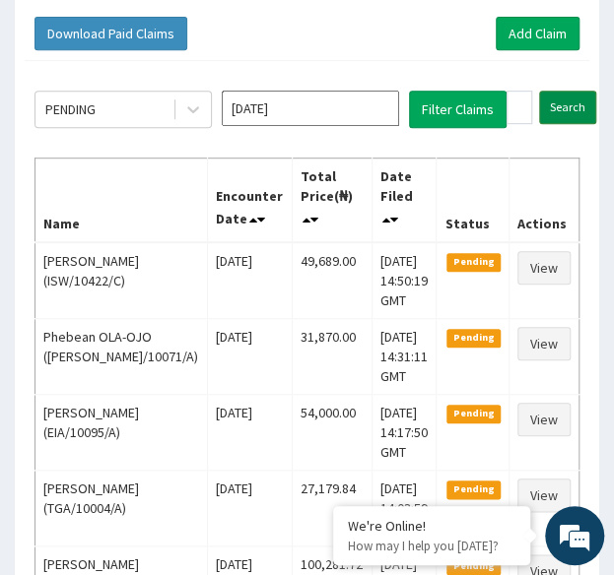
drag, startPoint x: 0, startPoint y: 0, endPoint x: 567, endPoint y: 101, distance: 576.4
click at [567, 101] on input "Search" at bounding box center [567, 107] width 57 height 33
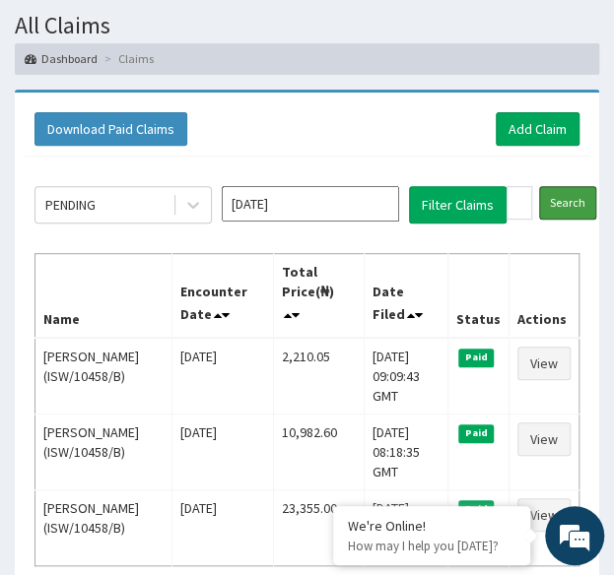
scroll to position [104, 0]
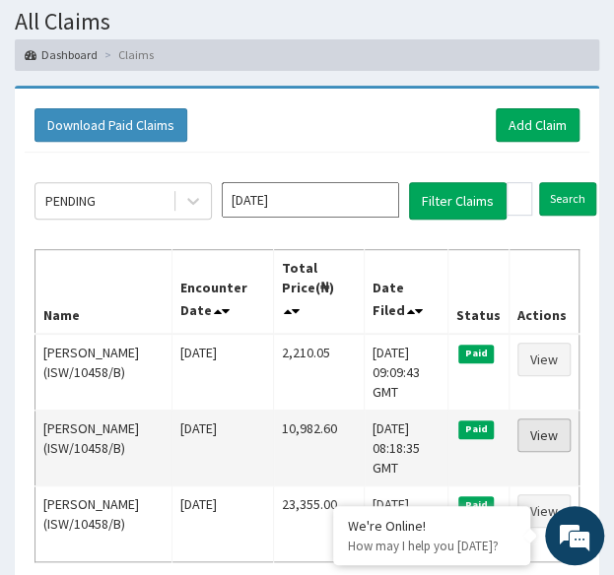
click at [544, 439] on link "View" at bounding box center [543, 435] width 53 height 33
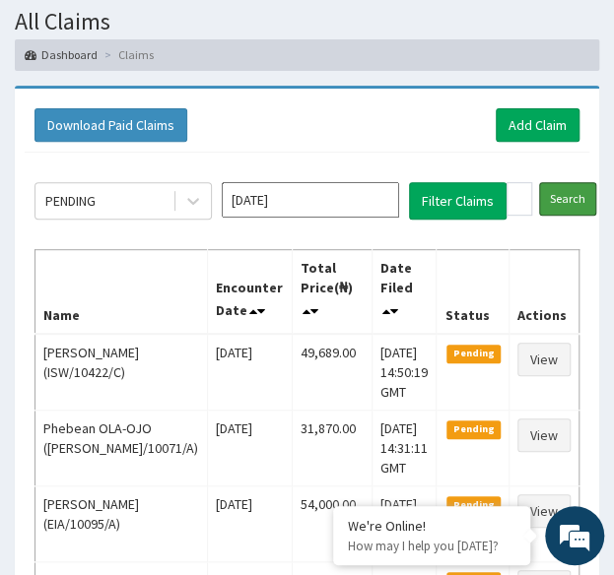
click at [564, 206] on input "Search" at bounding box center [567, 198] width 57 height 33
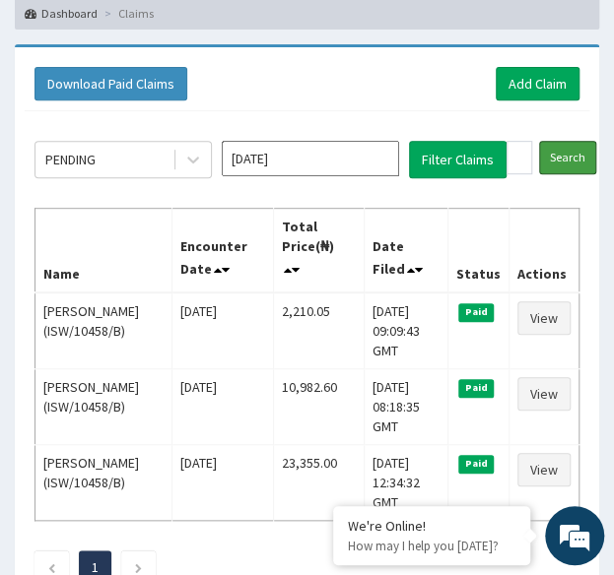
scroll to position [167, 0]
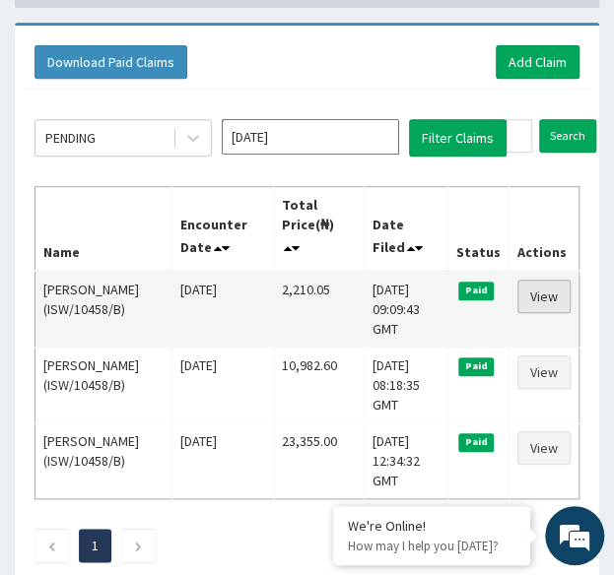
click at [550, 288] on link "View" at bounding box center [543, 296] width 53 height 33
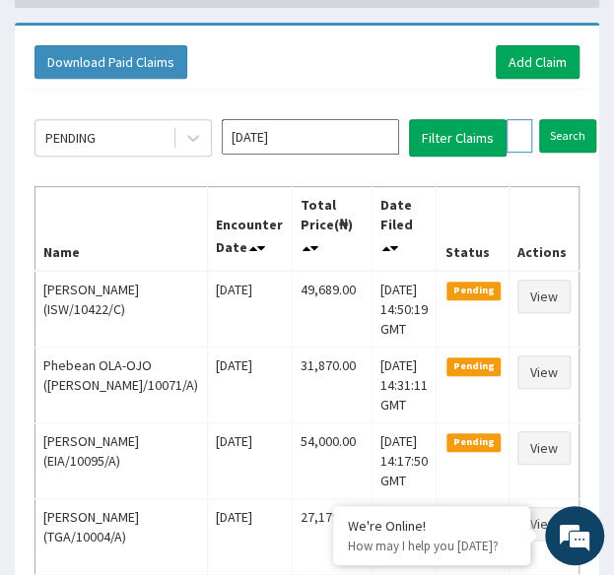
click at [519, 133] on input "ISW/10458/B" at bounding box center [519, 135] width 26 height 33
paste input "ELY/10024"
type input "ELY/10024/B"
click at [577, 119] on input "Search" at bounding box center [605, 135] width 57 height 33
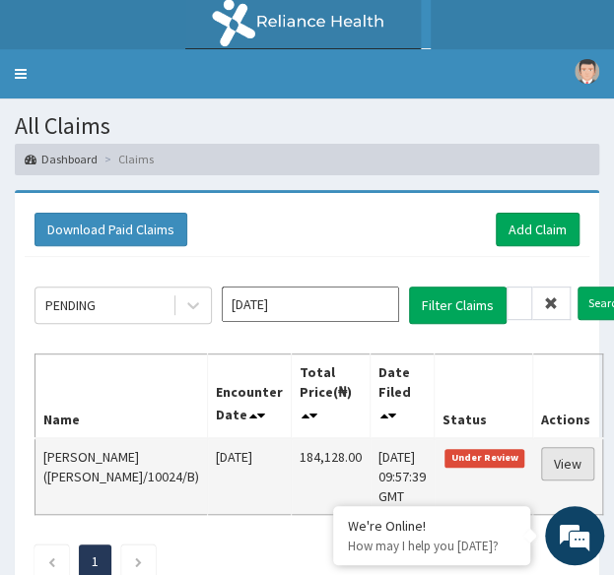
scroll to position [0, 0]
click at [547, 452] on link "View" at bounding box center [567, 463] width 53 height 33
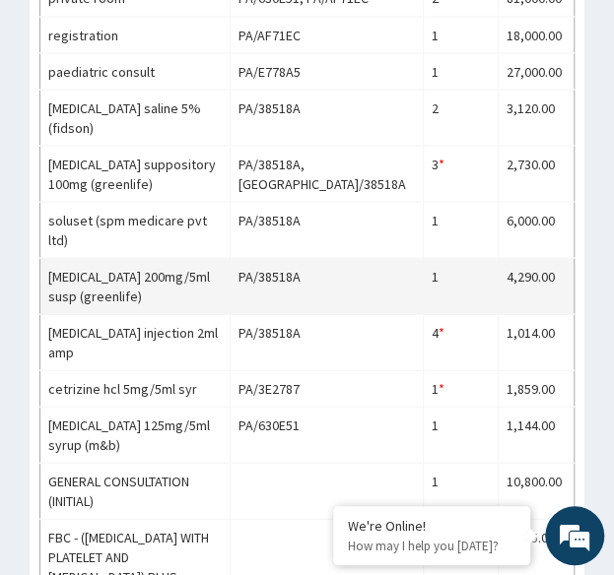
scroll to position [917, 0]
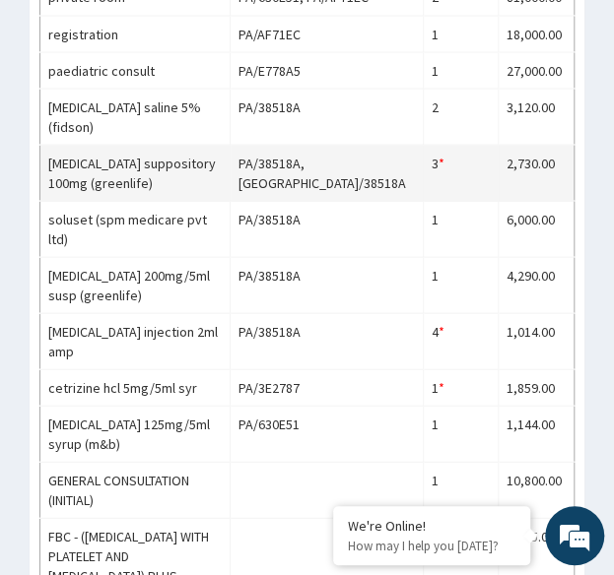
click at [230, 158] on td "[MEDICAL_DATA] suppository 100mg (greenlife)" at bounding box center [135, 173] width 190 height 56
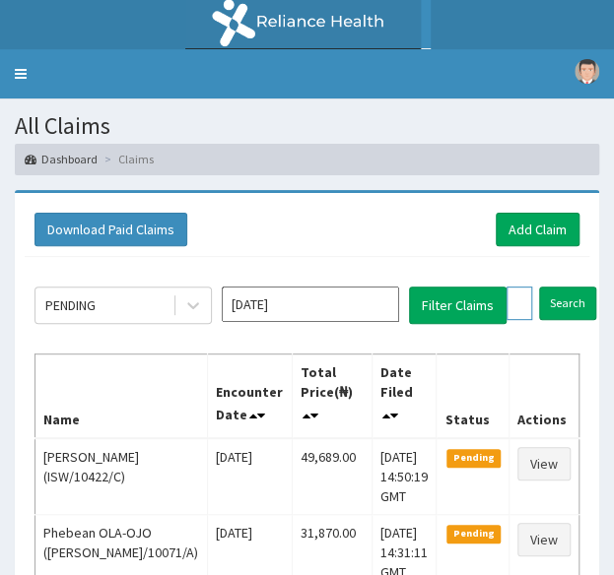
click at [521, 300] on input "[PERSON_NAME]/10024/B" at bounding box center [519, 303] width 26 height 33
paste input "NCL/10010/c"
type input "NCL/10010/c"
click at [577, 287] on input "Search" at bounding box center [605, 303] width 57 height 33
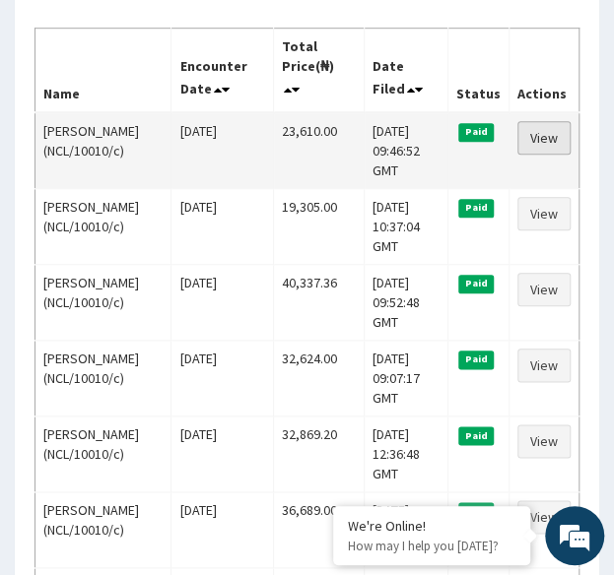
scroll to position [0, 0]
click at [547, 144] on link "View" at bounding box center [543, 137] width 53 height 33
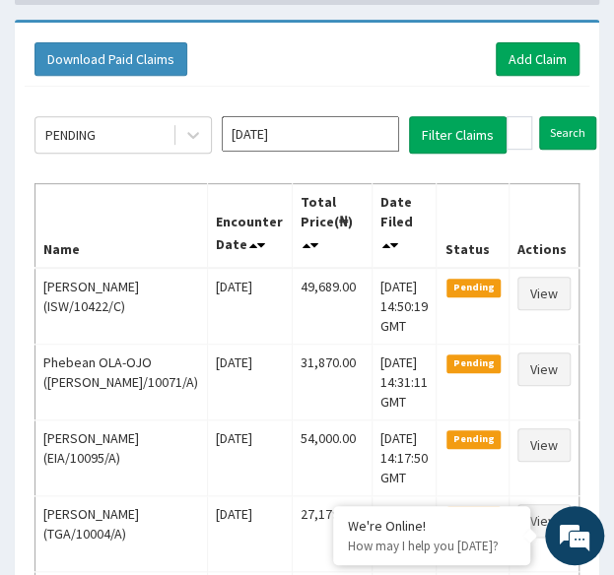
scroll to position [167, 0]
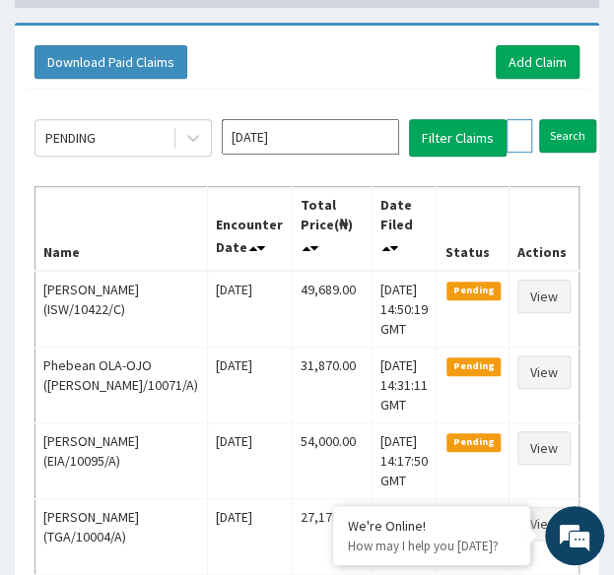
click at [514, 128] on input "NCL/10010/c" at bounding box center [519, 135] width 26 height 33
paste input "EL/10062/C"
type input "NEL/10062/C"
click at [577, 119] on input "Search" at bounding box center [605, 135] width 57 height 33
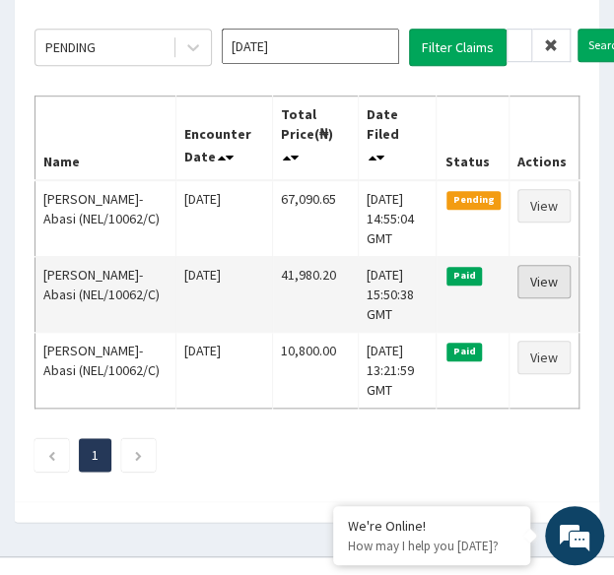
scroll to position [0, 0]
click at [540, 277] on link "View" at bounding box center [543, 281] width 53 height 33
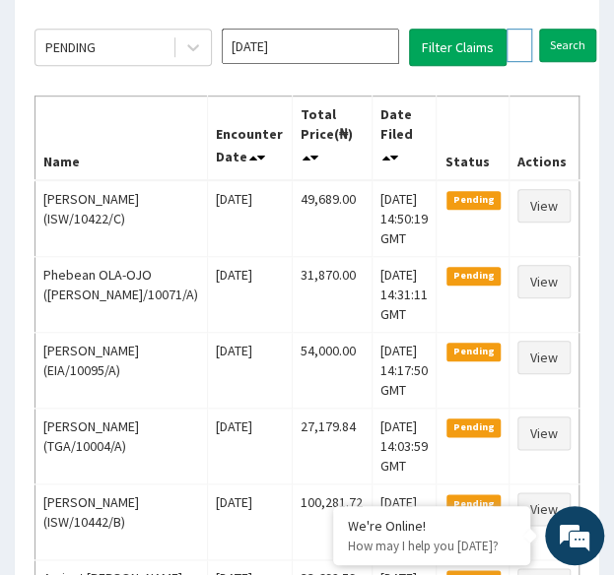
click at [519, 46] on input "NEL/10062/C" at bounding box center [519, 45] width 26 height 33
paste input "ABP/10324/A"
type input "ABP/10324/A"
click at [577, 29] on input "Search" at bounding box center [605, 45] width 57 height 33
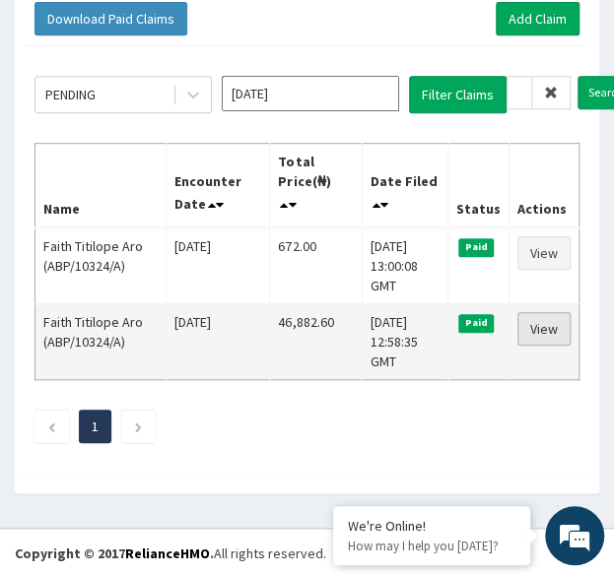
scroll to position [0, 0]
click at [548, 322] on link "View" at bounding box center [543, 328] width 53 height 33
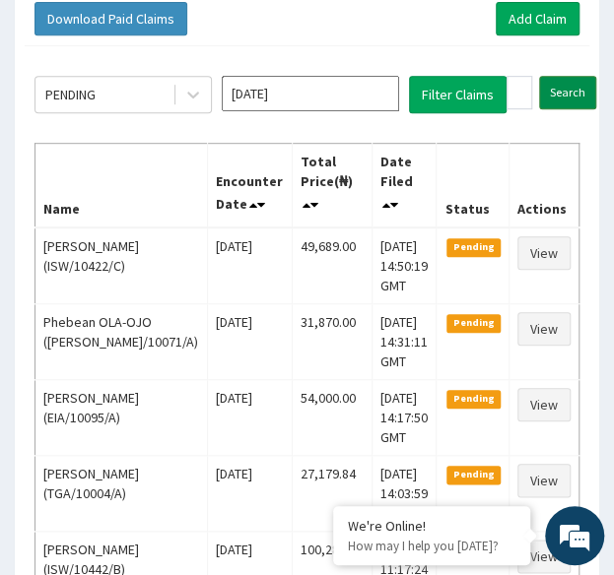
click at [566, 88] on input "Search" at bounding box center [567, 92] width 57 height 33
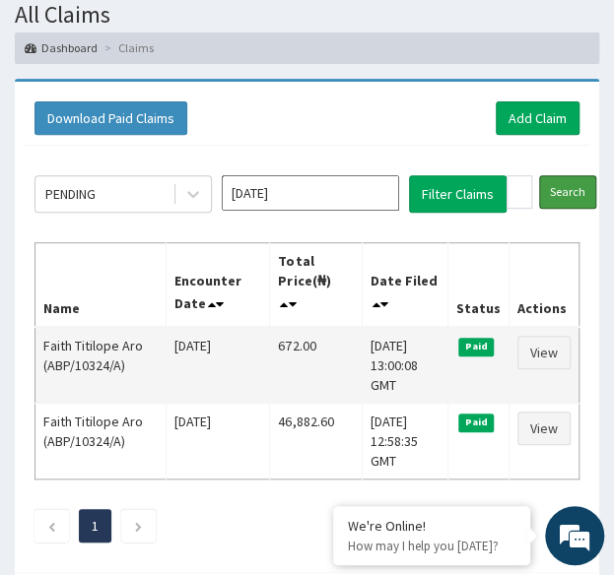
scroll to position [113, 0]
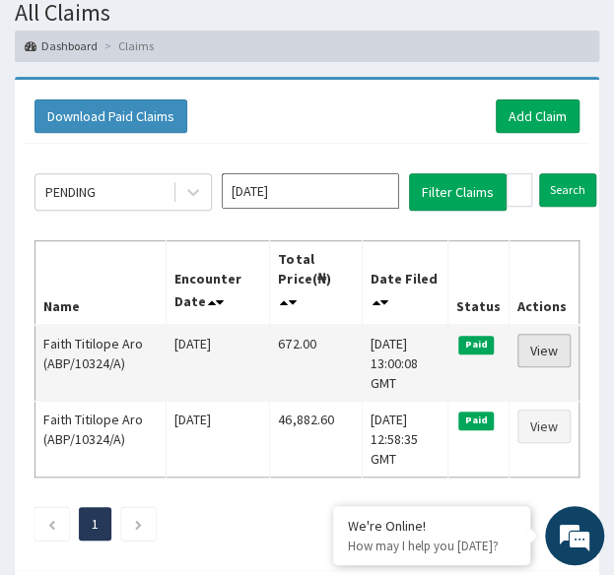
click at [535, 344] on link "View" at bounding box center [543, 350] width 53 height 33
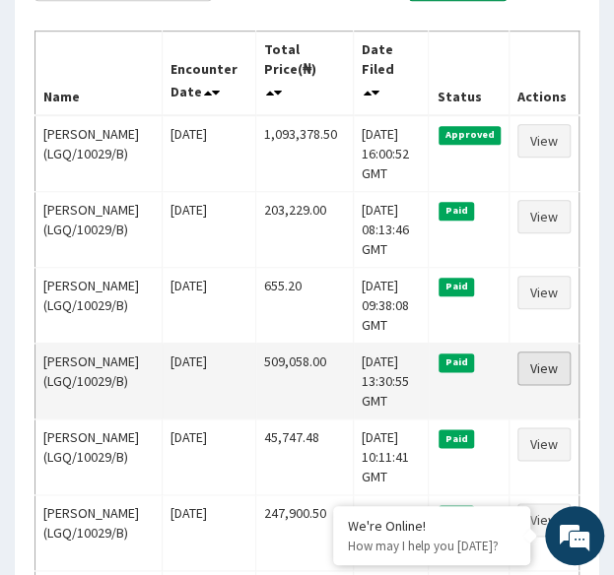
click at [538, 352] on link "View" at bounding box center [543, 368] width 53 height 33
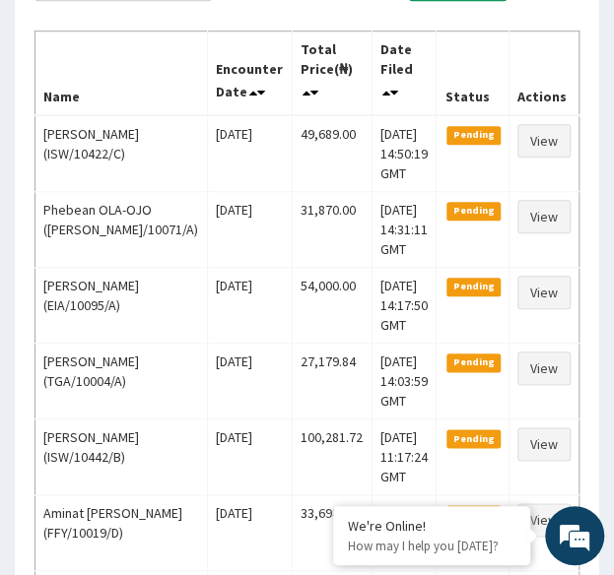
scroll to position [74, 0]
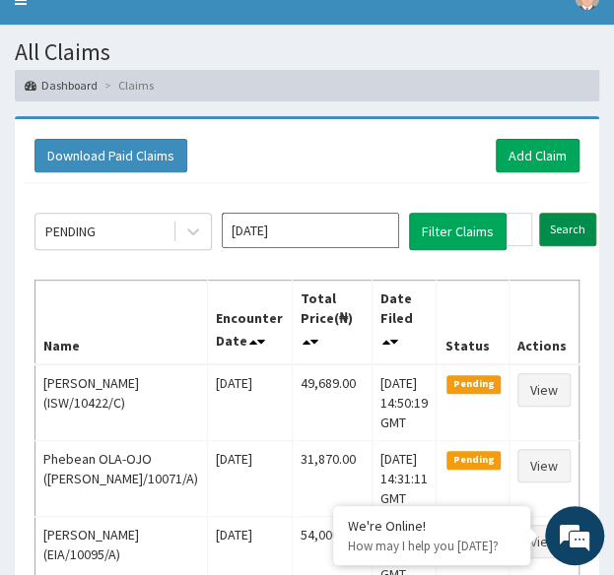
click at [575, 230] on input "Search" at bounding box center [567, 229] width 57 height 33
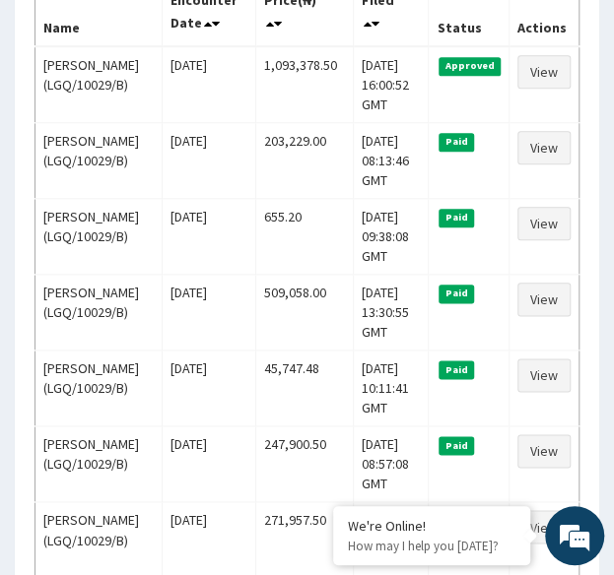
scroll to position [393, 0]
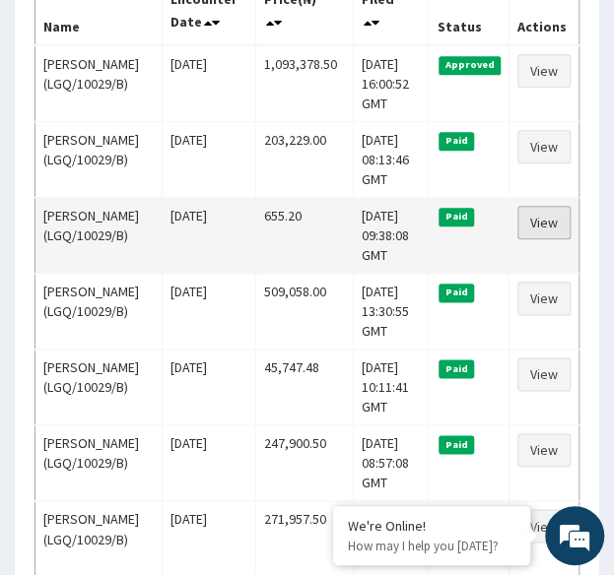
click at [542, 206] on link "View" at bounding box center [543, 222] width 53 height 33
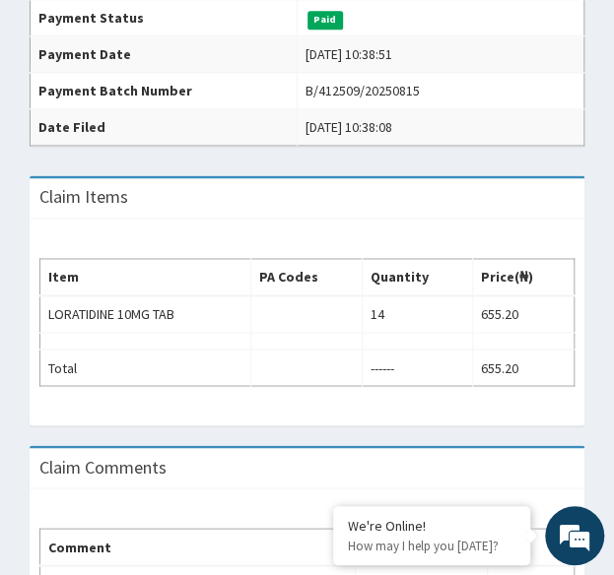
scroll to position [568, 0]
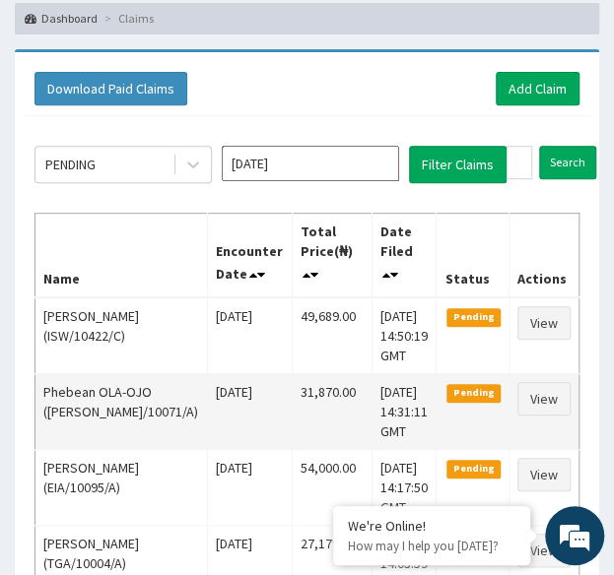
scroll to position [123, 0]
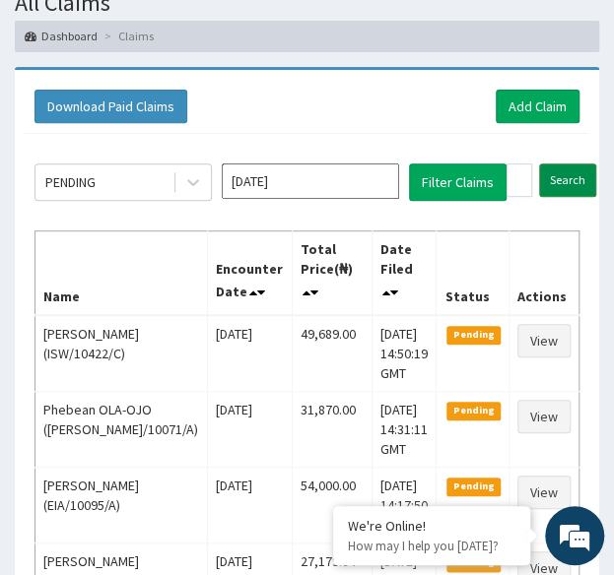
click at [570, 176] on input "Search" at bounding box center [567, 180] width 57 height 33
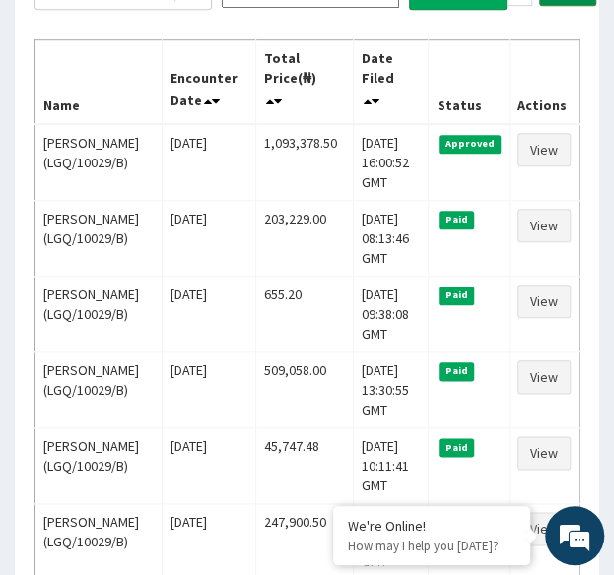
scroll to position [345, 0]
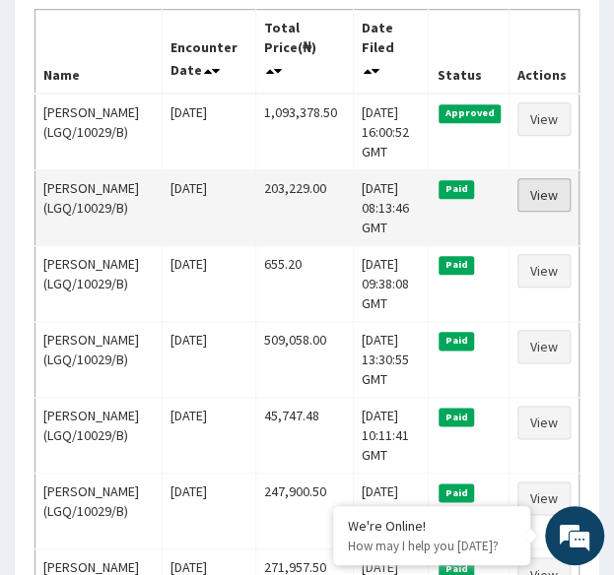
click at [547, 178] on link "View" at bounding box center [543, 194] width 53 height 33
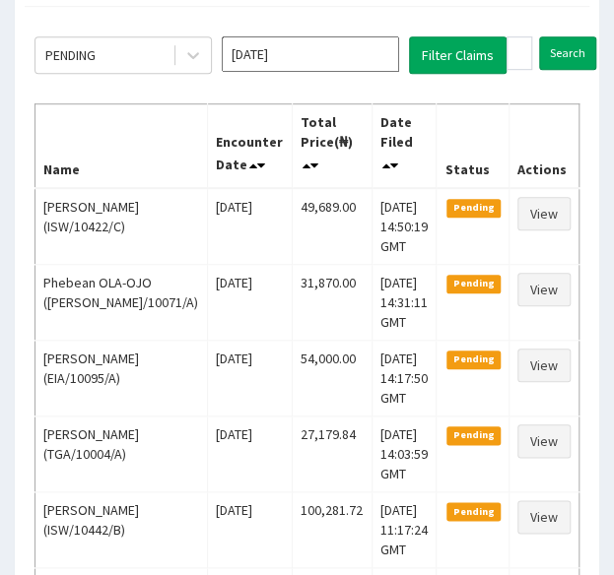
scroll to position [234, 0]
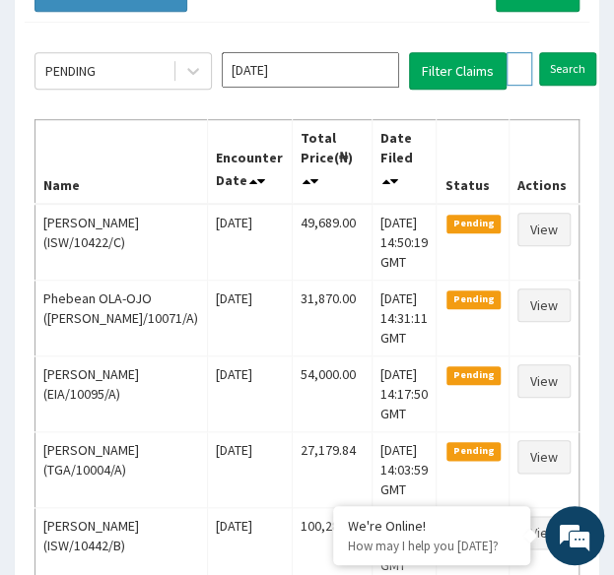
click at [526, 68] on input "LGQ/10029/B" at bounding box center [519, 68] width 26 height 33
paste input "ISW/10566/A"
type input "ISW/10566/A"
click at [577, 52] on input "Search" at bounding box center [605, 68] width 57 height 33
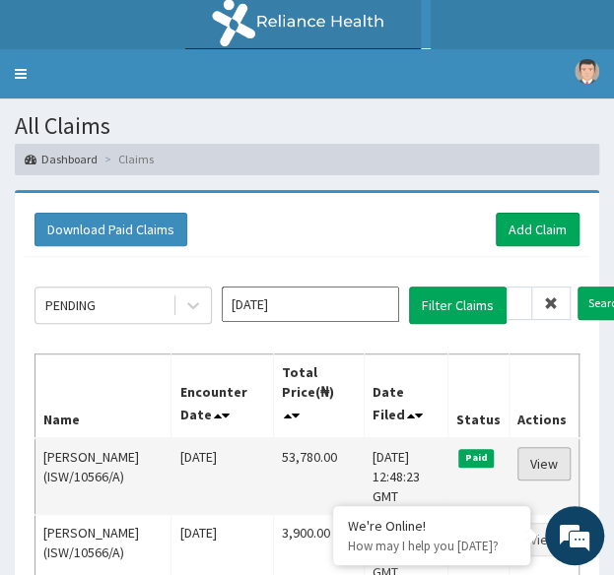
scroll to position [0, 0]
click at [549, 472] on link "View" at bounding box center [543, 463] width 53 height 33
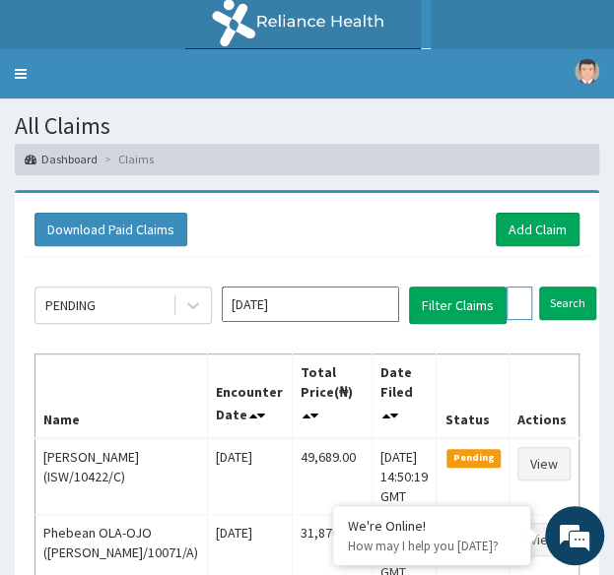
click at [525, 308] on input "ISW/10566/A" at bounding box center [519, 303] width 26 height 33
paste input "SNK/10012/D"
type input "SNK/10012/D"
click at [577, 287] on input "Search" at bounding box center [605, 303] width 57 height 33
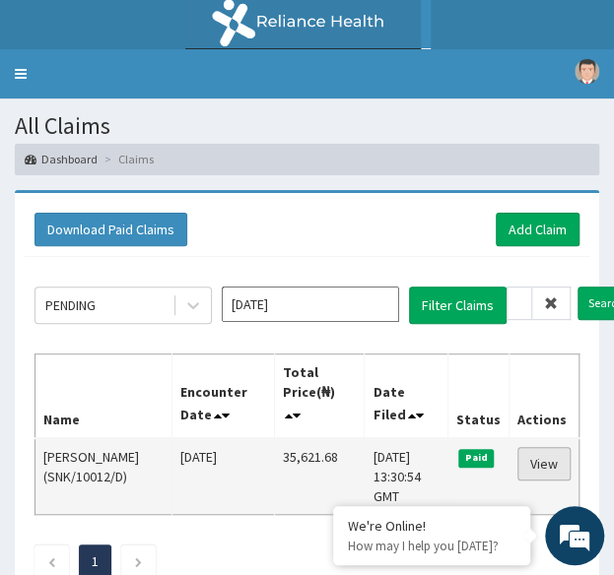
scroll to position [0, 0]
click at [535, 459] on link "View" at bounding box center [543, 463] width 53 height 33
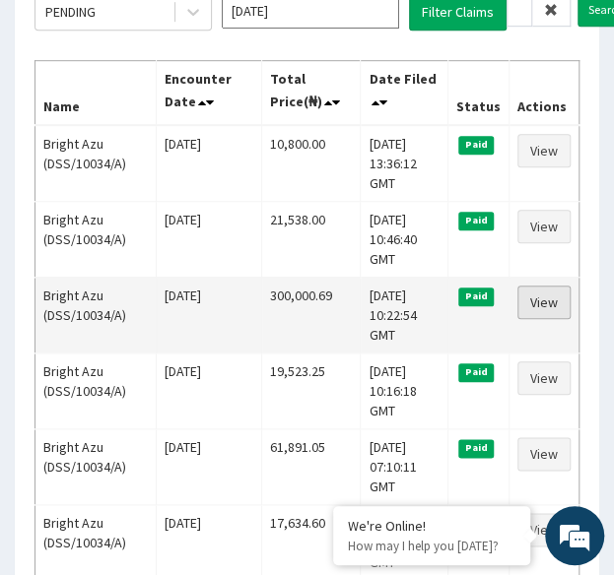
click at [541, 297] on link "View" at bounding box center [543, 302] width 53 height 33
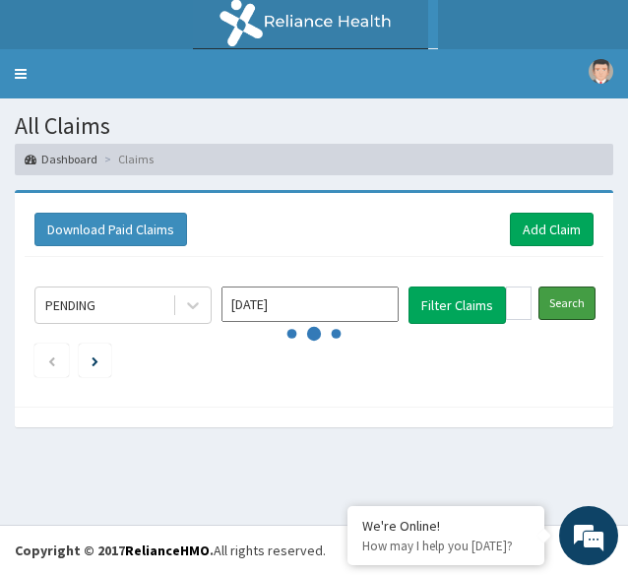
click at [557, 303] on div "PENDING [DATE] Filter Claims DSS/10034/A Search" at bounding box center [314, 327] width 579 height 140
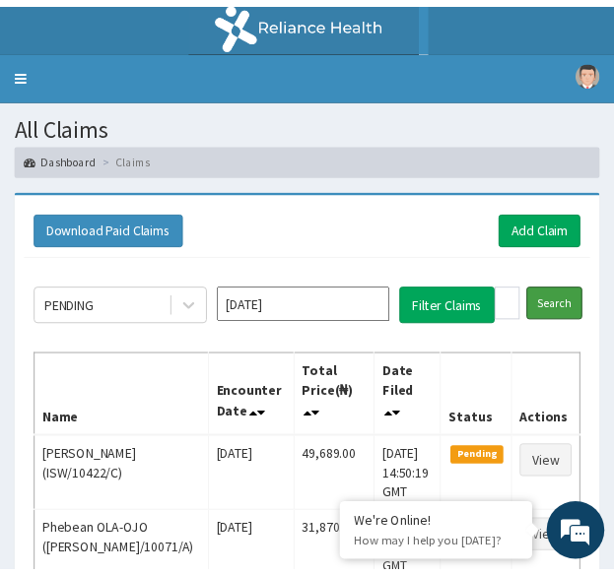
scroll to position [294, 0]
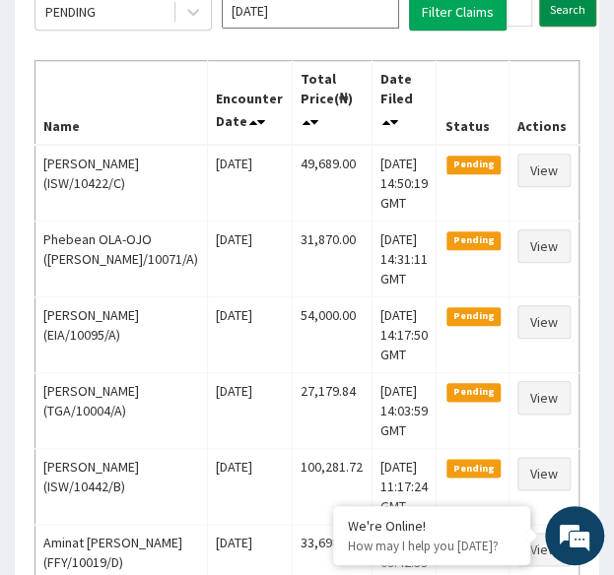
click at [574, 13] on input "Search" at bounding box center [567, 9] width 57 height 33
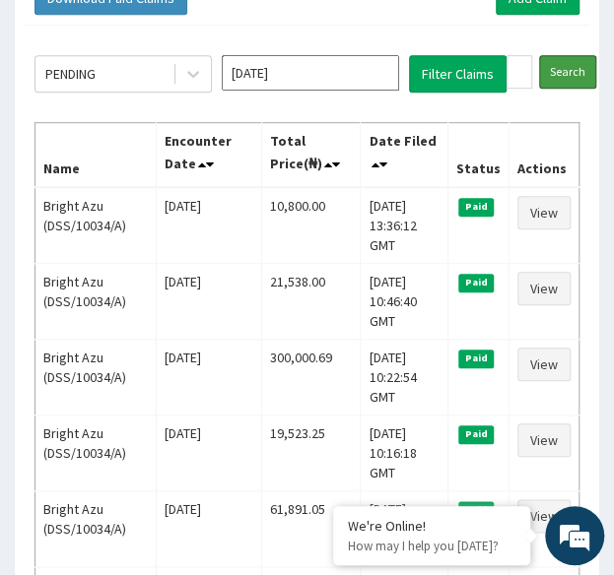
scroll to position [250, 0]
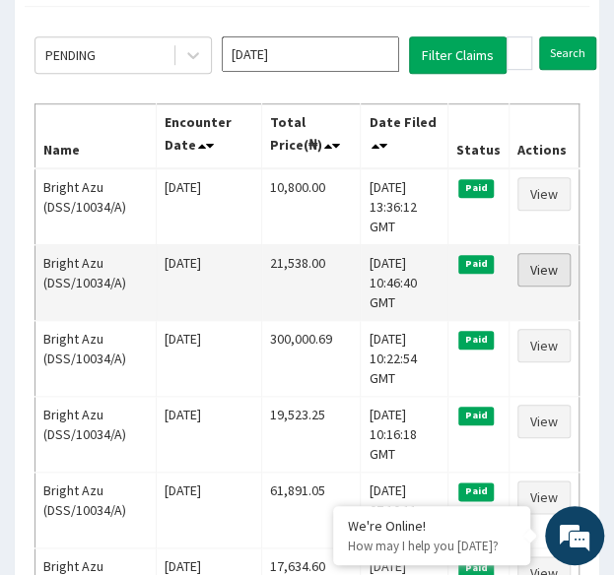
click at [546, 273] on link "View" at bounding box center [543, 269] width 53 height 33
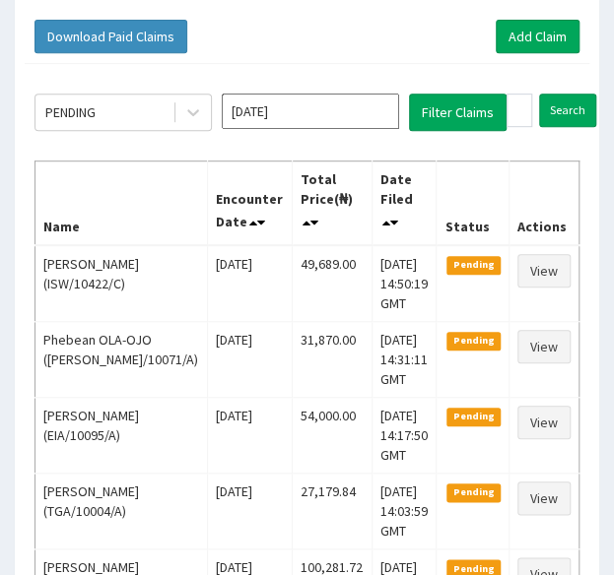
click at [569, 94] on input "Search" at bounding box center [567, 110] width 57 height 33
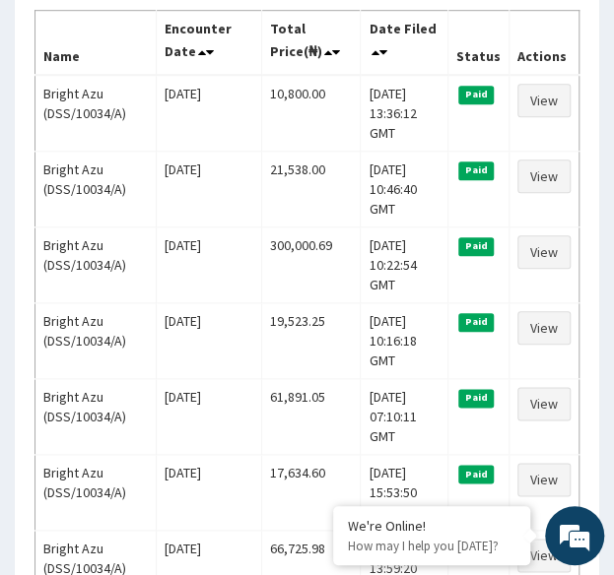
scroll to position [341, 0]
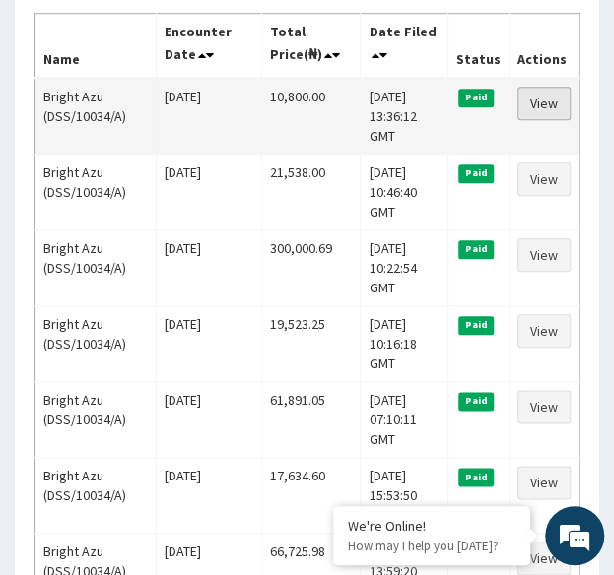
click at [548, 104] on link "View" at bounding box center [543, 103] width 53 height 33
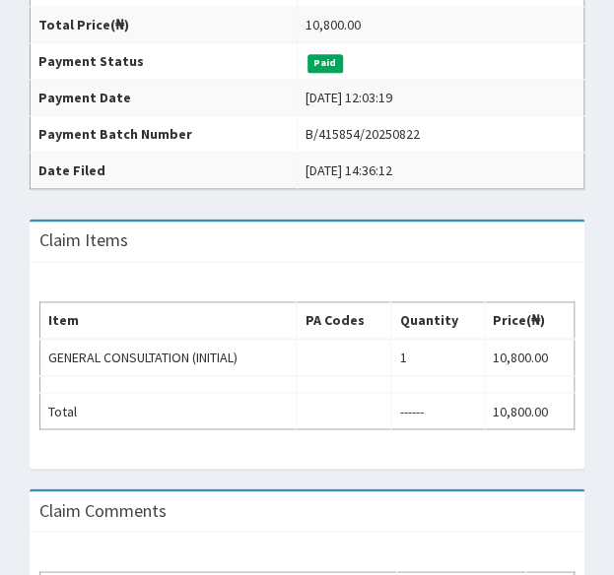
scroll to position [543, 0]
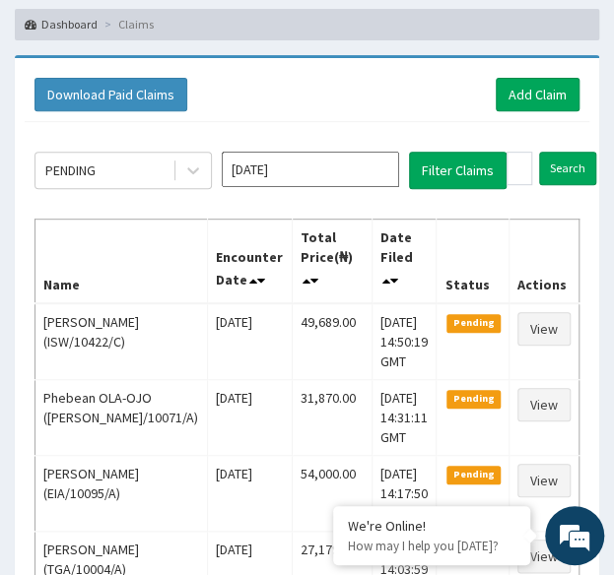
scroll to position [108, 0]
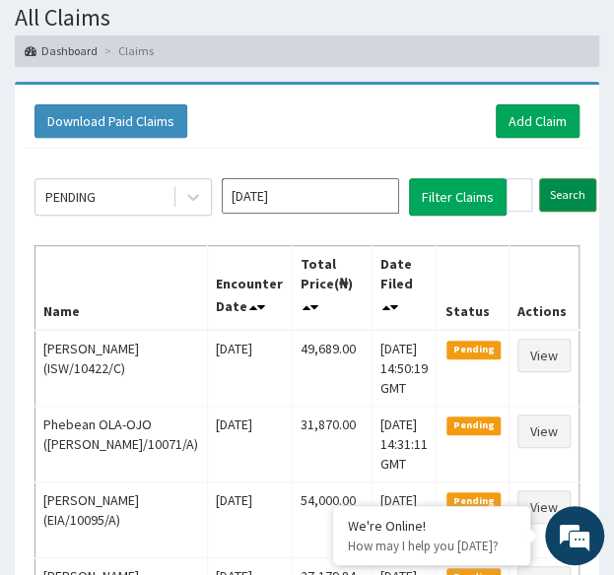
click at [559, 182] on input "Search" at bounding box center [567, 194] width 57 height 33
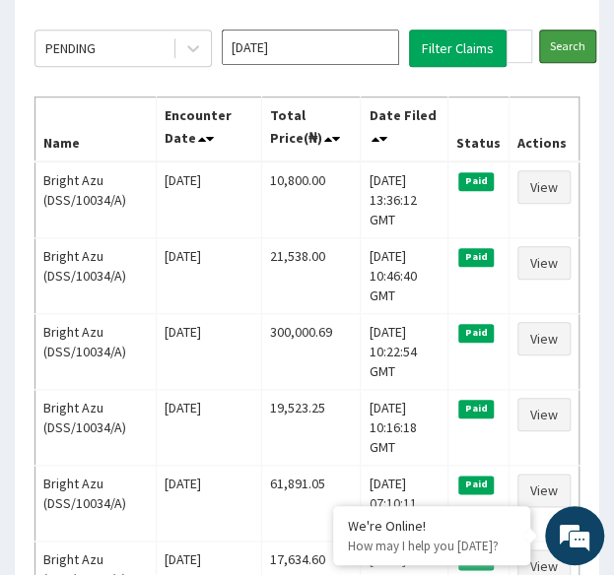
scroll to position [274, 0]
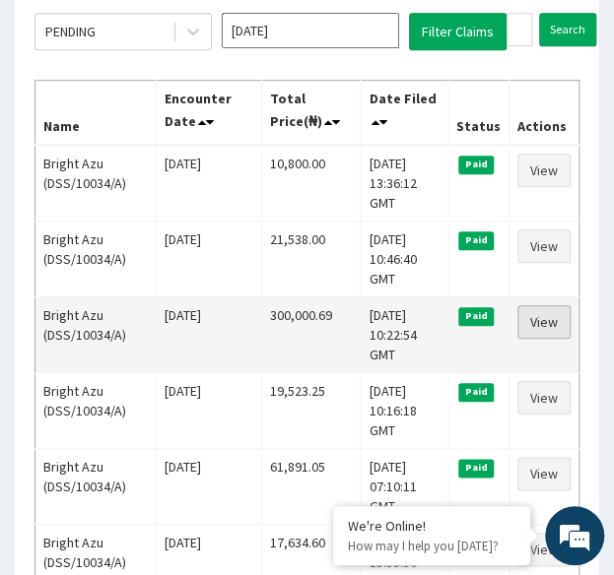
click at [543, 310] on link "View" at bounding box center [543, 321] width 53 height 33
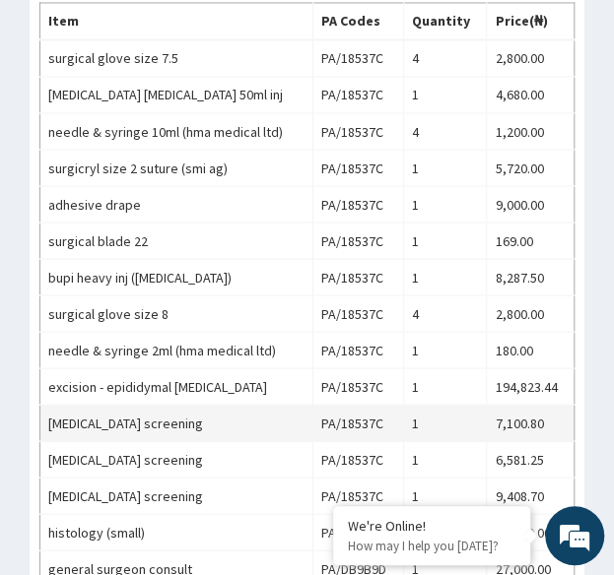
scroll to position [816, 0]
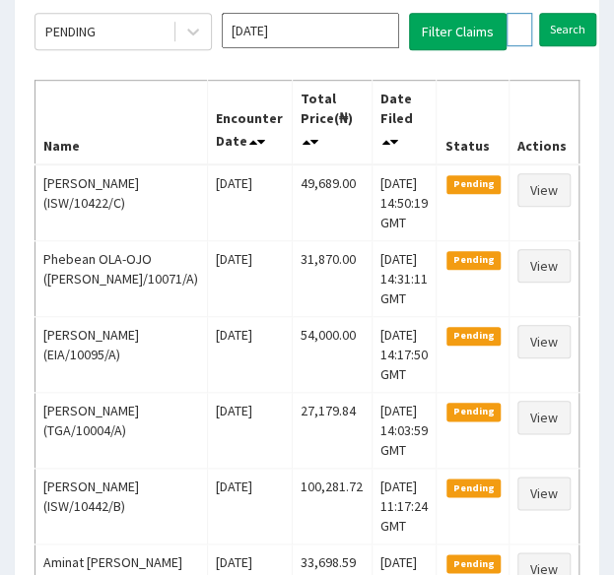
click at [514, 25] on input "DSS/10034/A" at bounding box center [519, 29] width 26 height 33
paste input "SSN/10461"
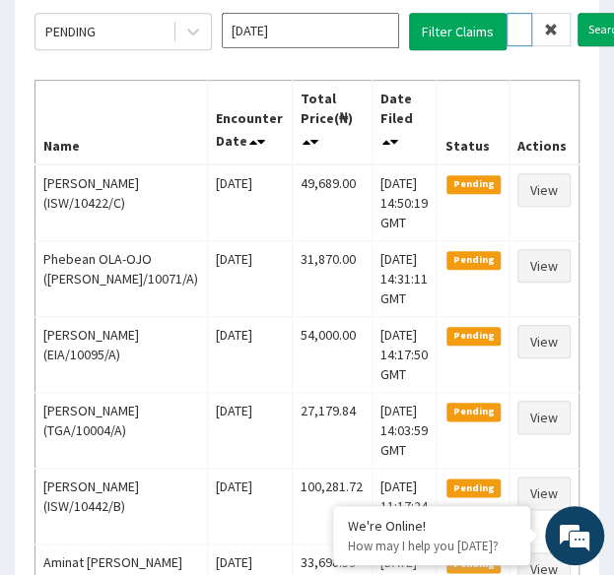
type input "SSN/10461/A"
click at [577, 13] on input "Search" at bounding box center [605, 29] width 57 height 33
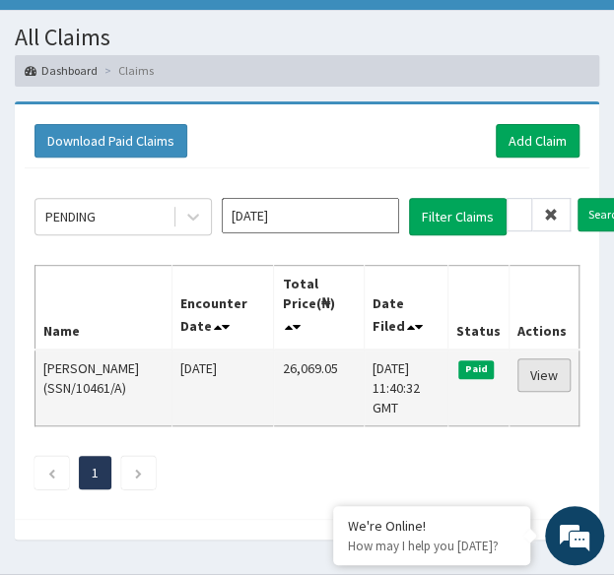
scroll to position [0, 0]
click at [550, 369] on link "View" at bounding box center [543, 375] width 53 height 33
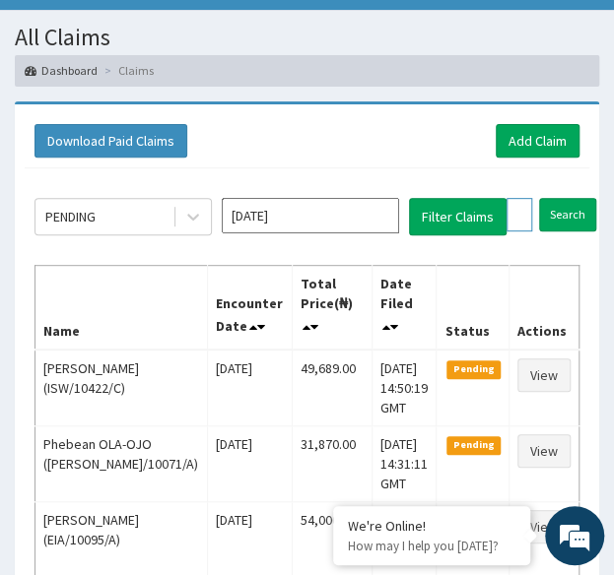
click at [520, 207] on input "SSN/10461/A" at bounding box center [519, 214] width 26 height 33
paste input "NEL/10035"
click at [577, 198] on input "Search" at bounding box center [605, 214] width 57 height 33
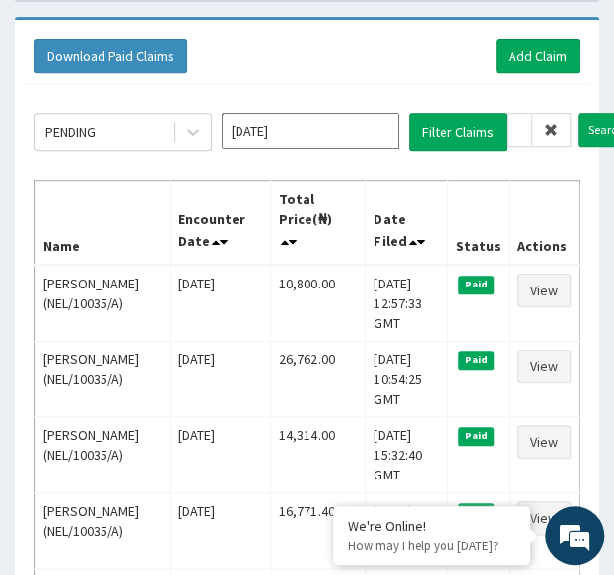
scroll to position [0, 0]
click at [515, 125] on input "NEL/10035/A" at bounding box center [519, 129] width 26 height 33
paste input "SNK/10041"
type input "SNK/10041/A"
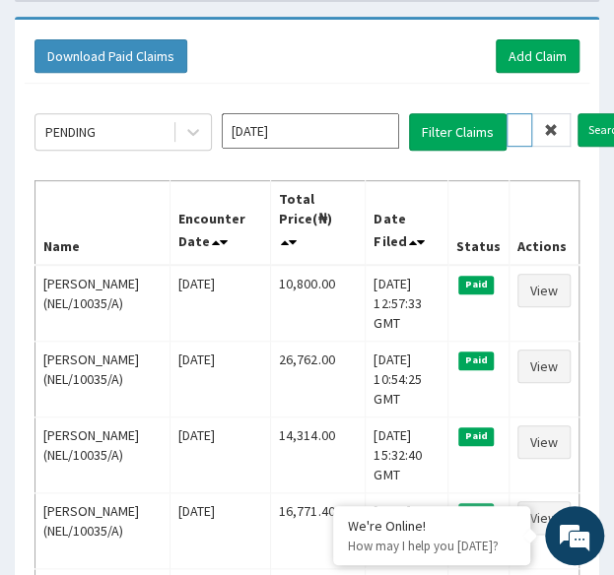
click at [577, 113] on input "Search" at bounding box center [605, 129] width 57 height 33
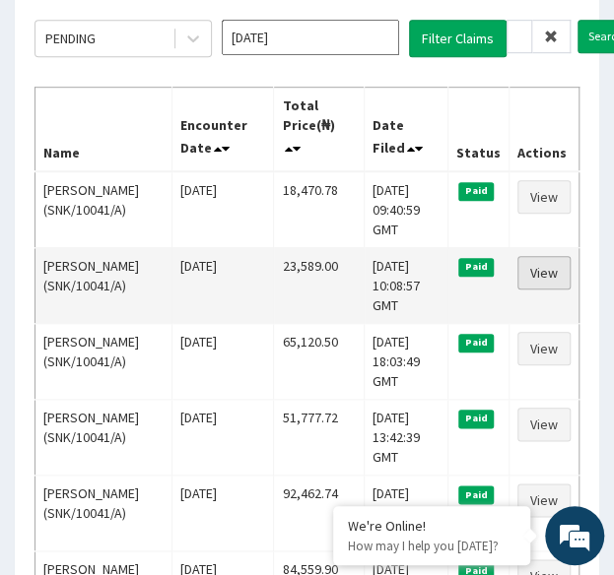
scroll to position [0, 0]
click at [542, 271] on link "View" at bounding box center [543, 272] width 53 height 33
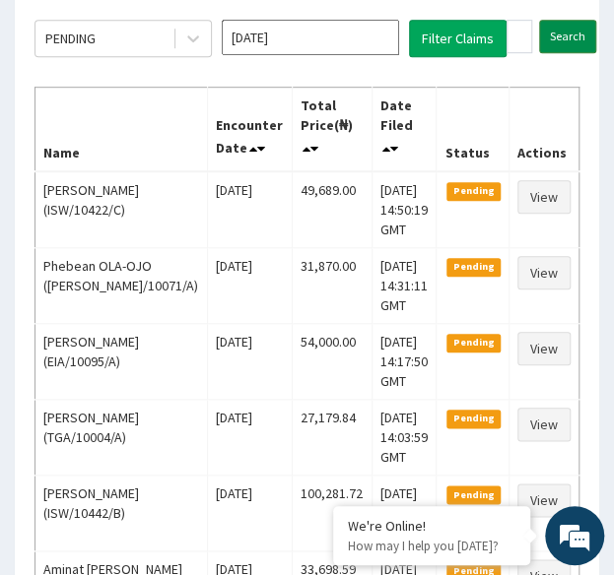
click at [561, 34] on input "Search" at bounding box center [567, 36] width 57 height 33
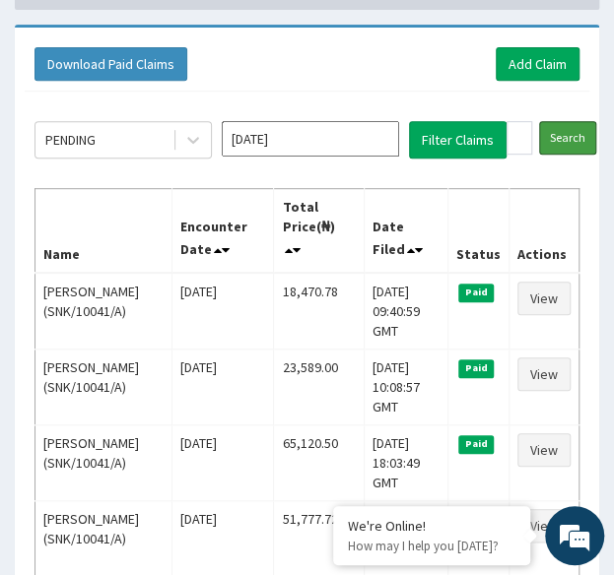
scroll to position [166, 0]
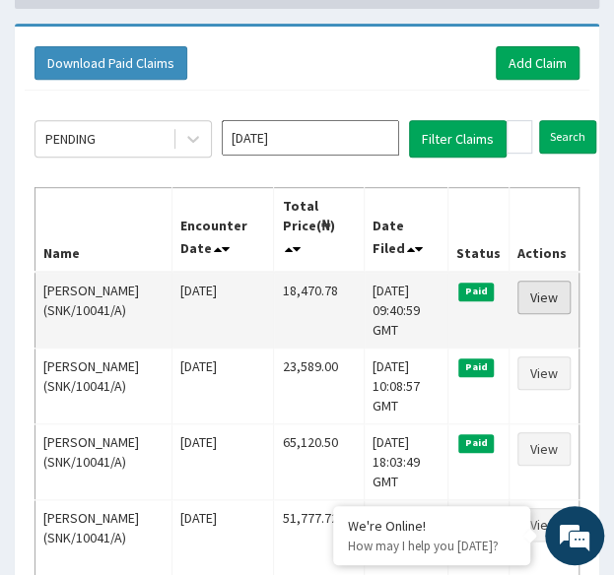
click at [556, 299] on link "View" at bounding box center [543, 297] width 53 height 33
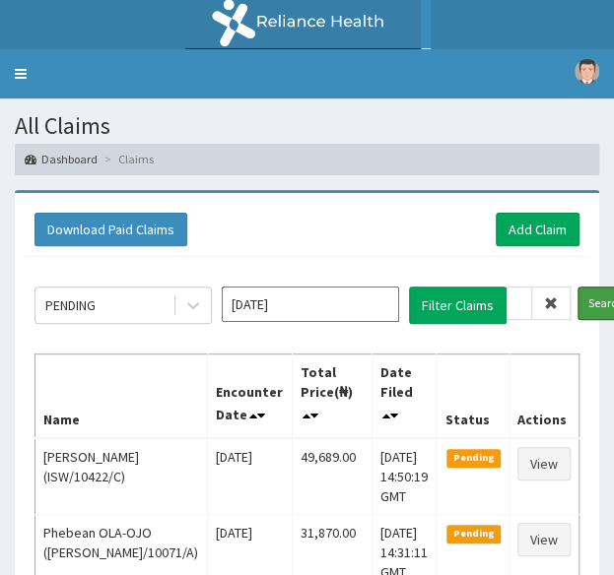
click at [604, 298] on input "Search" at bounding box center [605, 303] width 57 height 33
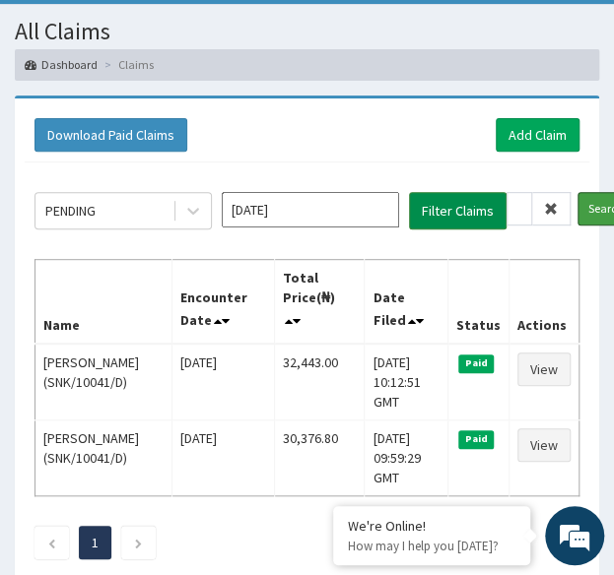
scroll to position [156, 0]
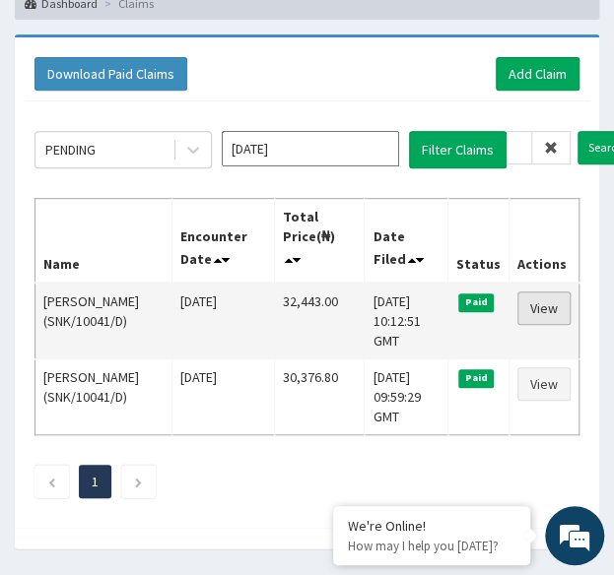
click at [546, 296] on link "View" at bounding box center [543, 308] width 53 height 33
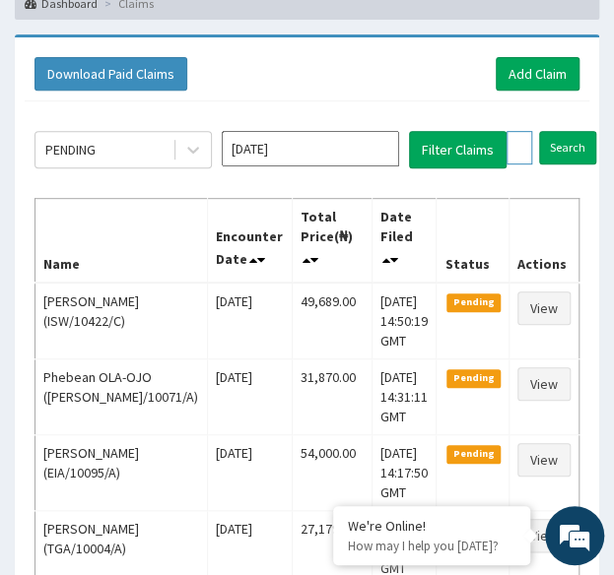
click at [517, 159] on input "SNK/10041/D" at bounding box center [519, 147] width 26 height 33
paste input "LLD/10045/A"
type input "LLD/10045/A"
click at [577, 131] on input "Search" at bounding box center [605, 147] width 57 height 33
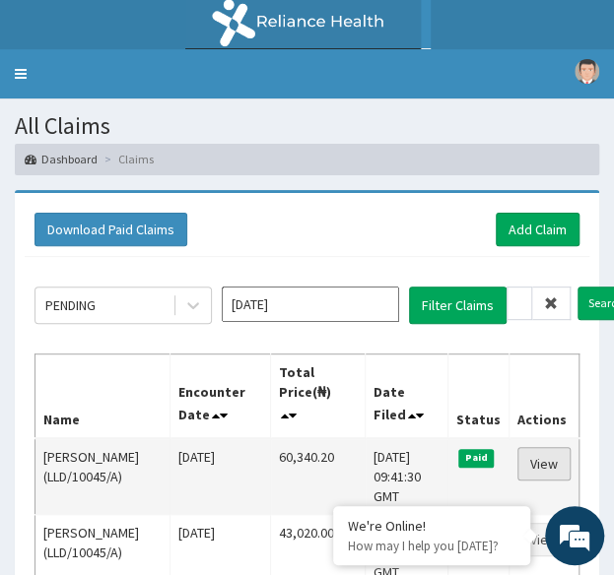
scroll to position [0, 0]
click at [536, 447] on link "View" at bounding box center [543, 463] width 53 height 33
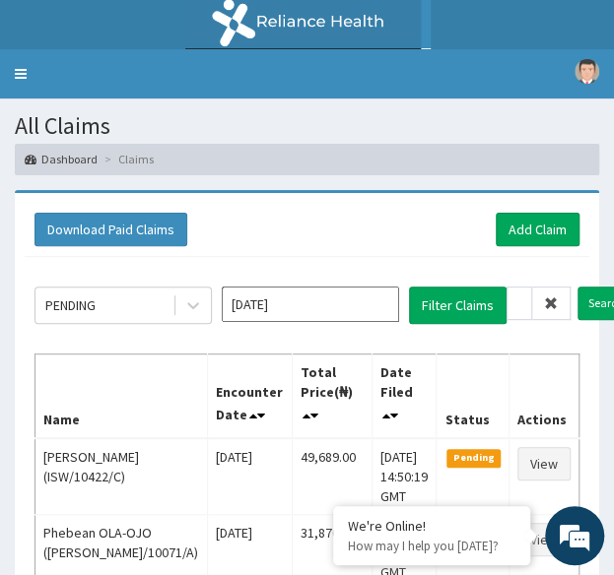
click at [577, 287] on input "Search" at bounding box center [605, 303] width 57 height 33
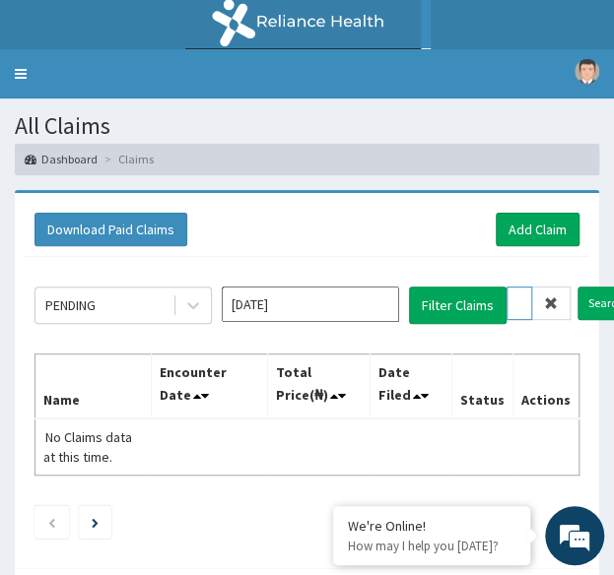
click at [520, 298] on input "PAB/10015/B" at bounding box center [519, 303] width 26 height 33
click at [577, 287] on input "Search" at bounding box center [605, 303] width 57 height 33
click at [514, 306] on input "PAB/10015/B" at bounding box center [519, 303] width 26 height 33
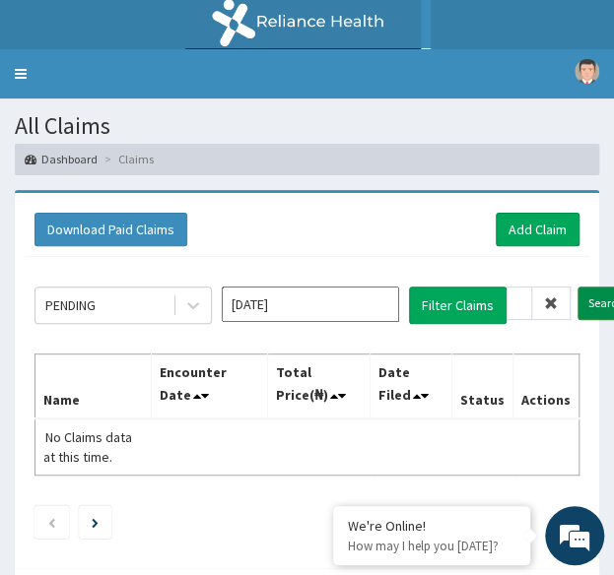
click at [581, 306] on input "Search" at bounding box center [605, 303] width 57 height 33
click at [517, 301] on input "PAB/10015/B" at bounding box center [519, 303] width 26 height 33
paste input "C"
type input "PAB/10015/C"
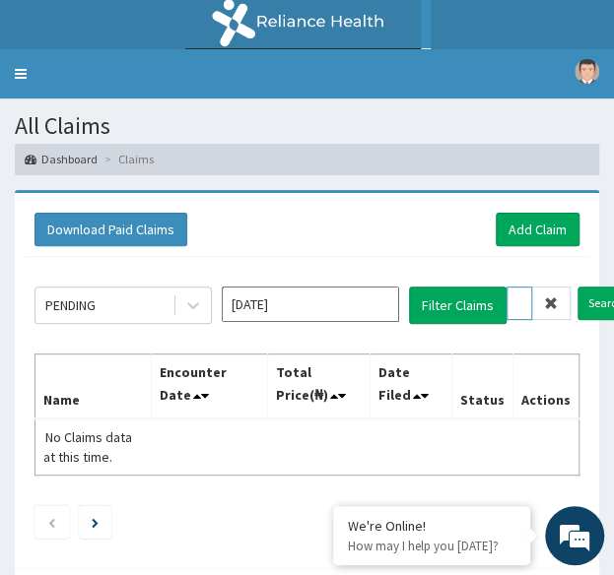
click at [577, 287] on input "Search" at bounding box center [605, 303] width 57 height 33
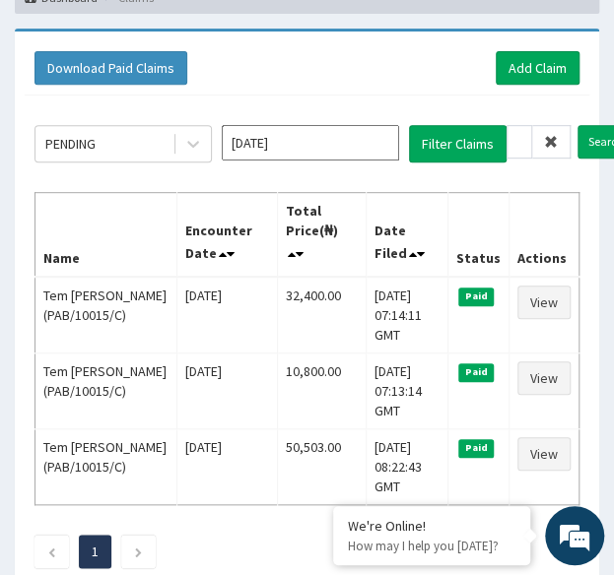
scroll to position [0, 0]
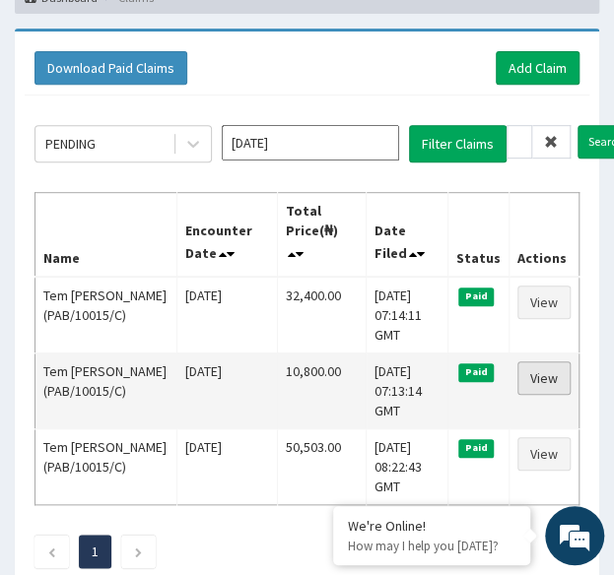
click at [550, 377] on link "View" at bounding box center [543, 378] width 53 height 33
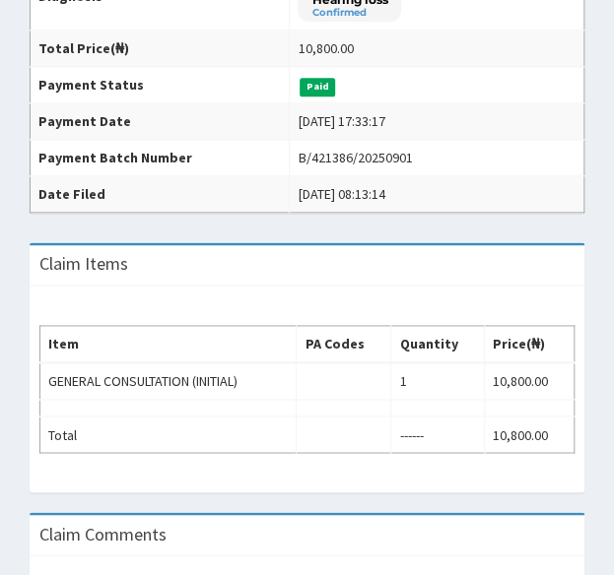
scroll to position [498, 0]
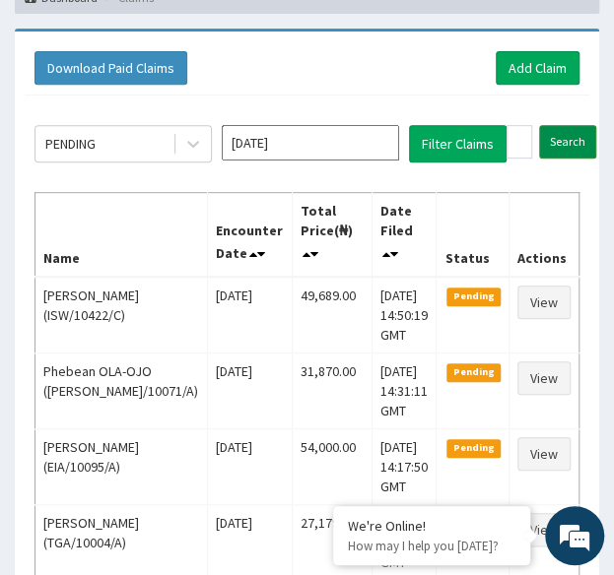
click at [575, 131] on input "Search" at bounding box center [567, 141] width 57 height 33
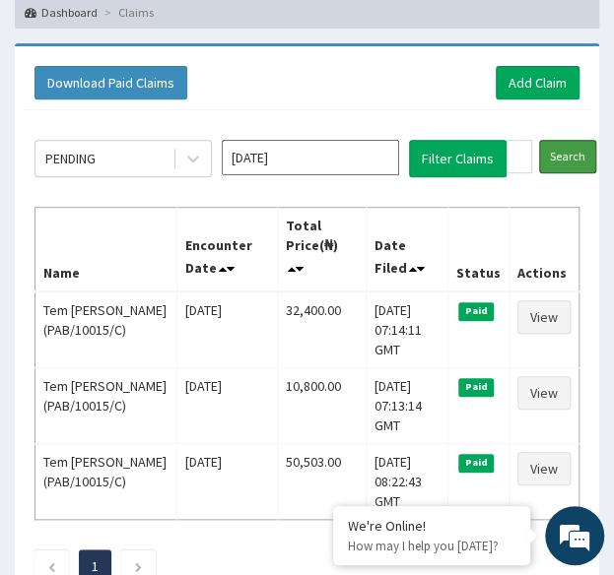
scroll to position [148, 0]
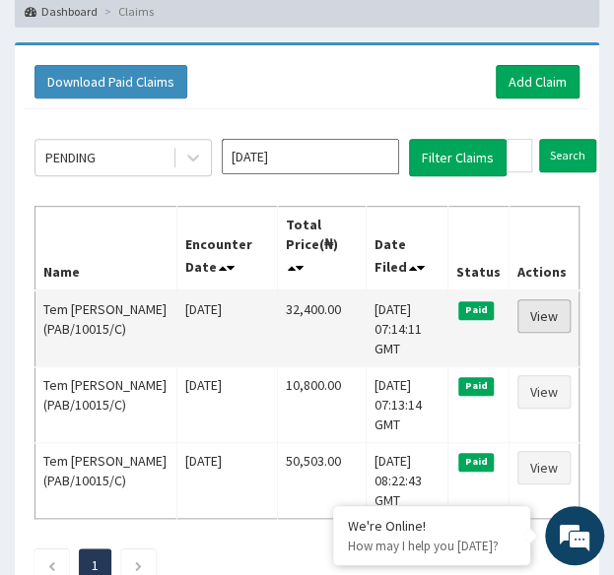
click at [553, 313] on link "View" at bounding box center [543, 315] width 53 height 33
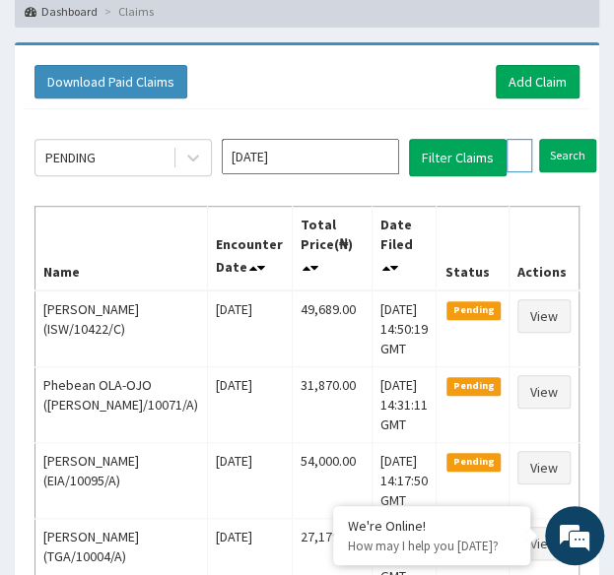
click at [512, 156] on input "PAB/10015/C" at bounding box center [519, 155] width 26 height 33
paste input "SSN/10135/D"
type input "SSN/10135/D"
click at [577, 139] on input "Search" at bounding box center [605, 155] width 57 height 33
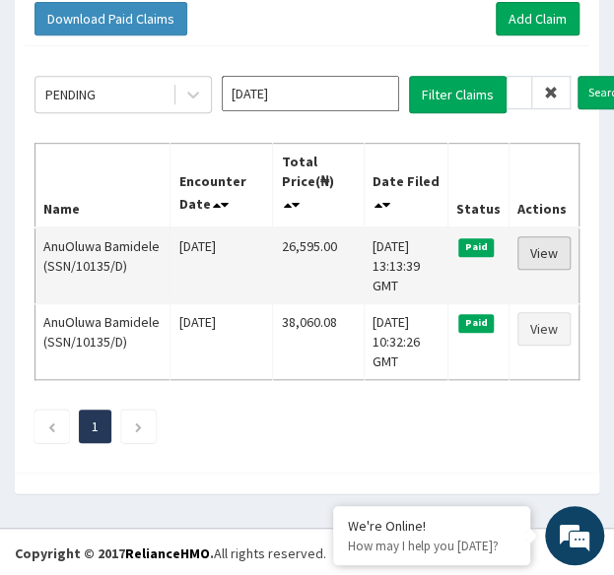
scroll to position [0, 0]
click at [557, 240] on link "View" at bounding box center [543, 252] width 53 height 33
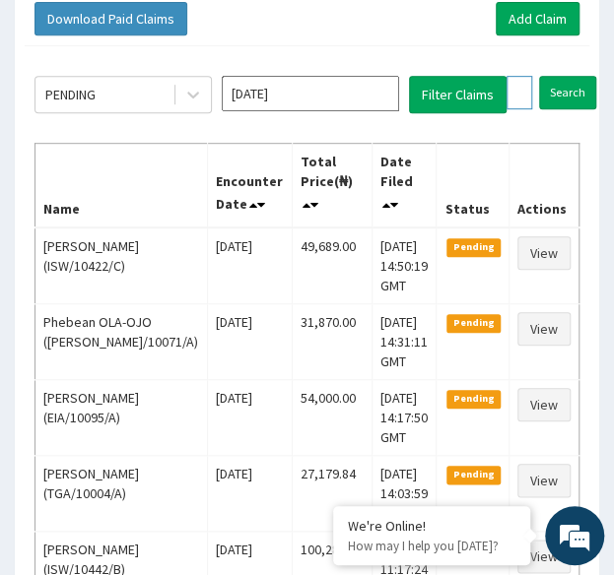
click at [514, 86] on input "SSN/10135/D" at bounding box center [519, 92] width 26 height 33
paste input "RFC/10074/A"
type input "RFC/10074/A"
click at [577, 76] on input "Search" at bounding box center [605, 92] width 57 height 33
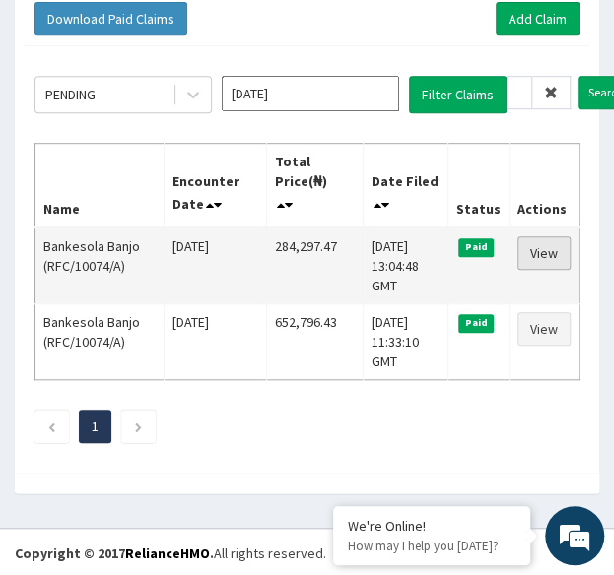
scroll to position [0, 0]
click link "View"
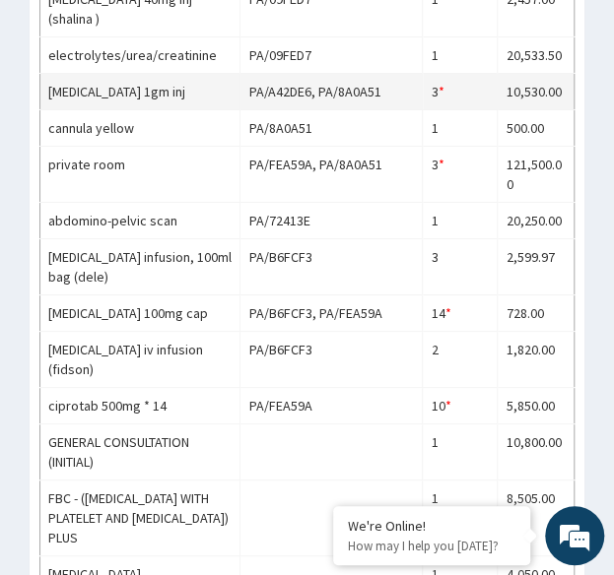
scroll to position [1698, 0]
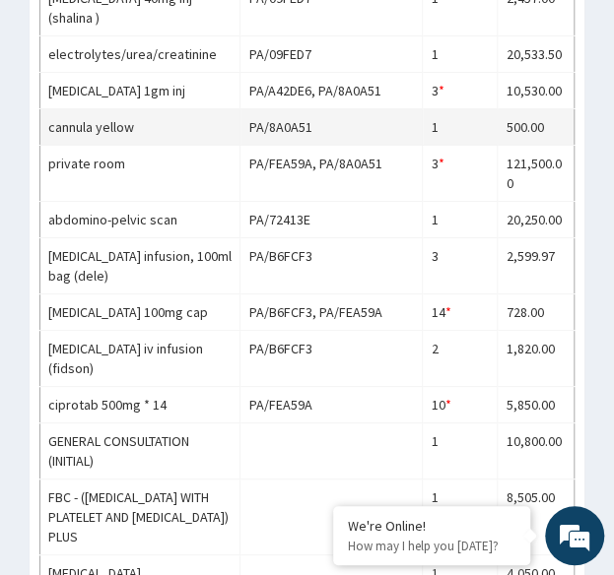
click at [215, 109] on td "cannula yellow" at bounding box center [140, 127] width 200 height 36
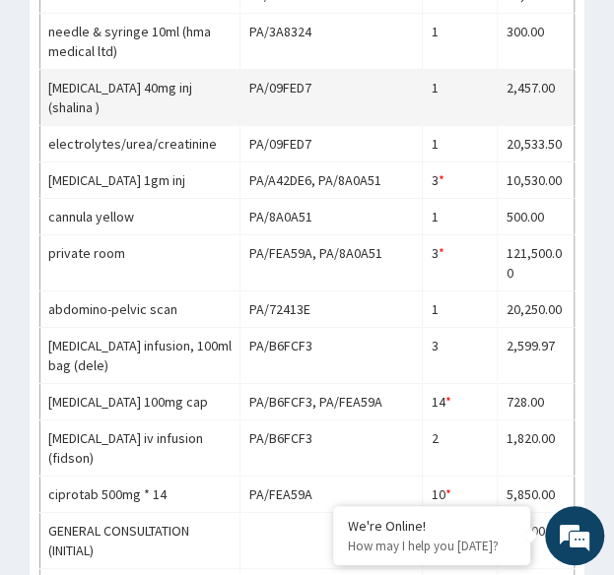
scroll to position [1610, 0]
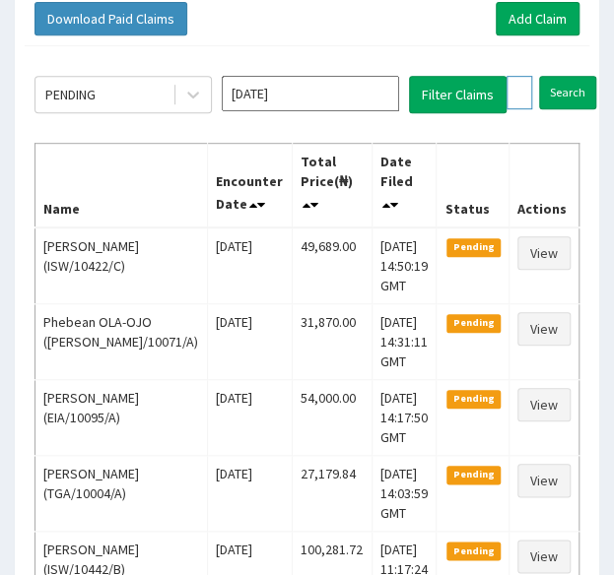
click at [519, 90] on input "RFC/10074/A" at bounding box center [519, 92] width 26 height 33
paste input "NCL/10011/D"
type input "NCL/10011/D"
click at [577, 76] on input "Search" at bounding box center [605, 92] width 57 height 33
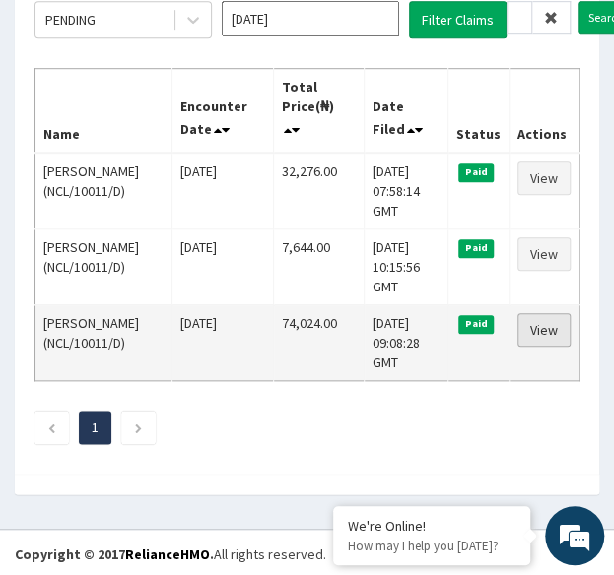
scroll to position [0, 0]
click at [543, 332] on link "View" at bounding box center [543, 329] width 53 height 33
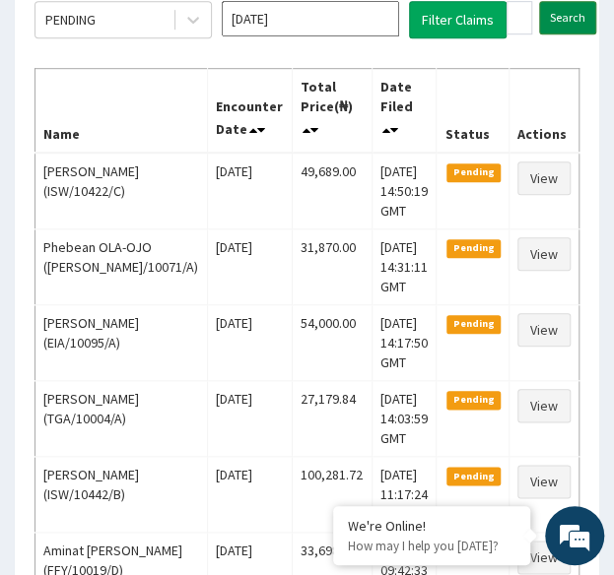
click at [561, 13] on input "Search" at bounding box center [567, 17] width 57 height 33
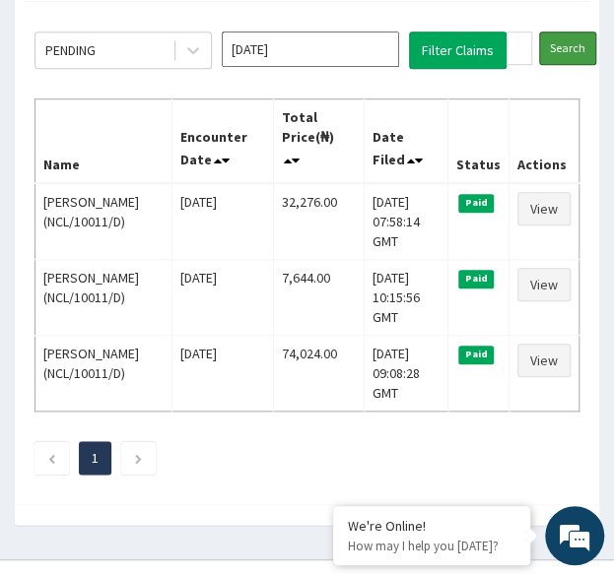
scroll to position [266, 0]
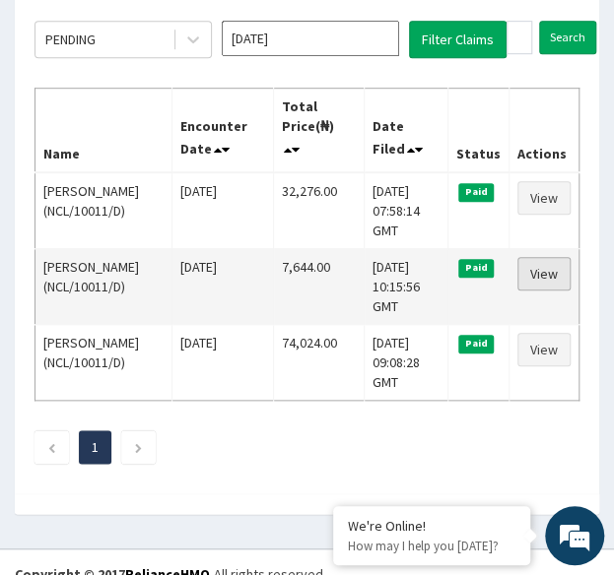
click at [554, 280] on link "View" at bounding box center [543, 273] width 53 height 33
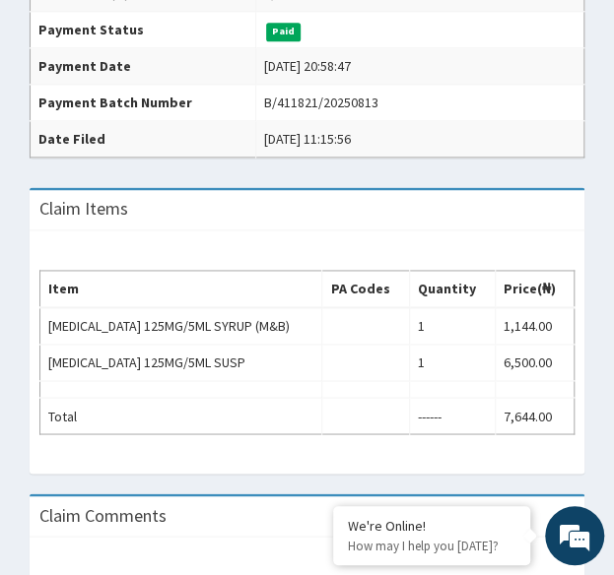
scroll to position [550, 0]
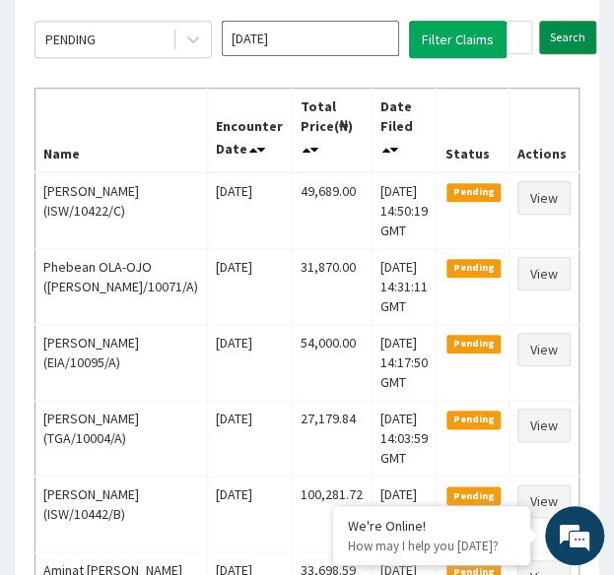
click at [562, 37] on input "Search" at bounding box center [567, 37] width 57 height 33
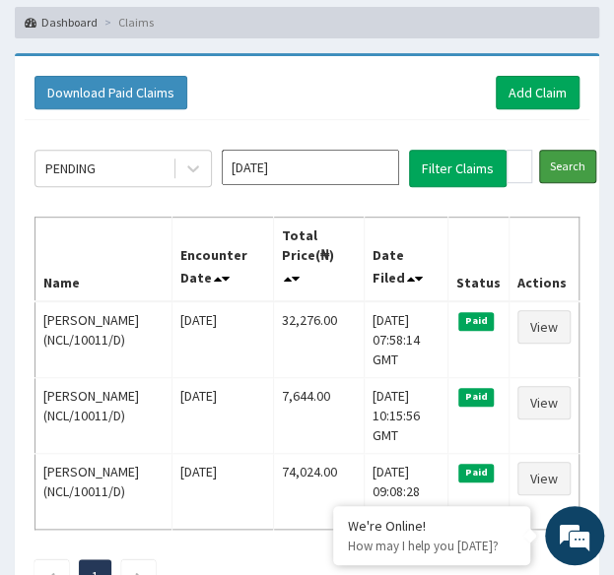
scroll to position [138, 0]
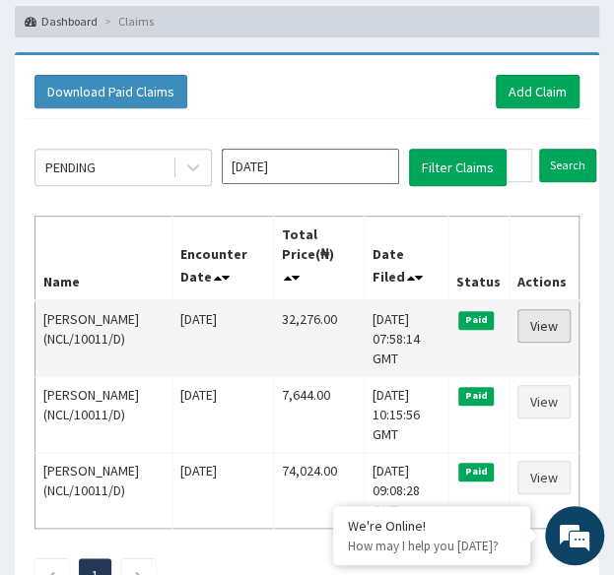
click at [530, 323] on link "View" at bounding box center [543, 325] width 53 height 33
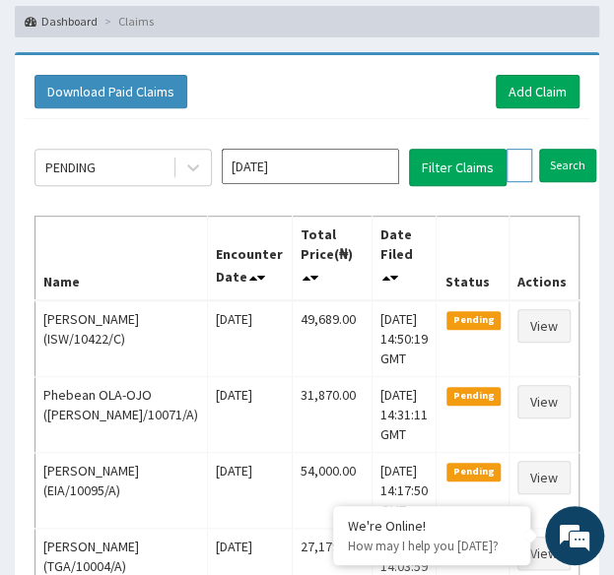
click at [516, 168] on input "NCL/10011/D" at bounding box center [519, 165] width 26 height 33
paste input "EEV/10002/A"
type input "EEV/10002/A"
click at [577, 149] on input "Search" at bounding box center [605, 165] width 57 height 33
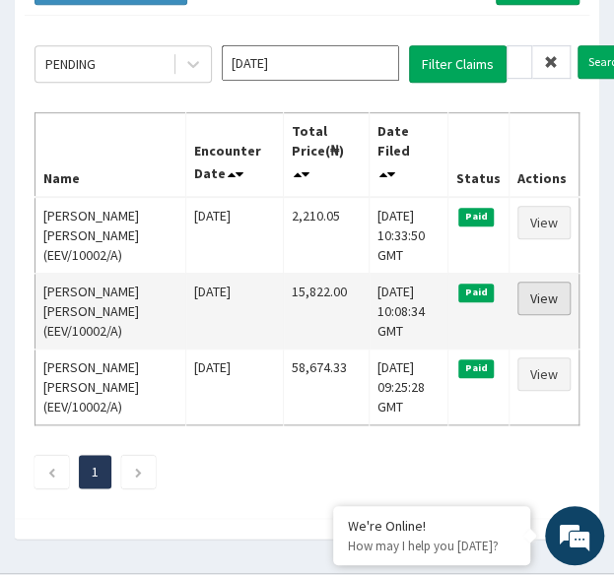
scroll to position [0, 0]
click at [548, 304] on link "View" at bounding box center [543, 298] width 53 height 33
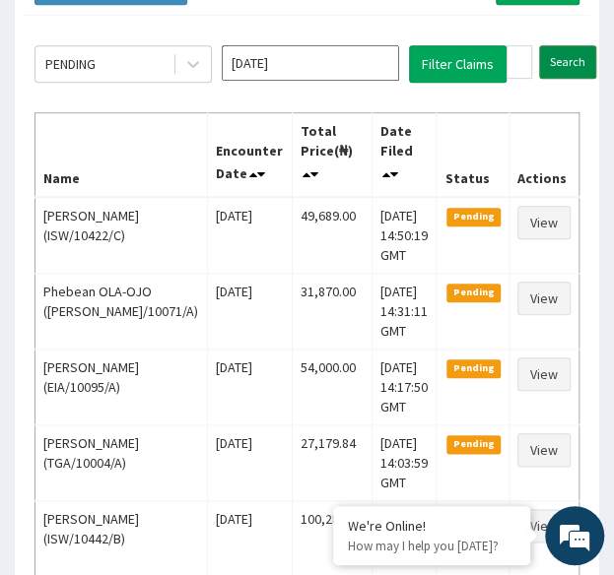
click at [567, 58] on input "Search" at bounding box center [567, 61] width 57 height 33
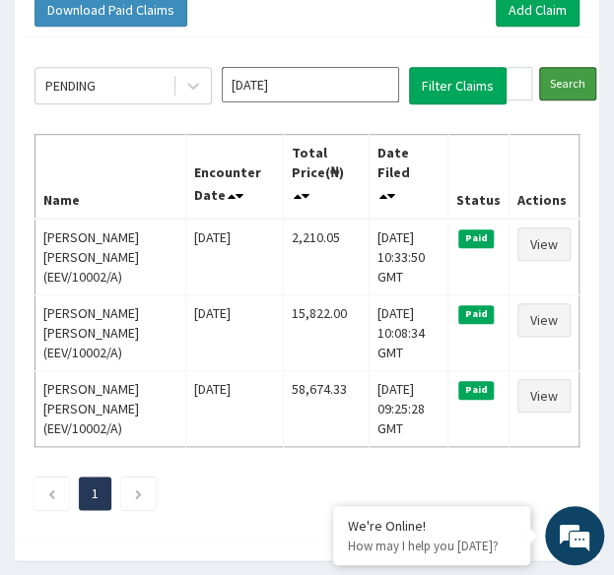
scroll to position [221, 0]
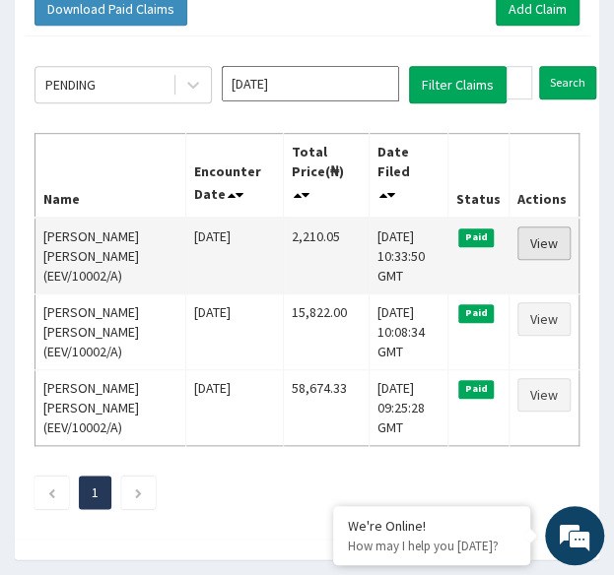
click at [546, 233] on link "View" at bounding box center [543, 243] width 53 height 33
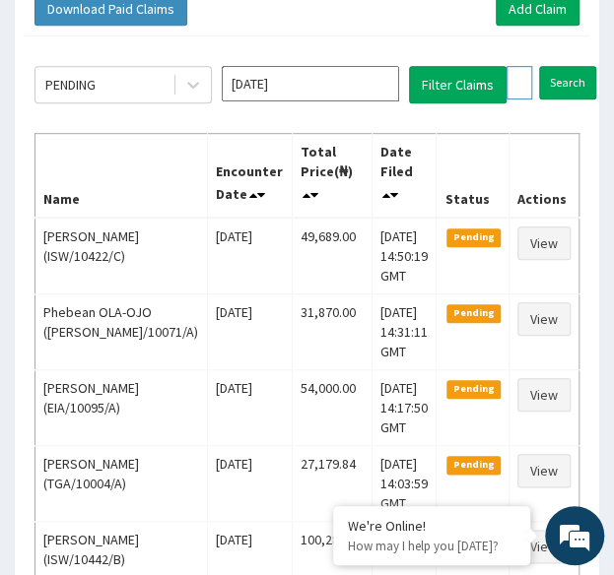
click at [519, 80] on input "EEV/10002/A" at bounding box center [519, 82] width 26 height 33
paste input "ABP/10001/A"
type input "ABP/10001/A"
click at [577, 66] on input "Search" at bounding box center [605, 82] width 57 height 33
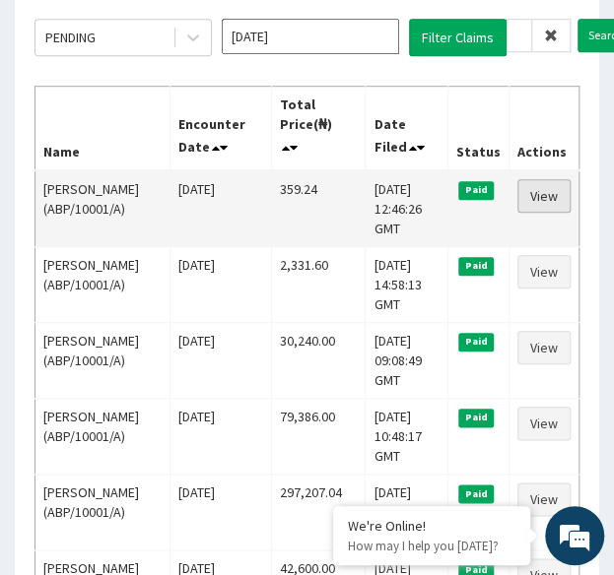
scroll to position [0, 0]
click at [538, 192] on link "View" at bounding box center [543, 195] width 53 height 33
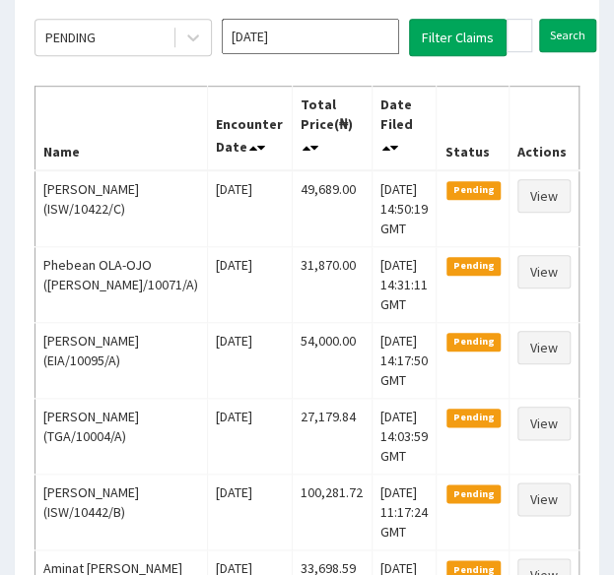
scroll to position [0, 71]
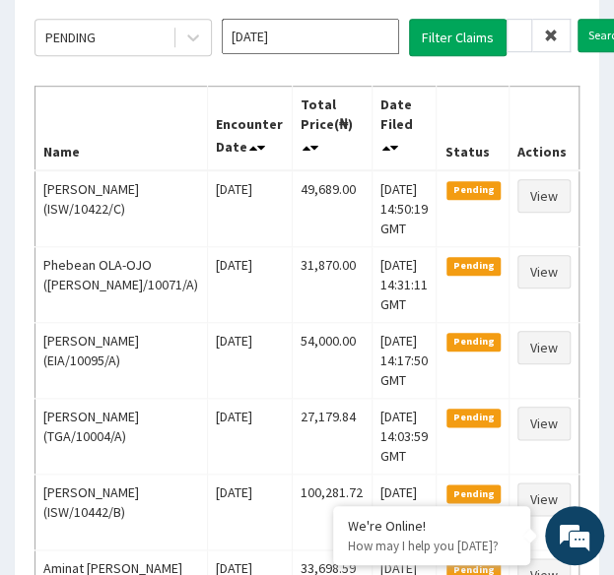
type input "PPY/10514/B"
click at [577, 19] on input "Search" at bounding box center [605, 35] width 57 height 33
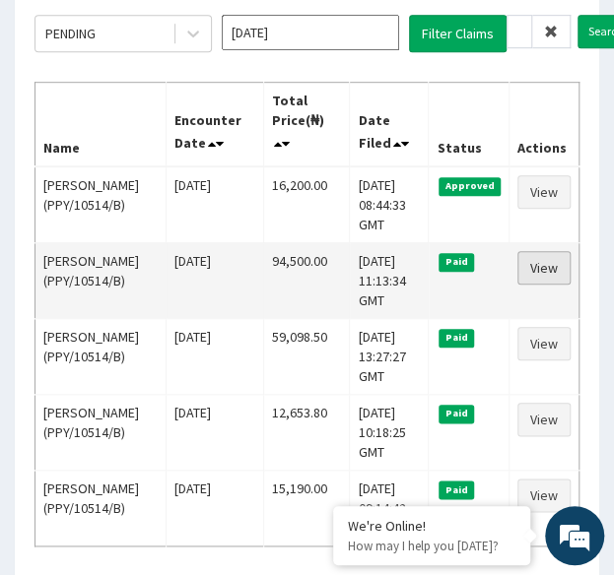
scroll to position [0, 0]
click at [548, 265] on link "View" at bounding box center [543, 267] width 53 height 33
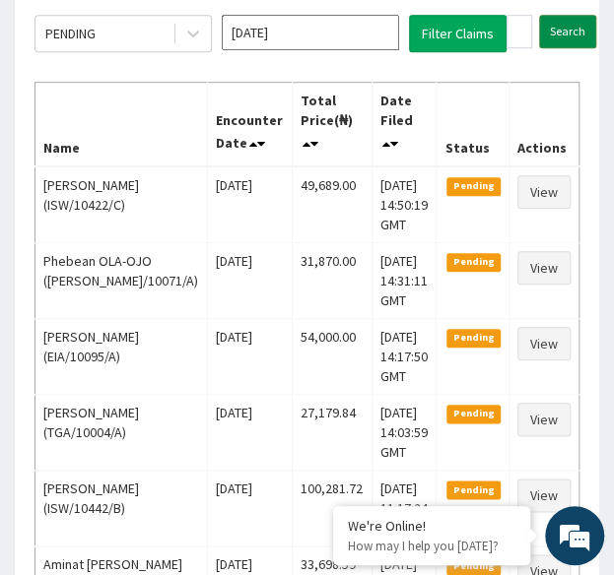
click at [565, 39] on input "Search" at bounding box center [567, 31] width 57 height 33
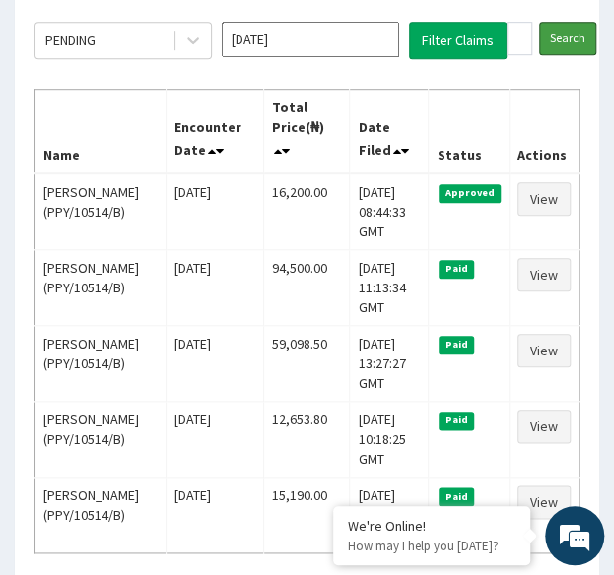
scroll to position [271, 0]
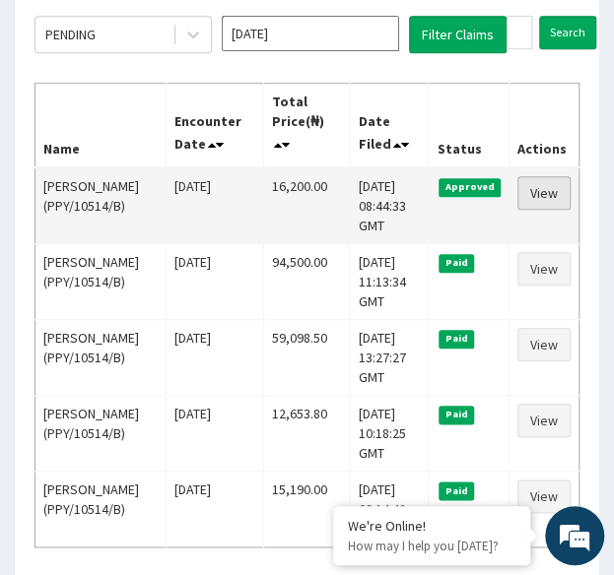
click at [550, 194] on link "View" at bounding box center [543, 192] width 53 height 33
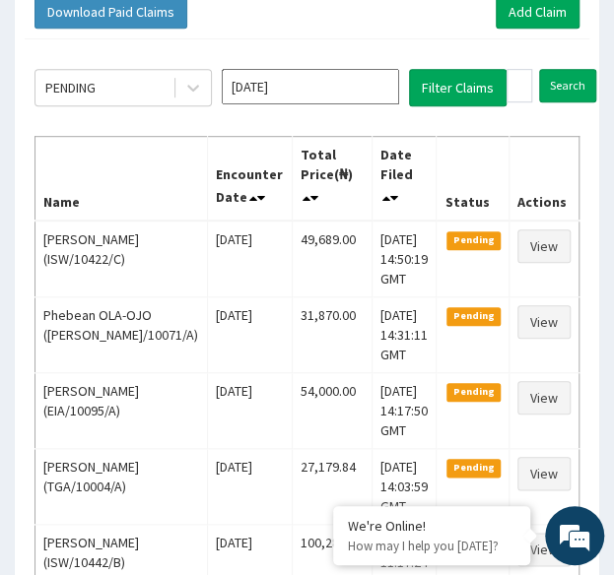
scroll to position [211, 0]
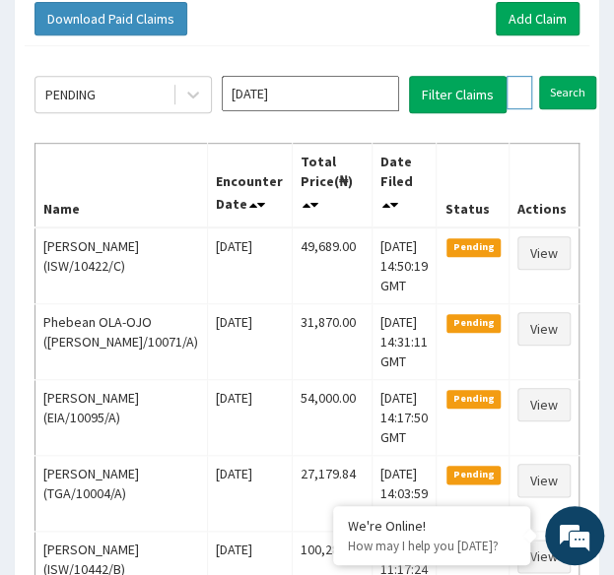
click at [526, 95] on input "PPY/10514/B" at bounding box center [519, 92] width 26 height 33
paste input "OMR/10006/A"
type input "OMR/10006/A"
click at [577, 76] on input "Search" at bounding box center [605, 92] width 57 height 33
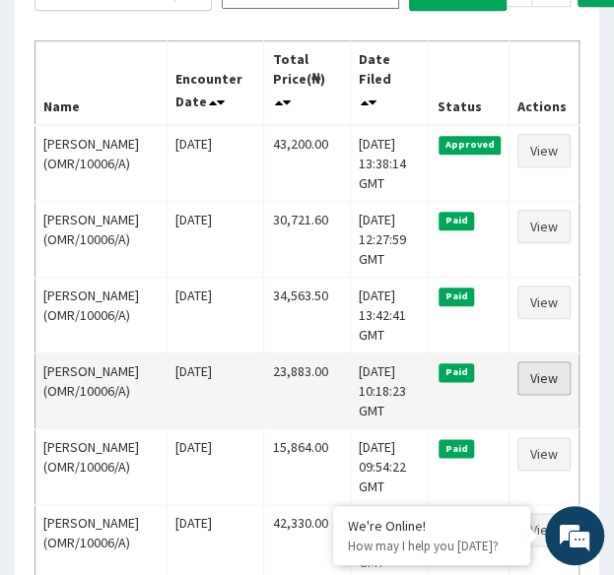
scroll to position [0, 0]
click at [537, 379] on link "View" at bounding box center [543, 378] width 53 height 33
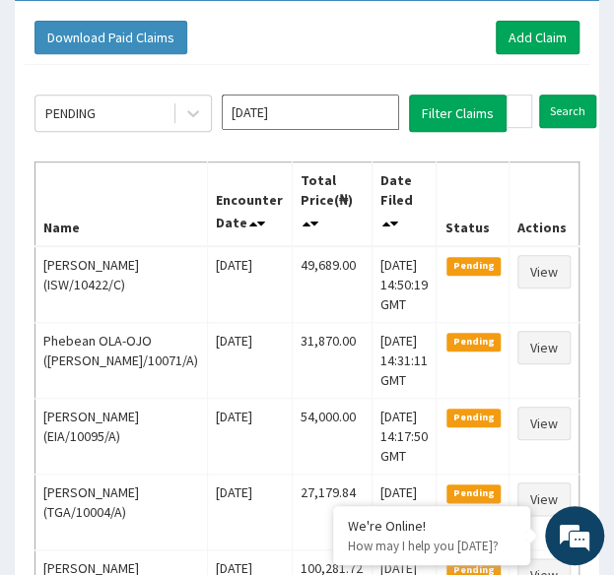
scroll to position [184, 0]
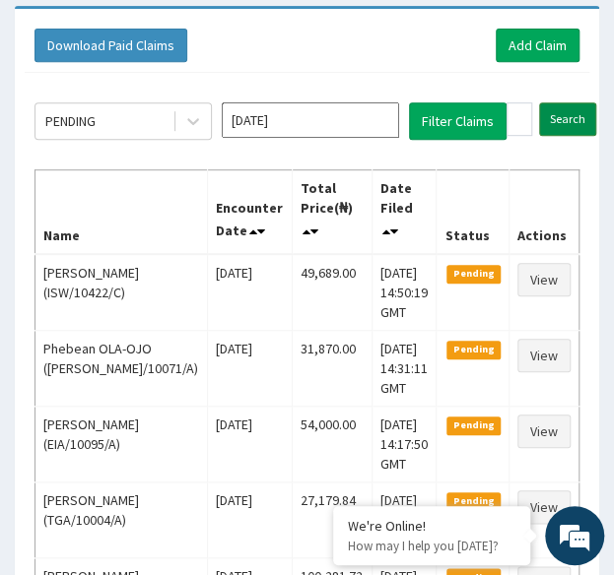
click at [565, 117] on input "Search" at bounding box center [567, 118] width 57 height 33
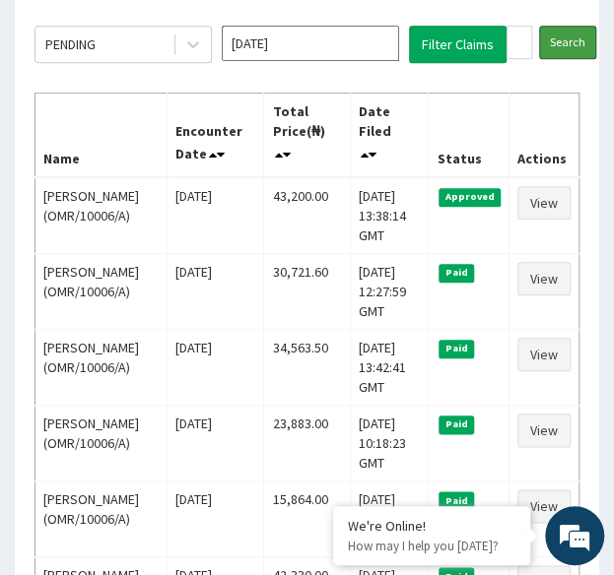
scroll to position [262, 0]
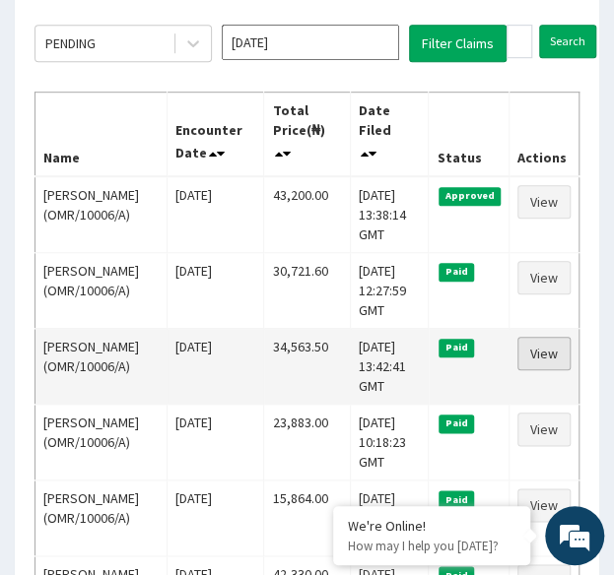
click at [547, 357] on link "View" at bounding box center [543, 353] width 53 height 33
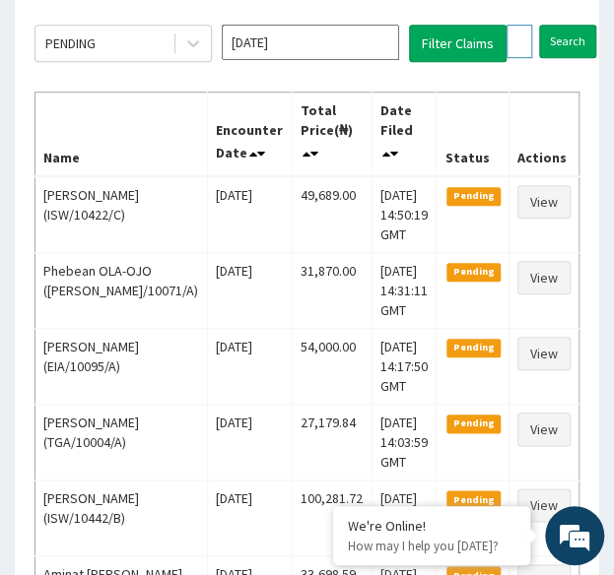
click at [510, 36] on input "OMR/10006/A" at bounding box center [519, 41] width 26 height 33
paste input "GBM/10109"
click at [577, 25] on input "Search" at bounding box center [605, 41] width 57 height 33
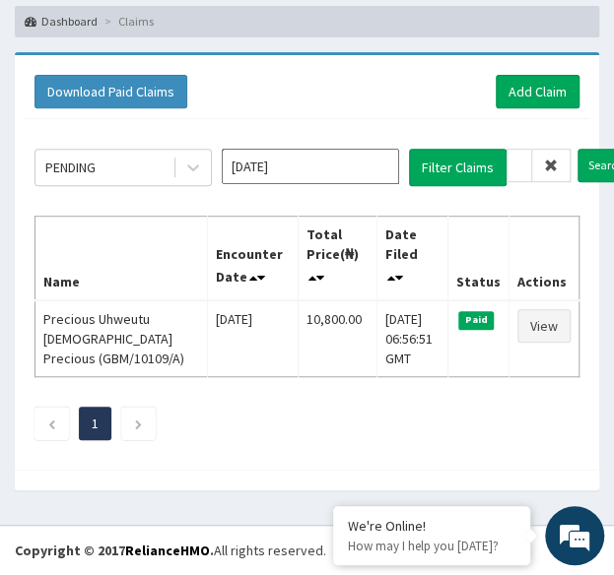
scroll to position [0, 0]
click at [514, 149] on input "GBM/10109/A" at bounding box center [519, 165] width 26 height 33
paste input "TGA/10004"
type input "TGA/10004/A"
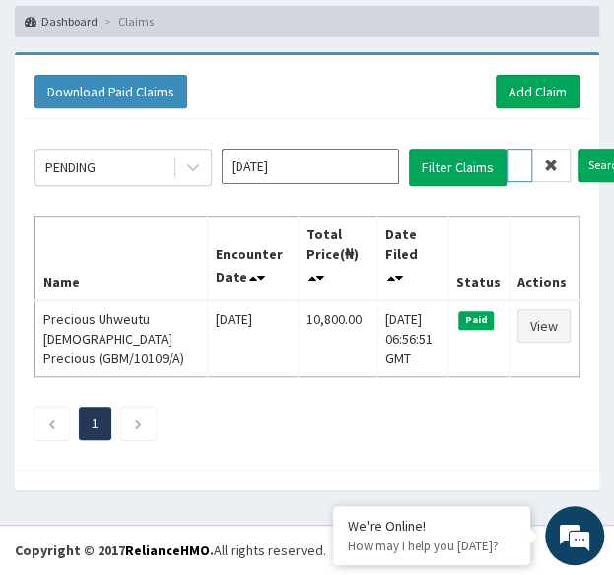
click at [577, 149] on input "Search" at bounding box center [605, 165] width 57 height 33
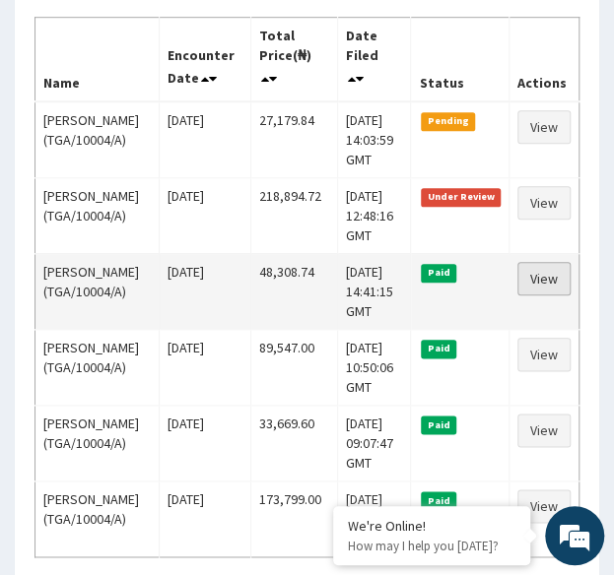
scroll to position [0, 0]
click at [554, 296] on link "View" at bounding box center [543, 278] width 53 height 33
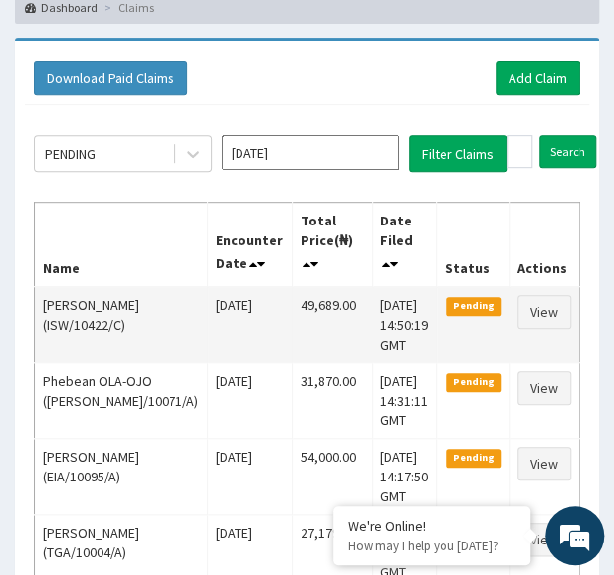
scroll to position [151, 0]
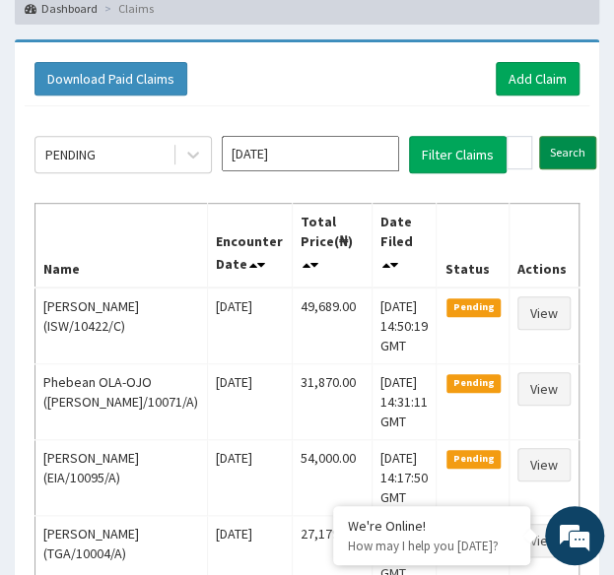
click at [569, 155] on input "Search" at bounding box center [567, 152] width 57 height 33
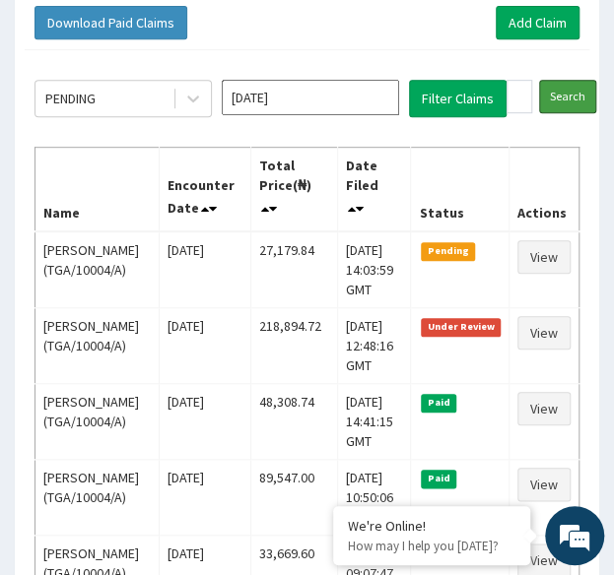
scroll to position [211, 0]
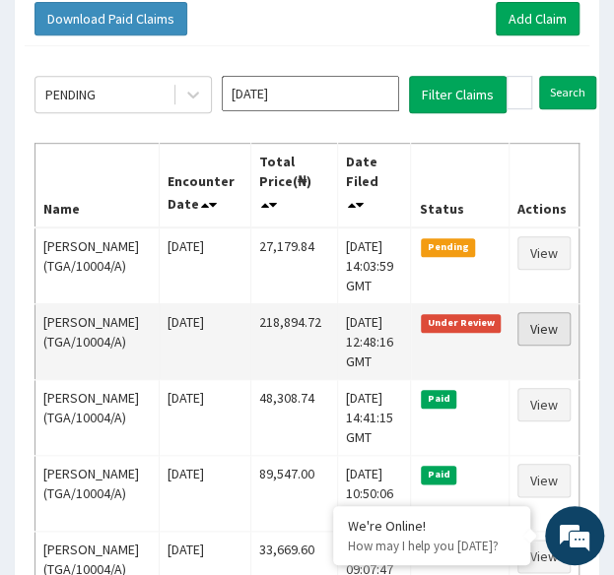
click at [536, 346] on link "View" at bounding box center [543, 328] width 53 height 33
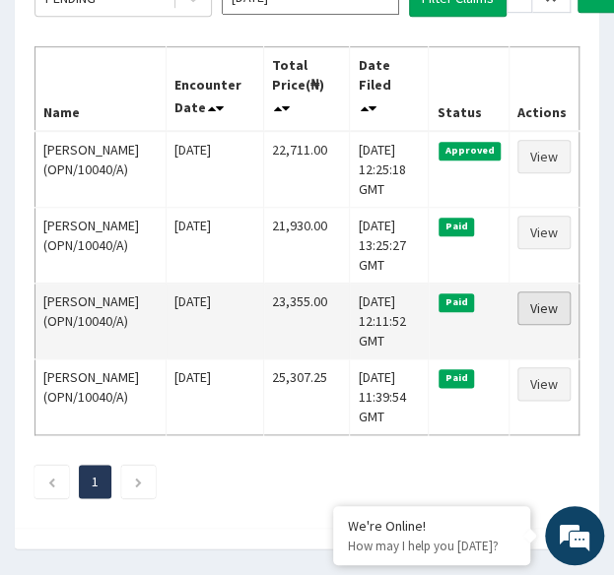
click at [539, 308] on link "View" at bounding box center [543, 308] width 53 height 33
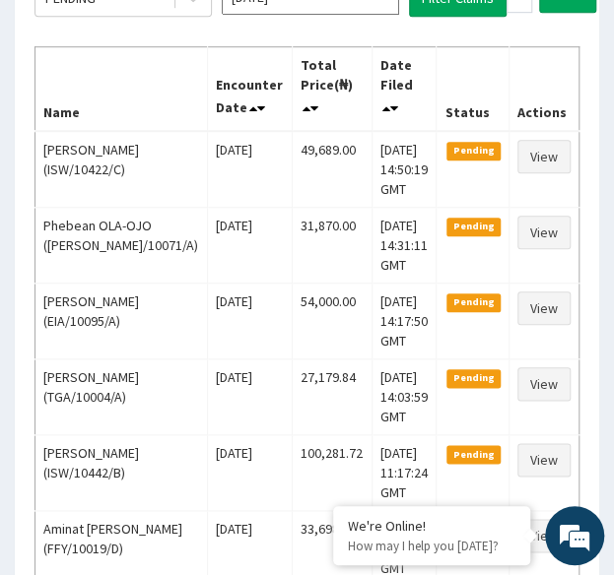
scroll to position [168, 0]
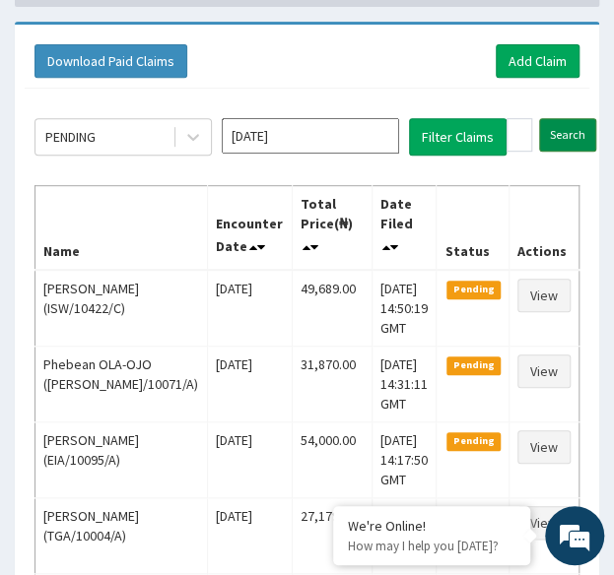
click at [560, 135] on input "Search" at bounding box center [567, 134] width 57 height 33
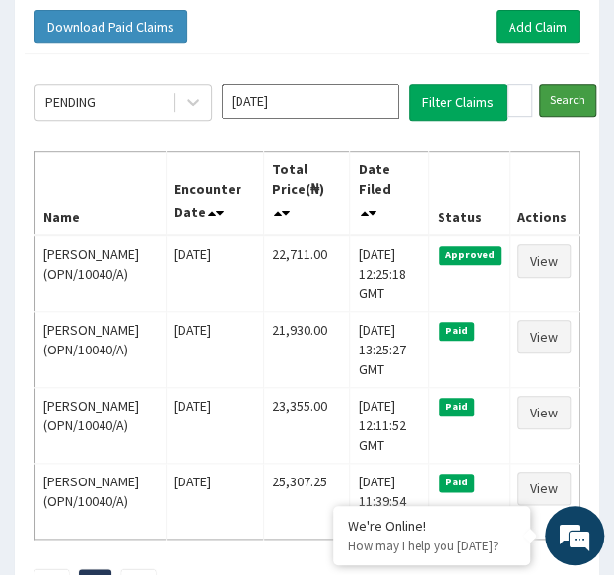
scroll to position [207, 0]
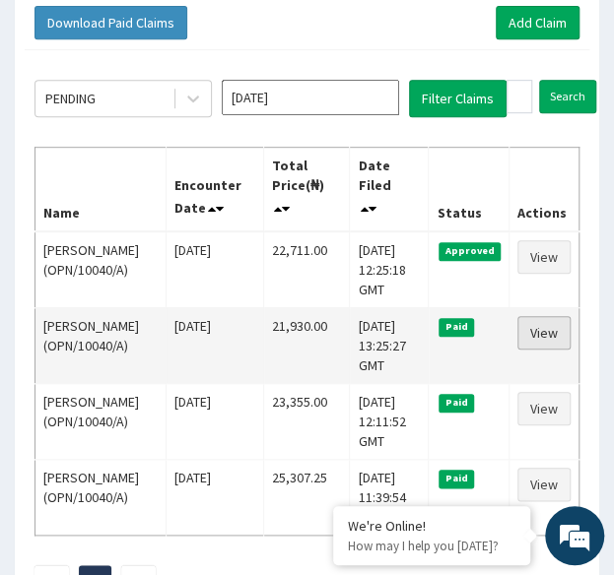
click at [543, 328] on link "View" at bounding box center [543, 332] width 53 height 33
